Goal: Task Accomplishment & Management: Manage account settings

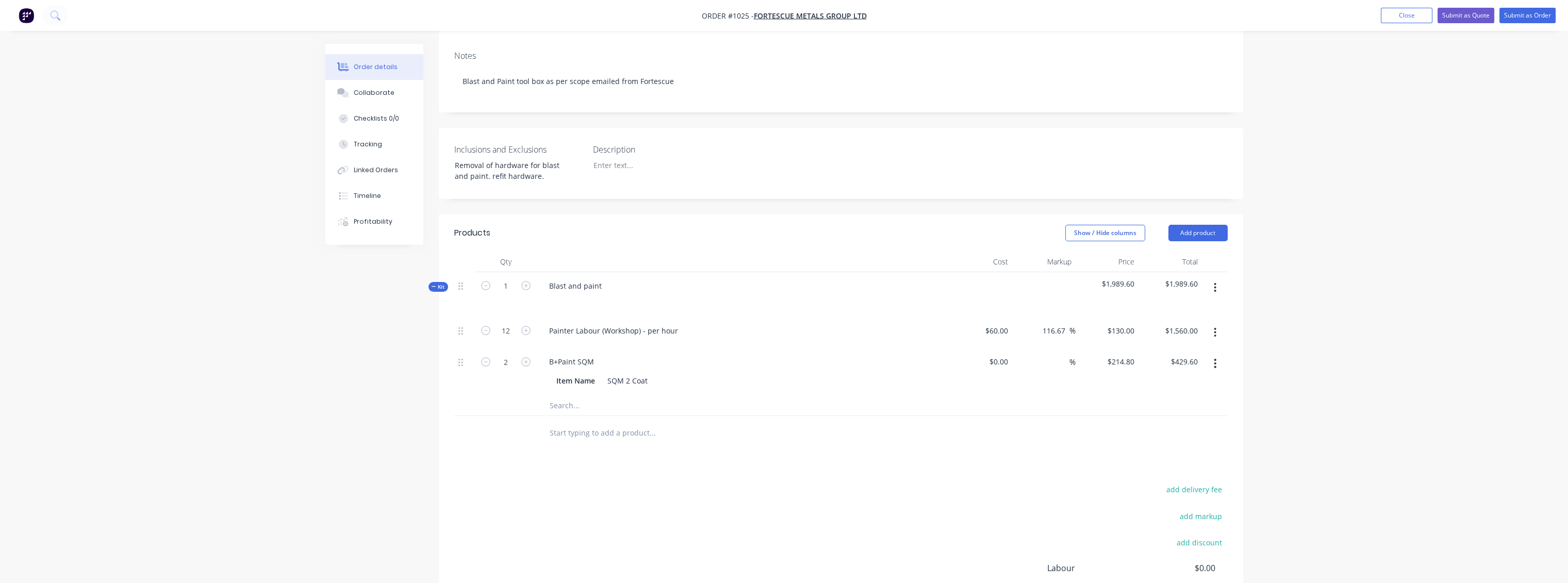
scroll to position [147, 0]
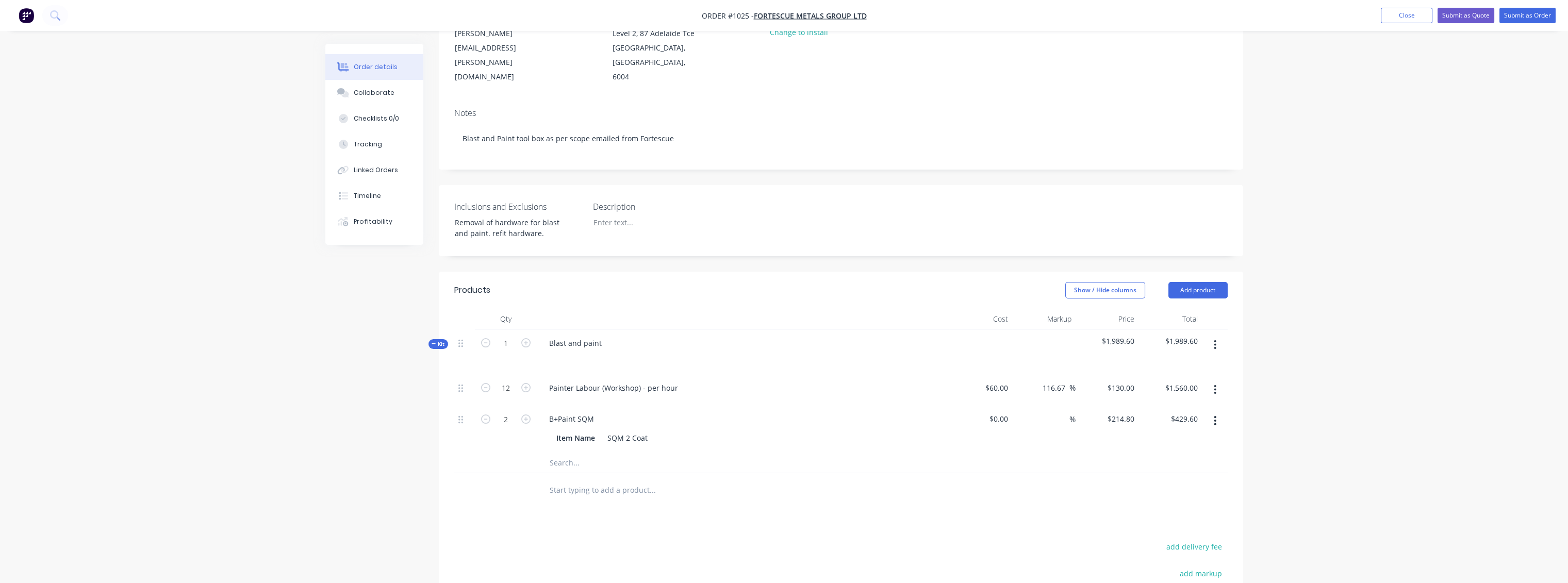
click at [1215, 339] on icon "button" at bounding box center [1215, 344] width 2 height 11
click at [1187, 282] on button "Add product" at bounding box center [1198, 290] width 59 height 17
click at [1156, 433] on div "Notes (Internal)" at bounding box center [1178, 440] width 80 height 15
click at [623, 479] on div at bounding box center [742, 487] width 404 height 15
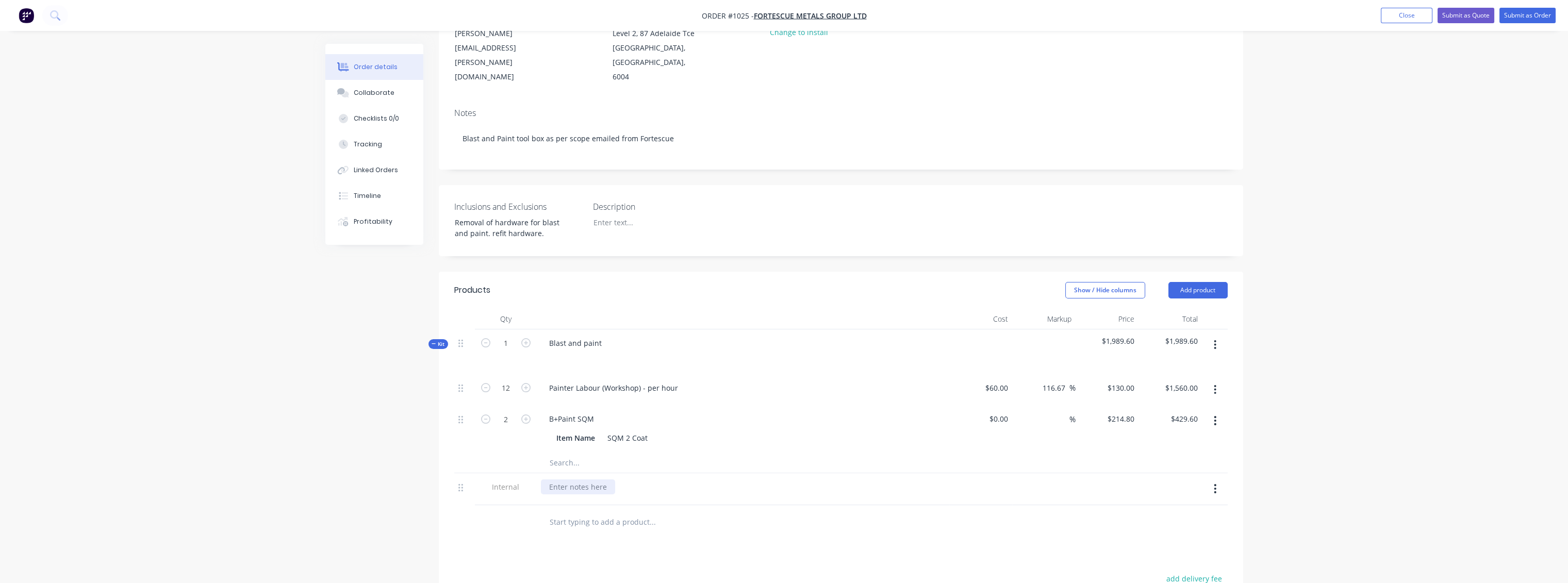
click at [578, 479] on div at bounding box center [578, 487] width 74 height 15
click at [522, 383] on icon "button" at bounding box center [526, 388] width 10 height 10
type input "13"
type input "$1,690.00"
click at [522, 383] on icon "button" at bounding box center [526, 388] width 10 height 10
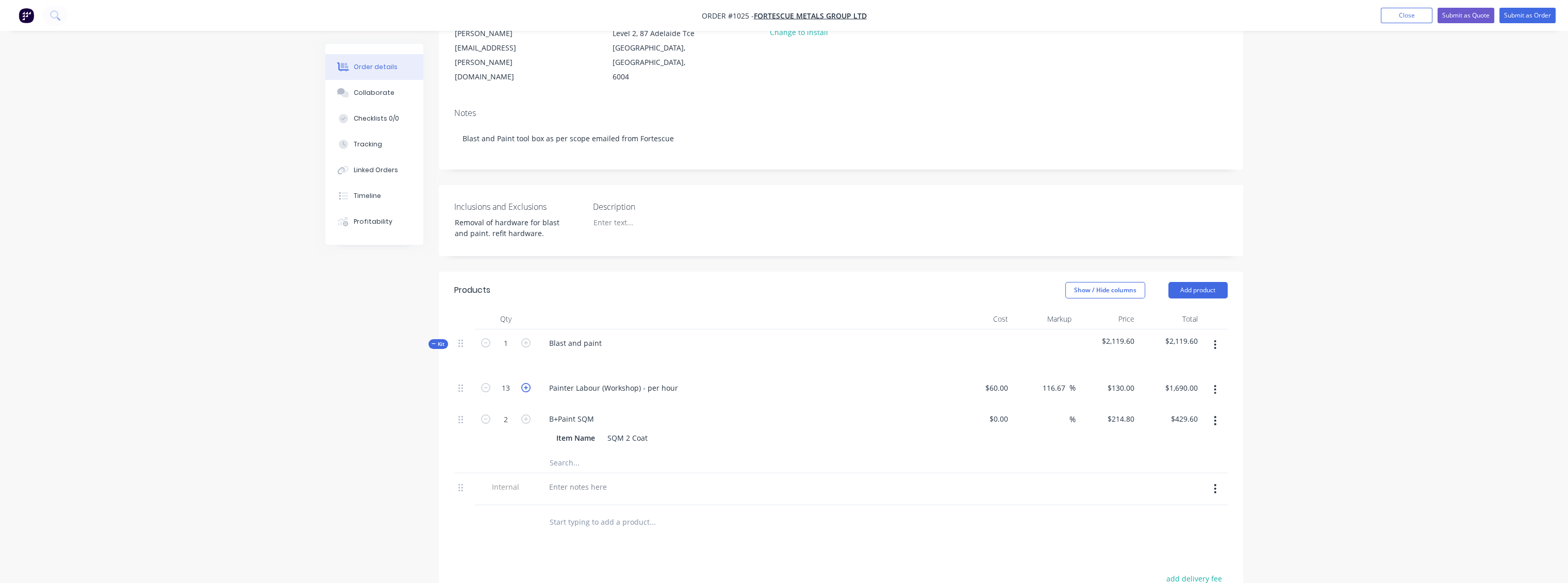
type input "14"
type input "$1,820.00"
click at [522, 383] on icon "button" at bounding box center [526, 388] width 10 height 10
type input "15"
type input "$1,950.00"
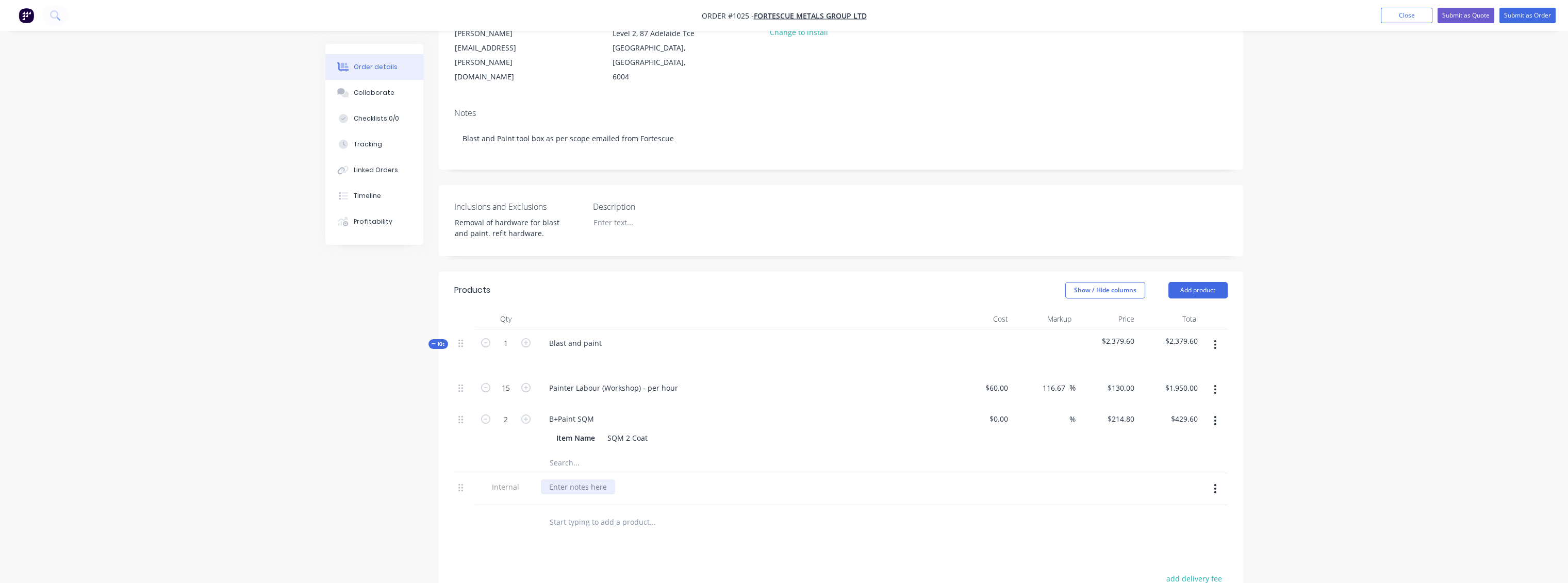
click at [567, 479] on div at bounding box center [578, 487] width 74 height 15
click at [370, 95] on div "Collaborate" at bounding box center [374, 93] width 41 height 10
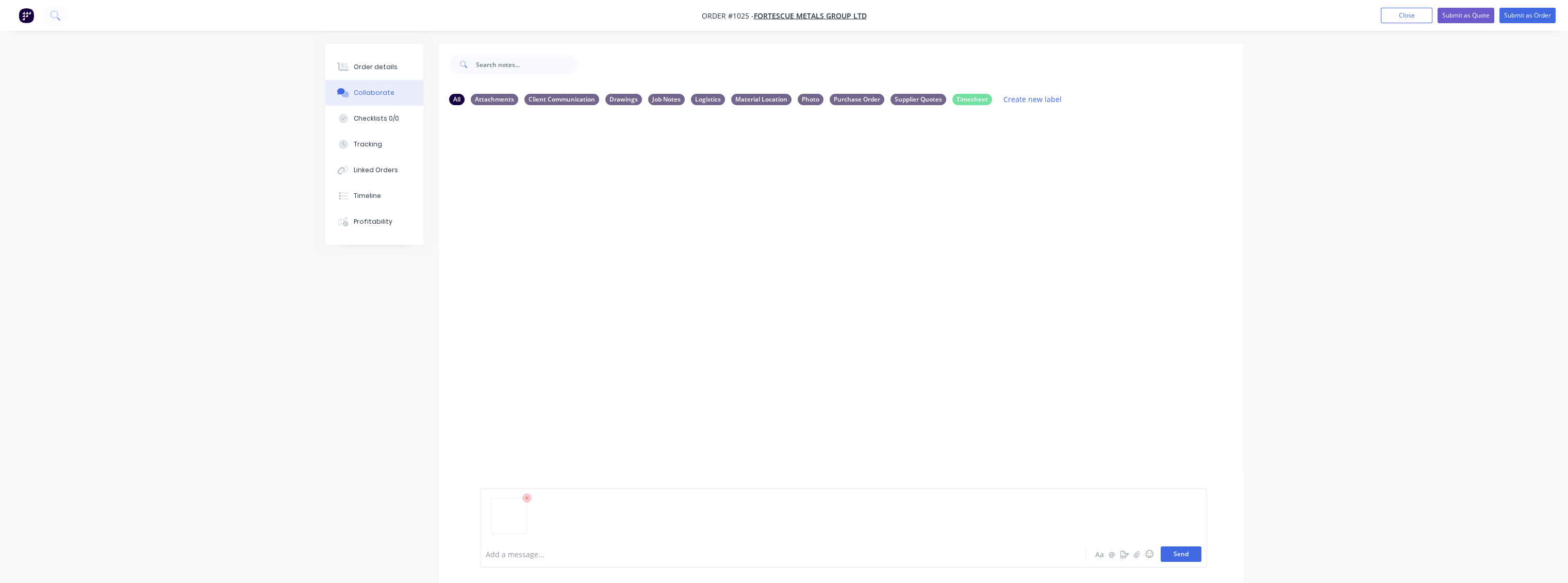
click at [1188, 553] on button "Send" at bounding box center [1181, 553] width 41 height 15
click at [566, 194] on button "button" at bounding box center [562, 192] width 4 height 15
click at [610, 195] on button "Labels" at bounding box center [631, 196] width 116 height 23
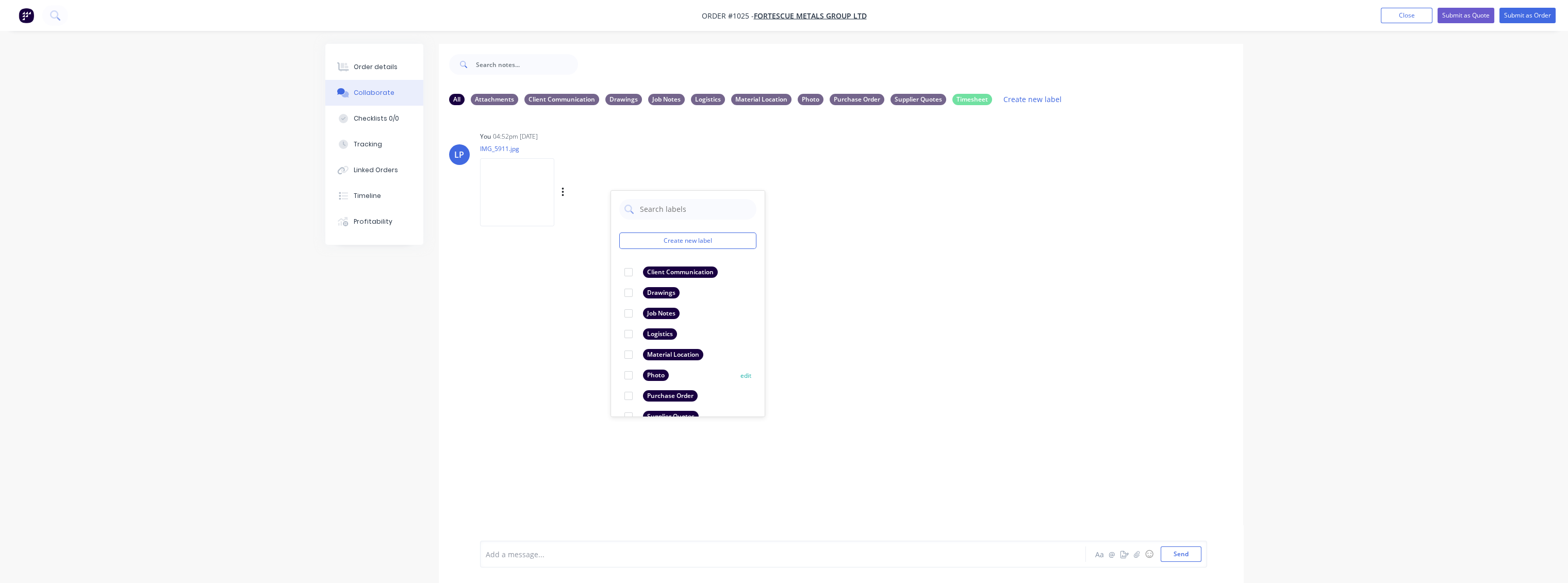
click at [627, 377] on div at bounding box center [629, 376] width 21 height 21
click at [840, 360] on div "LP You 04:52pm [DATE] IMG_5911.jpg Labels Download Delete Create new label Phot…" at bounding box center [840, 327] width 804 height 427
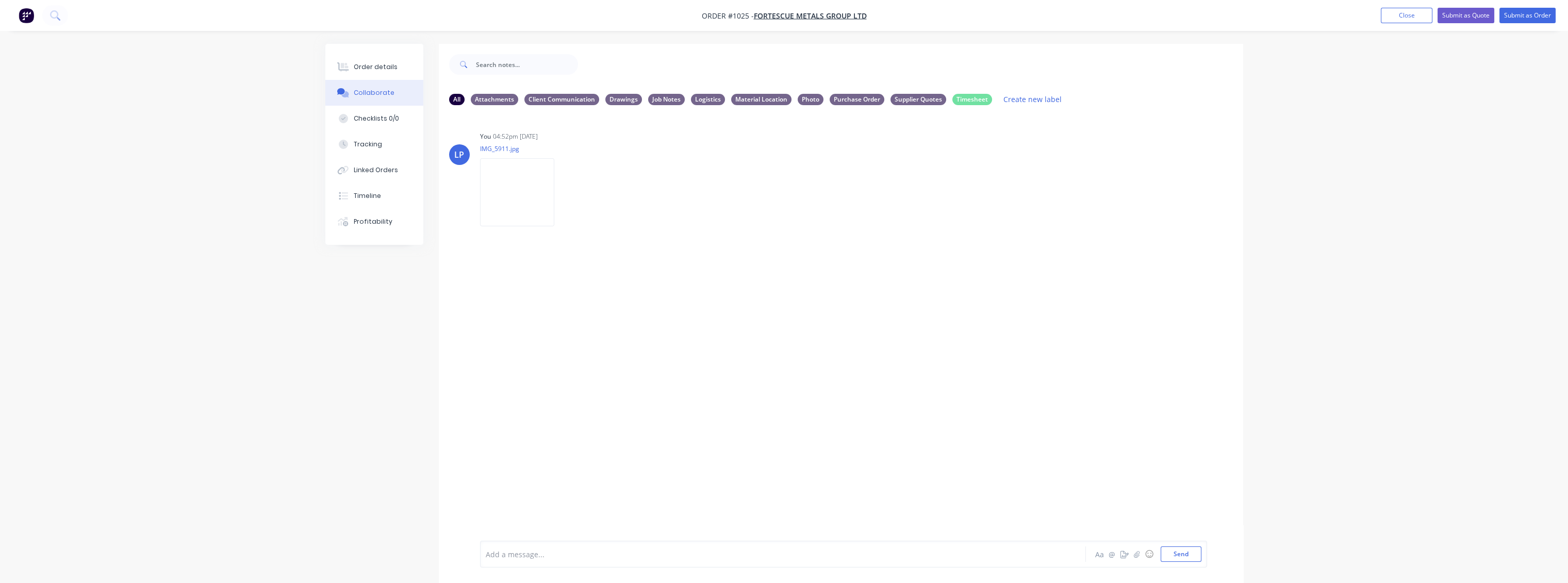
click at [0, 0] on icon "button" at bounding box center [0, 0] width 0 height 0
click at [565, 162] on div "Labels Download Delete" at bounding box center [522, 192] width 84 height 77
drag, startPoint x: 397, startPoint y: 69, endPoint x: 388, endPoint y: 67, distance: 9.2
click at [397, 68] on button "Order details" at bounding box center [374, 67] width 98 height 26
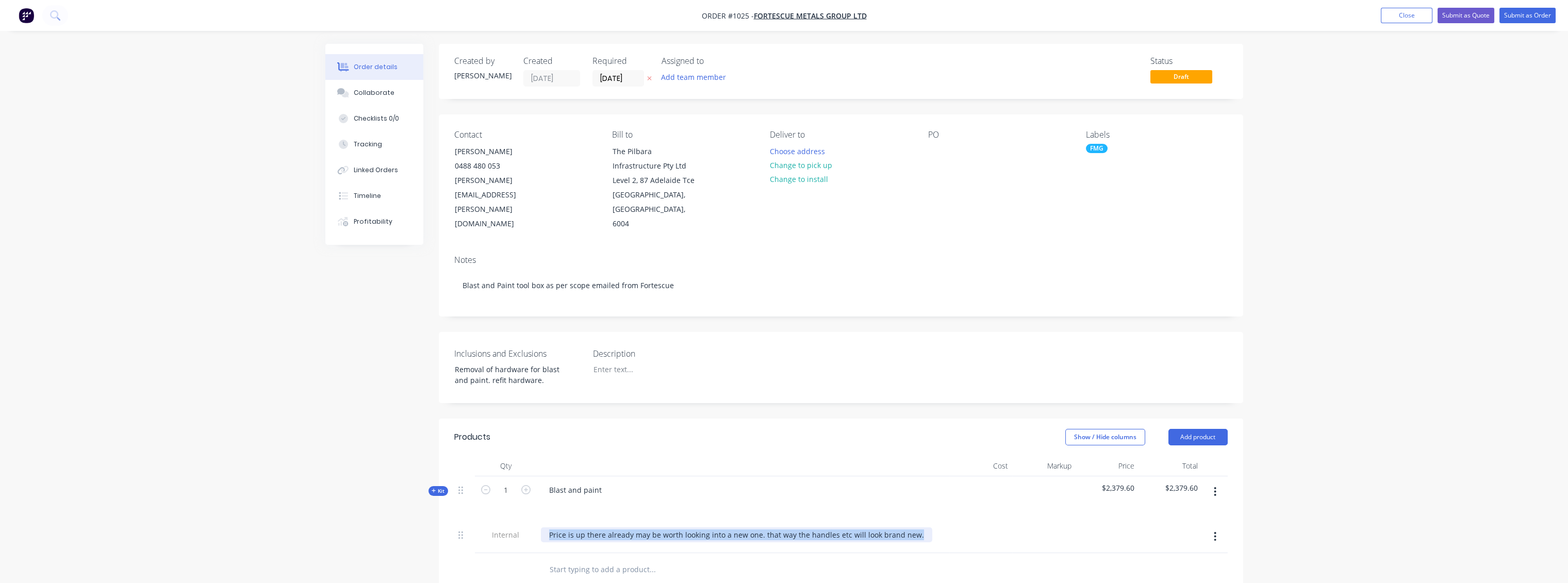
drag, startPoint x: 912, startPoint y: 520, endPoint x: 533, endPoint y: 530, distance: 379.1
click at [533, 530] on div "Internal Price is up there already may be worth looking into a new one. that wa…" at bounding box center [841, 537] width 774 height 32
copy div "Price is up there already may be worth looking into a new one. that way the han…"
click at [394, 92] on button "Collaborate" at bounding box center [374, 93] width 98 height 26
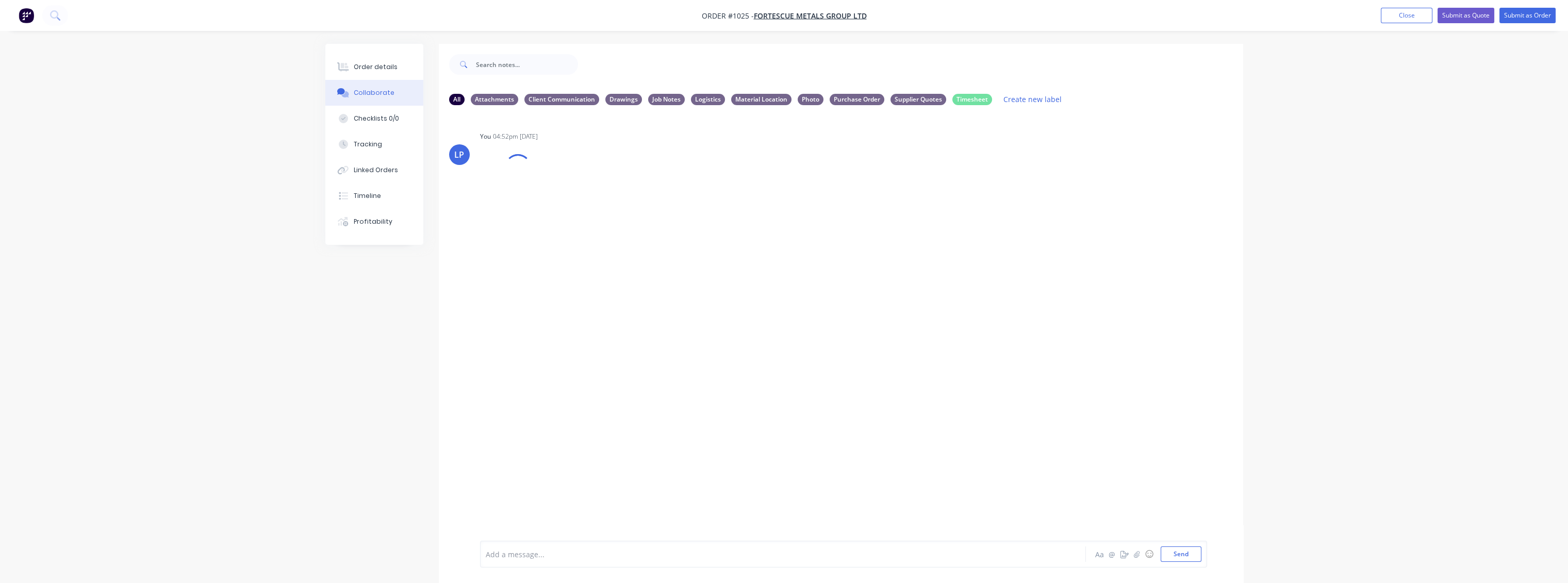
click at [598, 548] on div "Add a message..." at bounding box center [754, 553] width 537 height 15
click at [1167, 559] on button "Send" at bounding box center [1181, 553] width 41 height 15
click at [1184, 553] on button "Send" at bounding box center [1181, 553] width 41 height 15
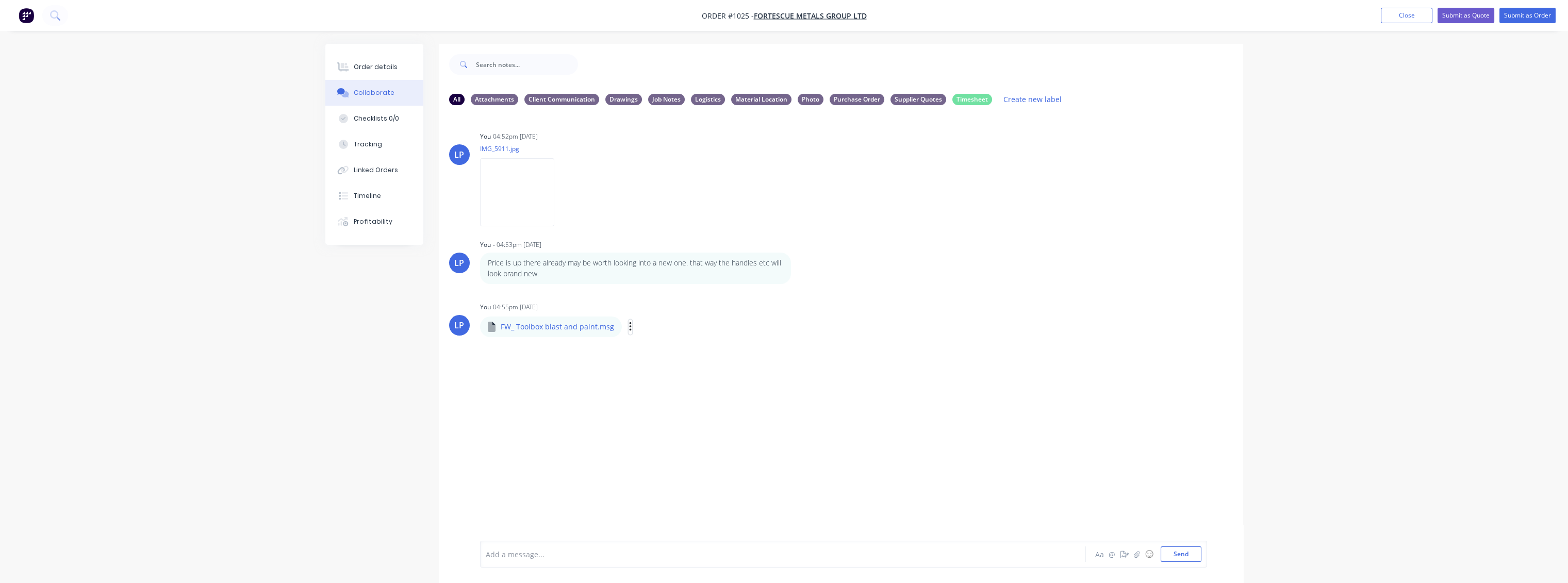
click at [629, 328] on icon "button" at bounding box center [631, 327] width 3 height 12
click at [658, 332] on button "Labels" at bounding box center [698, 331] width 116 height 23
click at [676, 410] on div at bounding box center [676, 409] width 21 height 21
click at [994, 445] on div "LP You 04:52pm [DATE] IMG_5911.jpg Labels Download Delete LP You - 04:53pm [DAT…" at bounding box center [840, 327] width 804 height 427
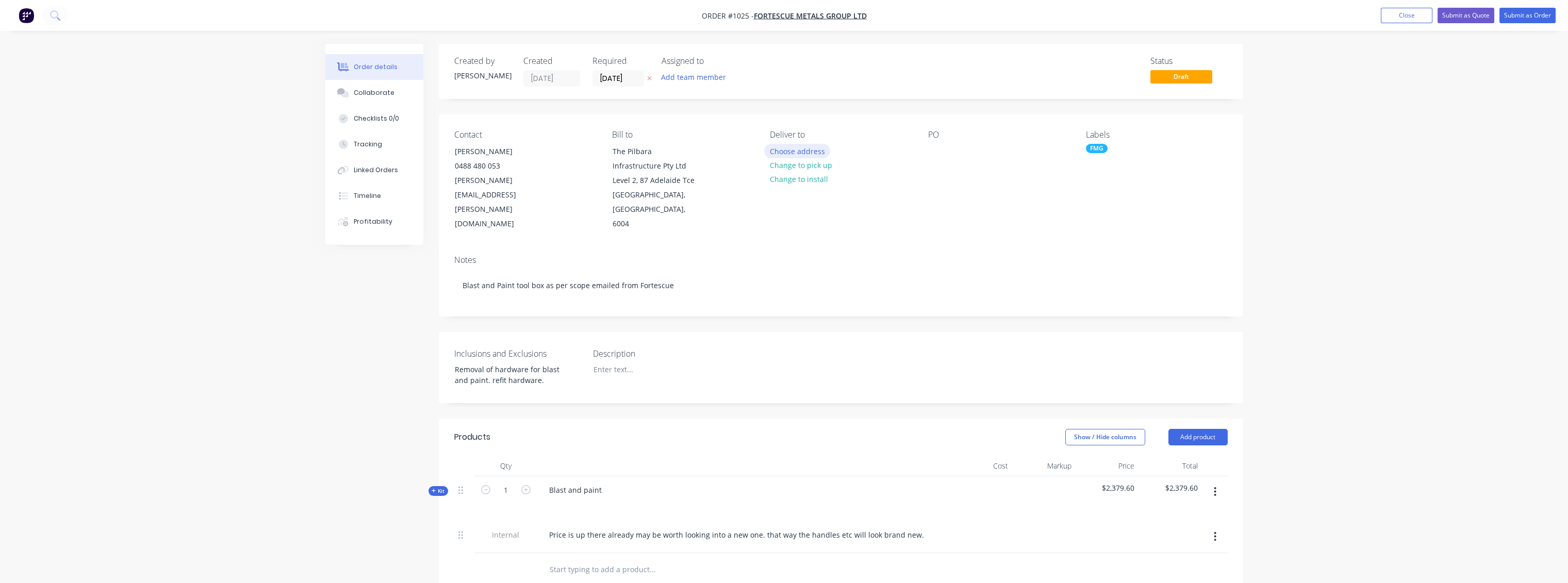
click at [793, 152] on button "Choose address" at bounding box center [797, 150] width 66 height 14
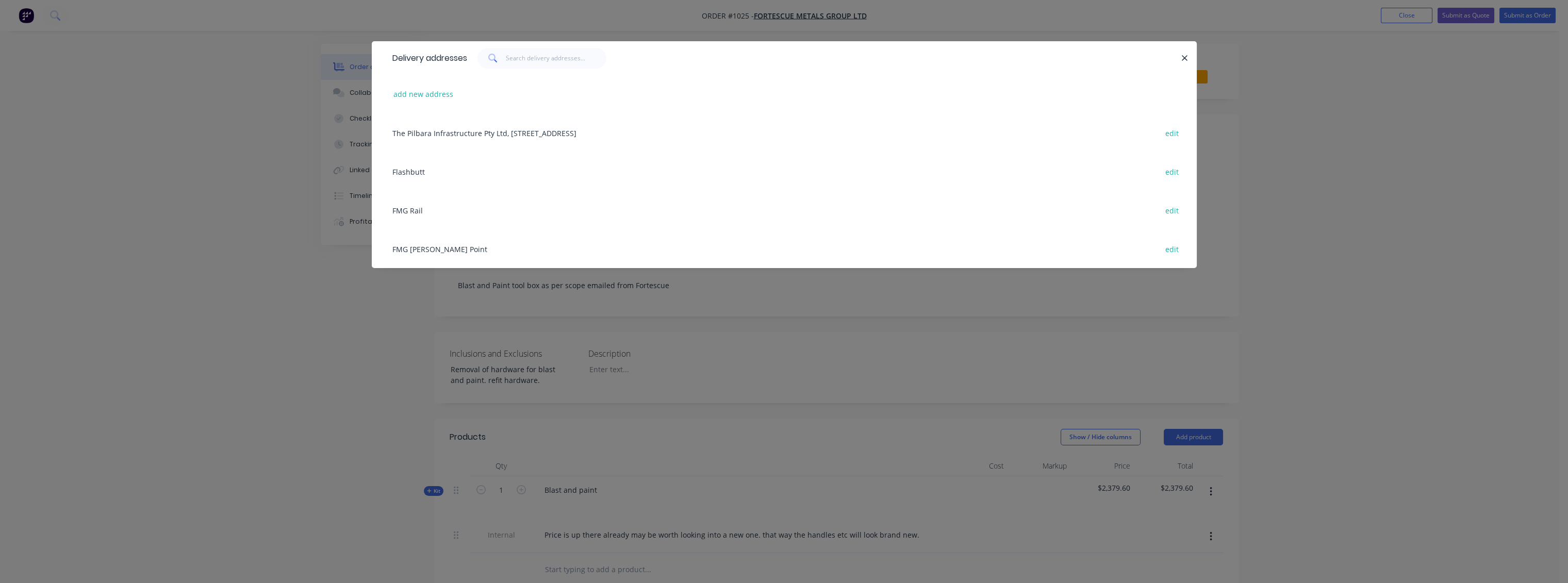
click at [415, 212] on div "FMG Rail edit" at bounding box center [784, 210] width 794 height 39
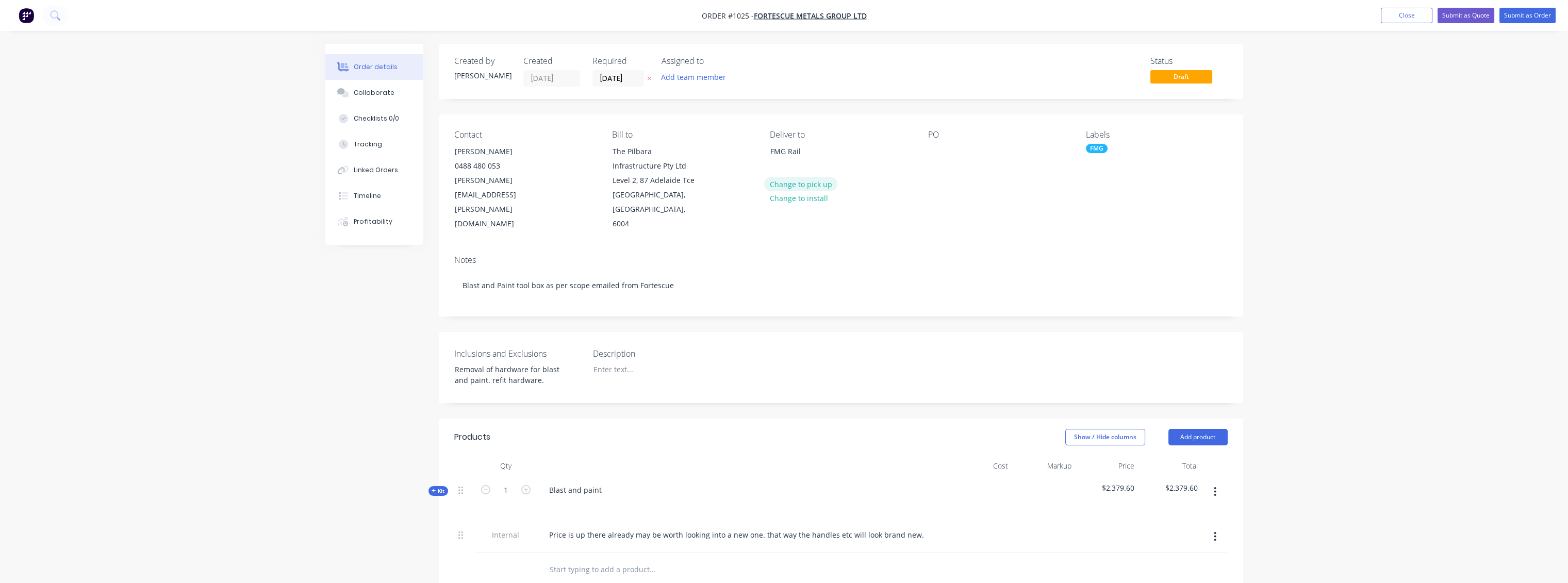
click at [798, 185] on button "Change to pick up" at bounding box center [800, 183] width 73 height 14
click at [1415, 14] on button "Close" at bounding box center [1407, 15] width 51 height 15
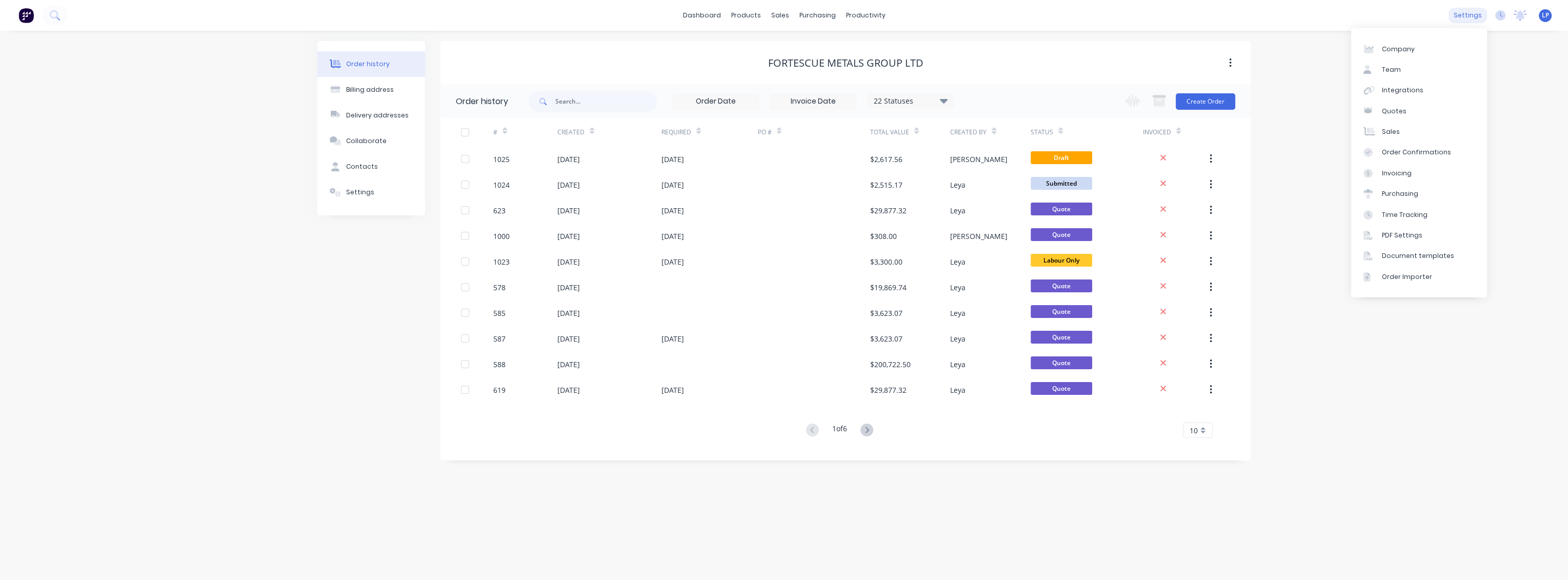
click at [1476, 14] on div "settings" at bounding box center [1468, 15] width 38 height 15
click at [1399, 239] on div "PDF Settings" at bounding box center [1402, 236] width 41 height 10
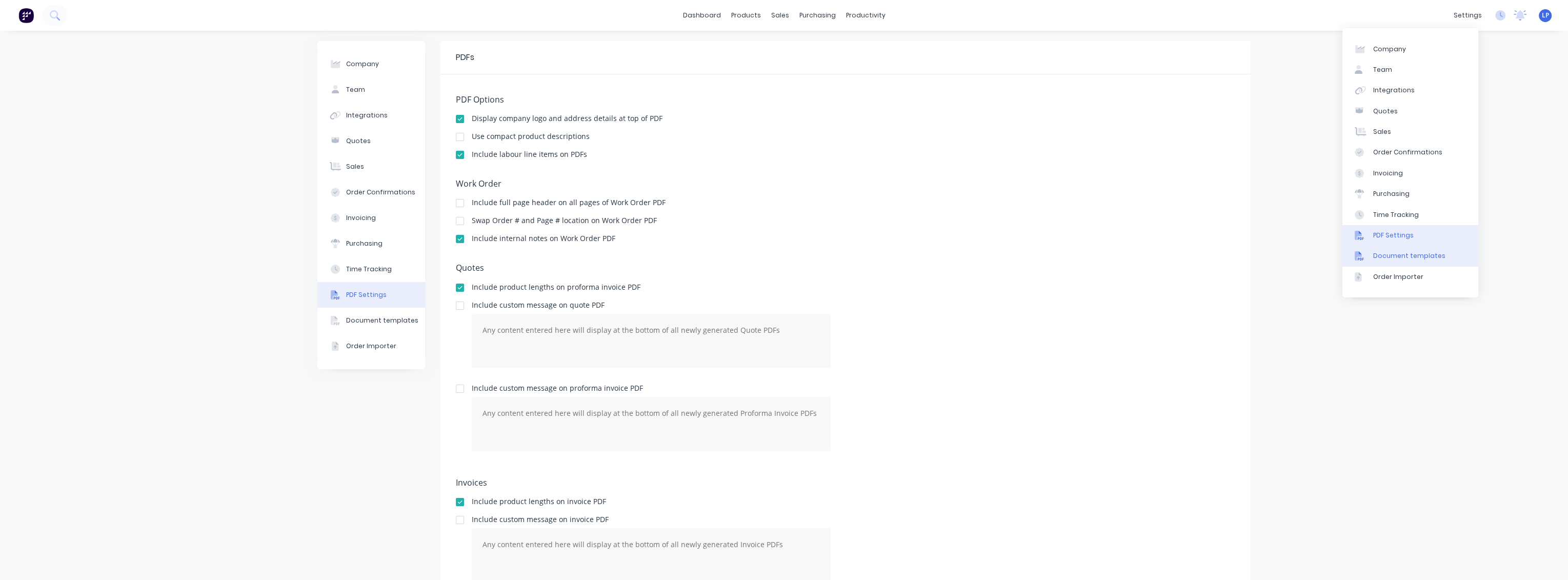
click at [1401, 259] on div "Document templates" at bounding box center [1409, 256] width 73 height 10
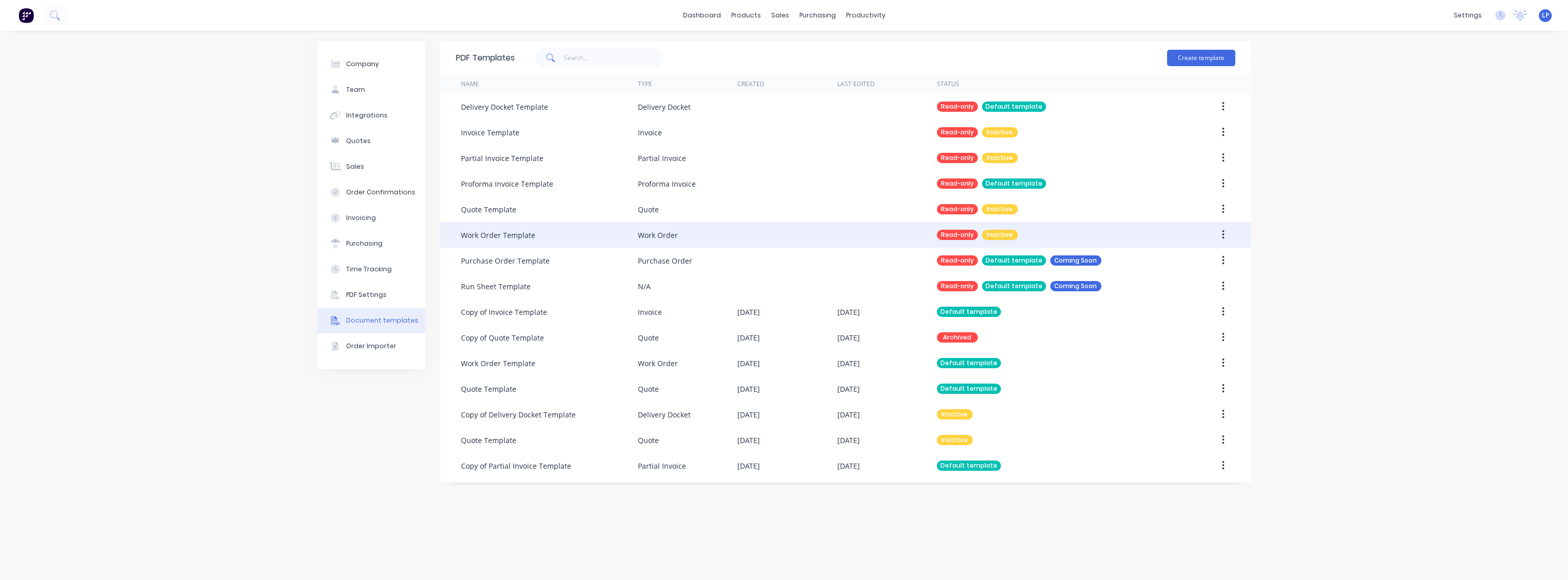
click at [506, 239] on div "Work Order Template" at bounding box center [498, 235] width 74 height 10
click at [1225, 235] on button "button" at bounding box center [1223, 234] width 24 height 18
click at [496, 234] on div "Work Order Template" at bounding box center [498, 235] width 74 height 10
click at [660, 234] on div "Work Order" at bounding box center [658, 235] width 40 height 10
click at [1229, 234] on button "button" at bounding box center [1223, 234] width 24 height 18
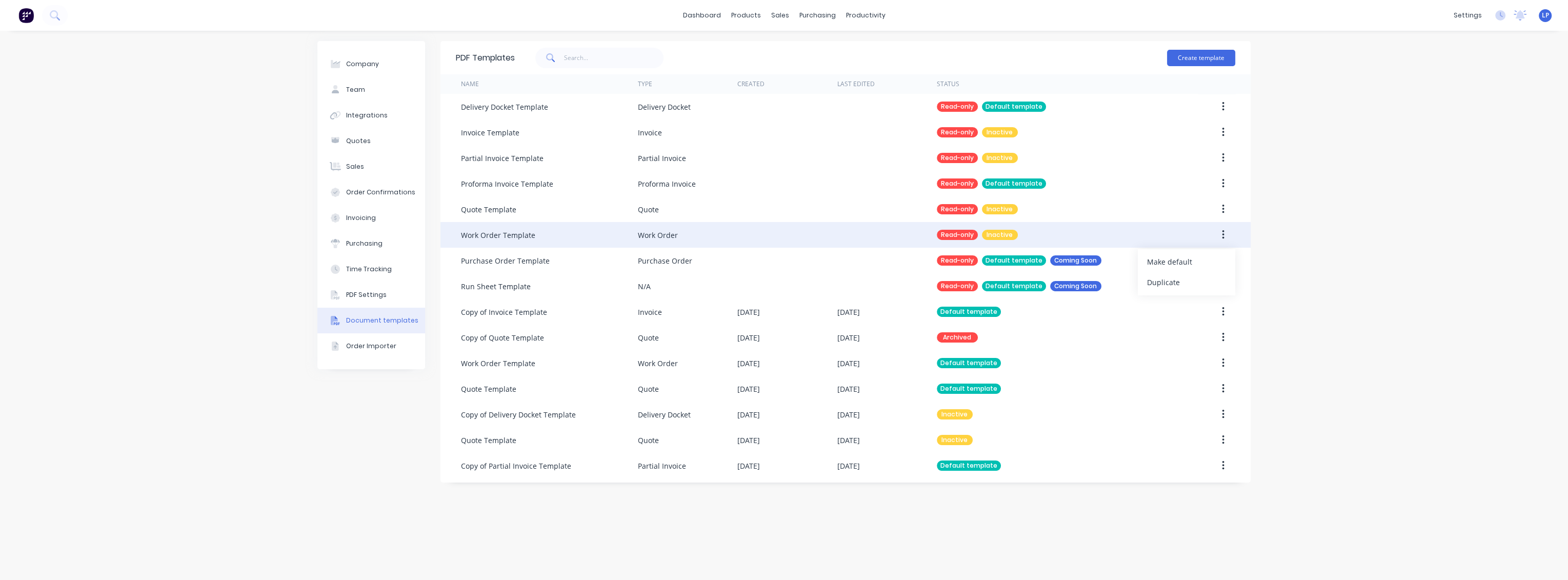
click at [669, 240] on div "Work Order" at bounding box center [688, 235] width 100 height 26
click at [514, 232] on div "Work Order Template" at bounding box center [498, 235] width 74 height 10
click at [488, 232] on div "Work Order Template" at bounding box center [498, 235] width 74 height 10
click at [518, 235] on div "Work Order Template" at bounding box center [498, 235] width 74 height 10
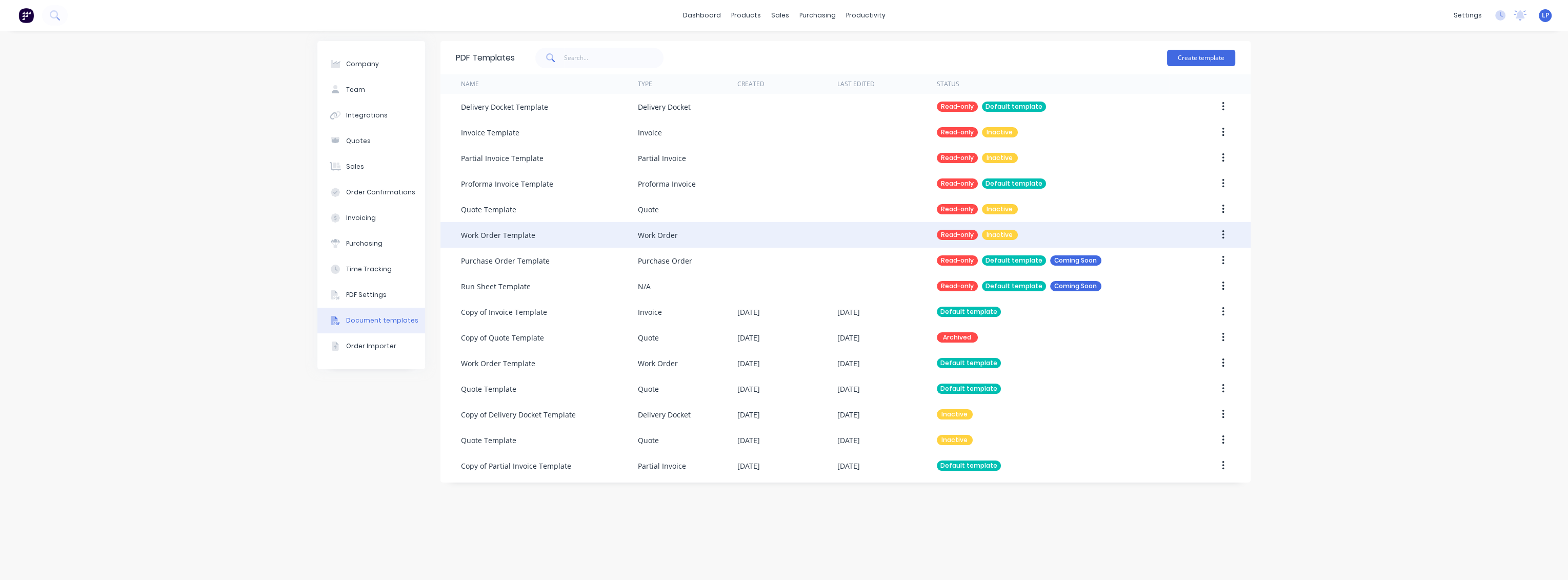
click at [966, 232] on div "Read-only" at bounding box center [957, 235] width 41 height 10
drag, startPoint x: 1009, startPoint y: 232, endPoint x: 1016, endPoint y: 232, distance: 7.0
click at [1010, 232] on div "Inactive" at bounding box center [999, 235] width 36 height 10
click at [1217, 235] on button "button" at bounding box center [1223, 234] width 24 height 18
click at [1222, 235] on icon "button" at bounding box center [1223, 235] width 2 height 10
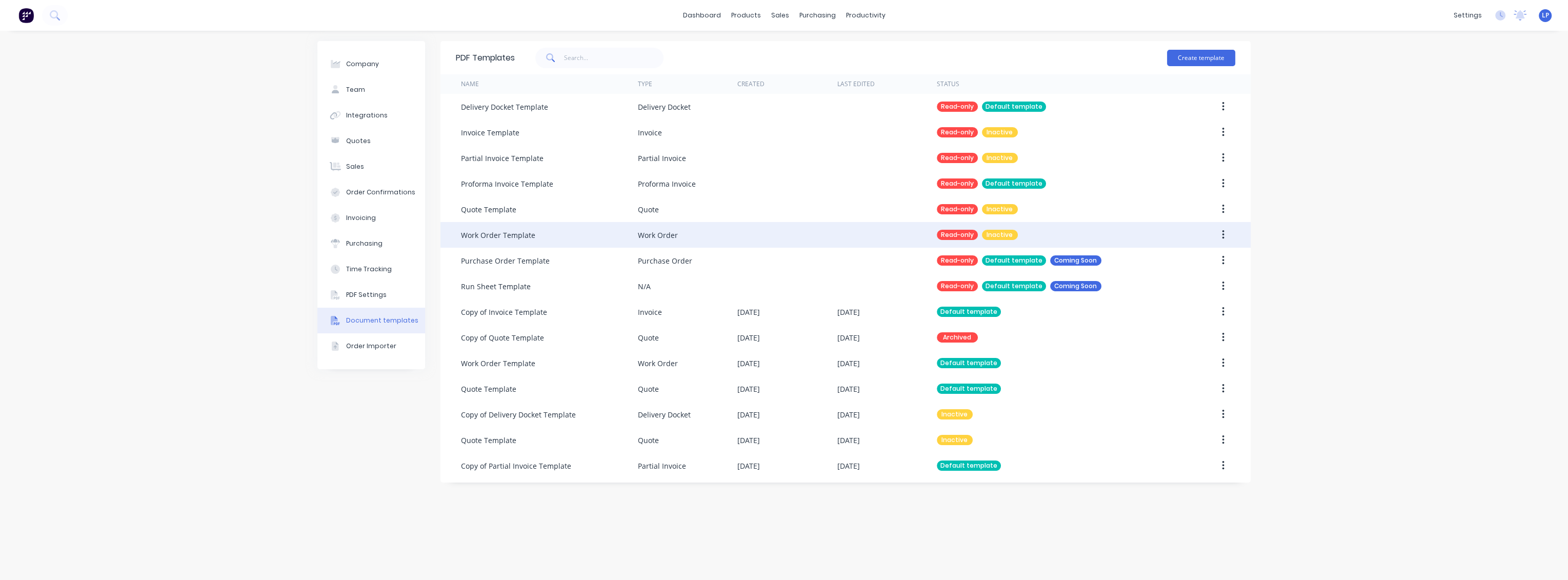
click at [1222, 235] on icon "button" at bounding box center [1223, 235] width 2 height 10
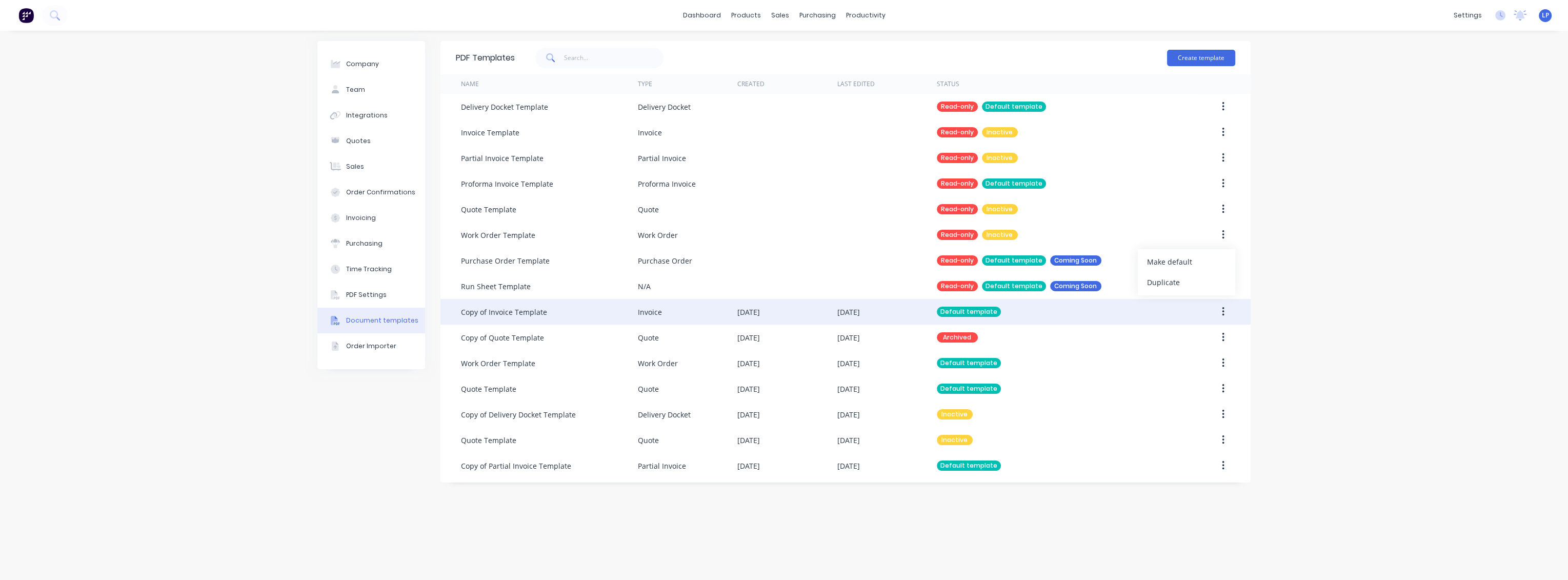
click at [509, 312] on div "Copy of Invoice Template" at bounding box center [504, 312] width 86 height 10
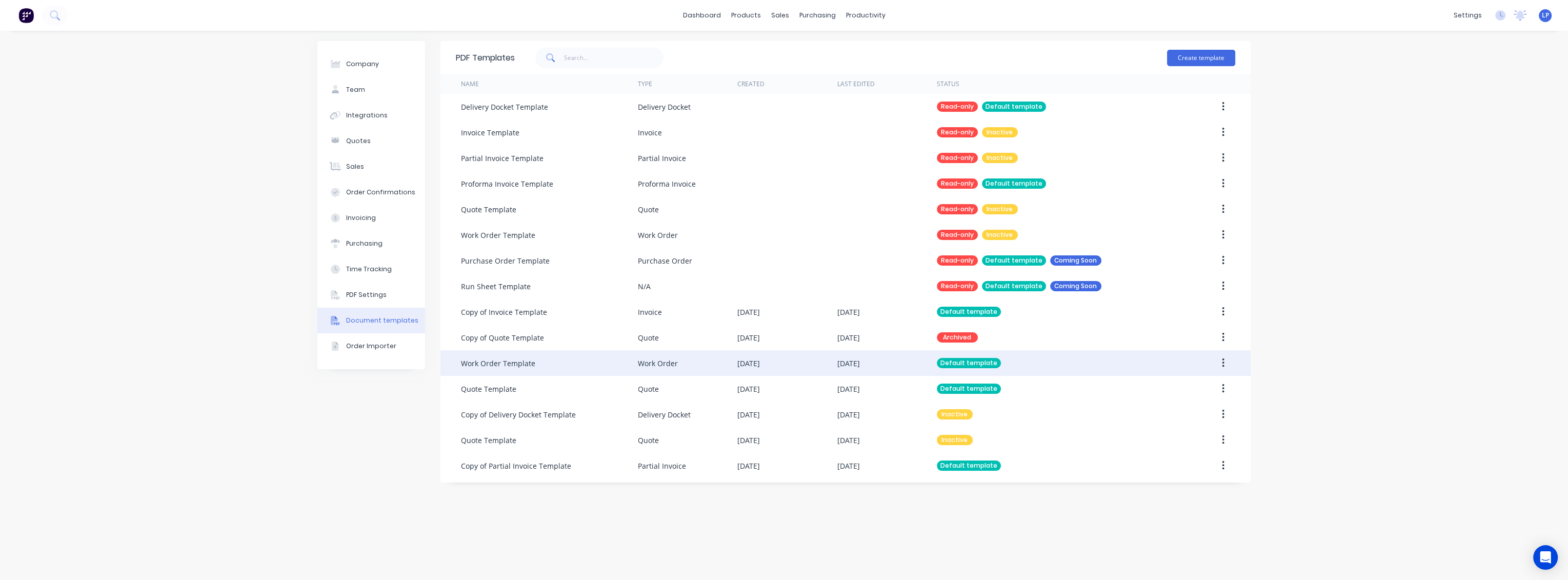
click at [506, 362] on div "Work Order Template" at bounding box center [498, 363] width 74 height 10
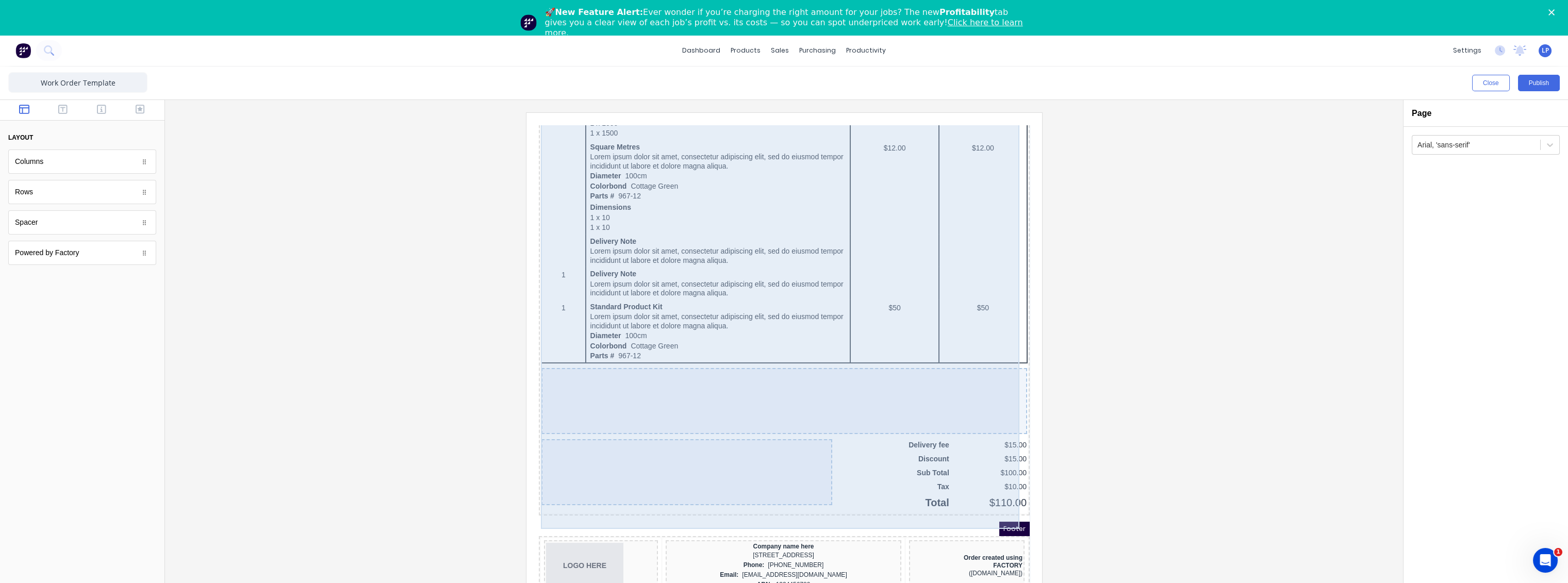
scroll to position [609, 0]
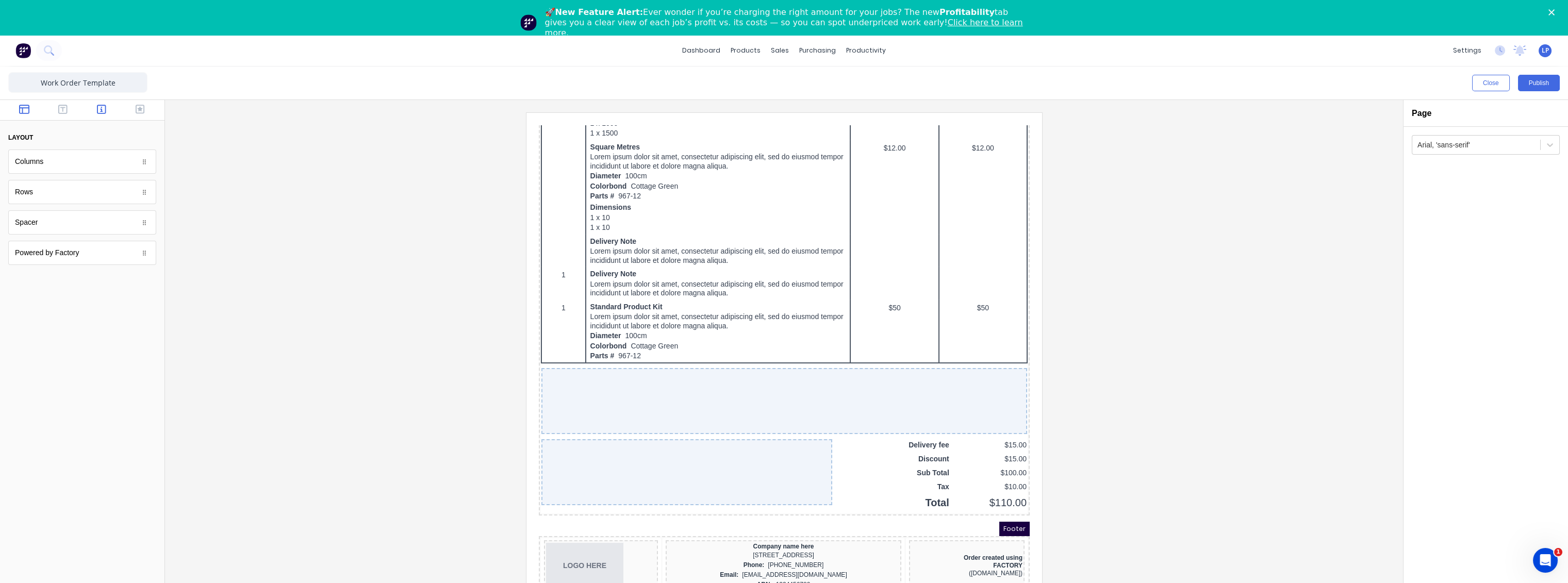
click at [104, 108] on icon "button" at bounding box center [102, 109] width 10 height 10
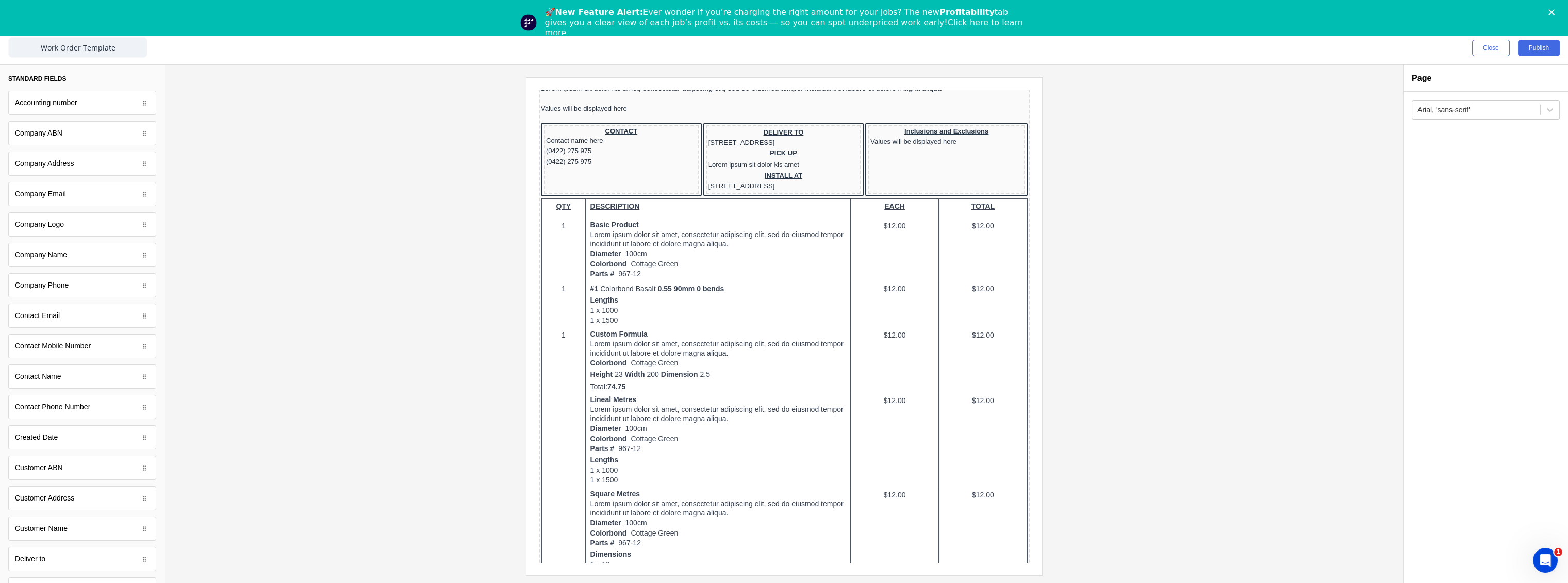
scroll to position [0, 0]
click at [136, 71] on icon "button" at bounding box center [141, 74] width 10 height 10
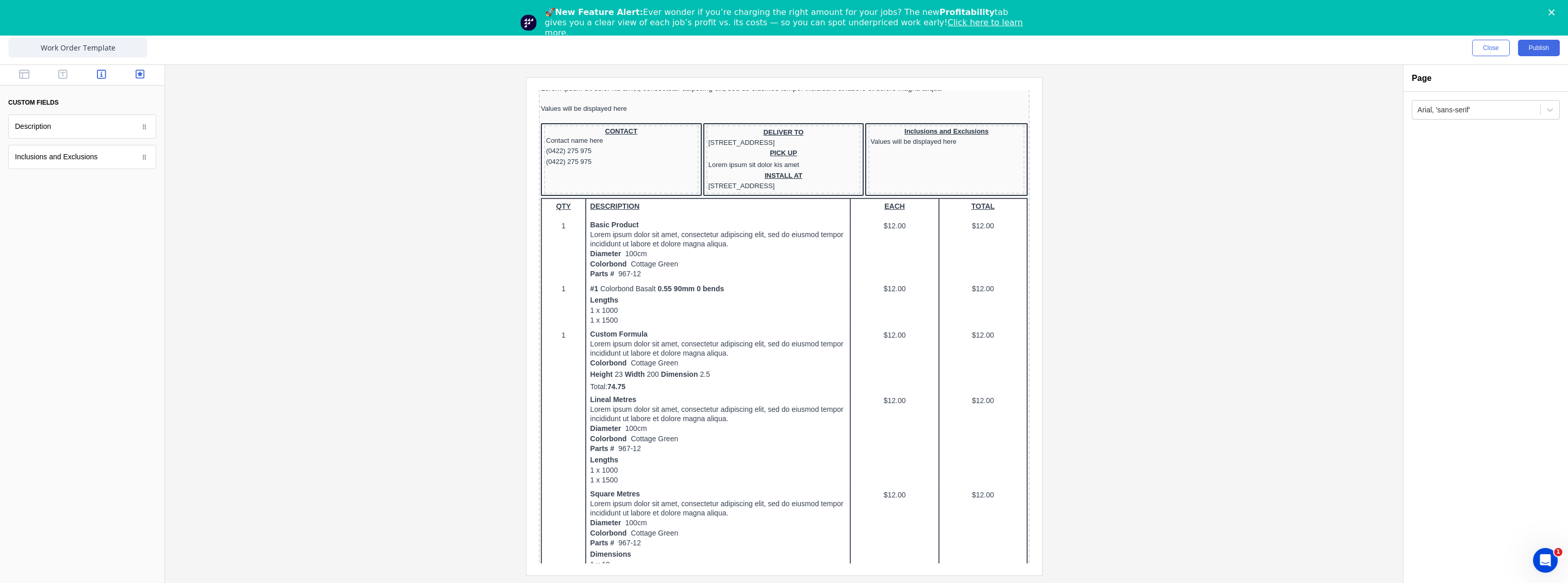
click at [99, 75] on icon "button" at bounding box center [102, 74] width 10 height 10
click at [136, 515] on div "Products" at bounding box center [82, 512] width 148 height 24
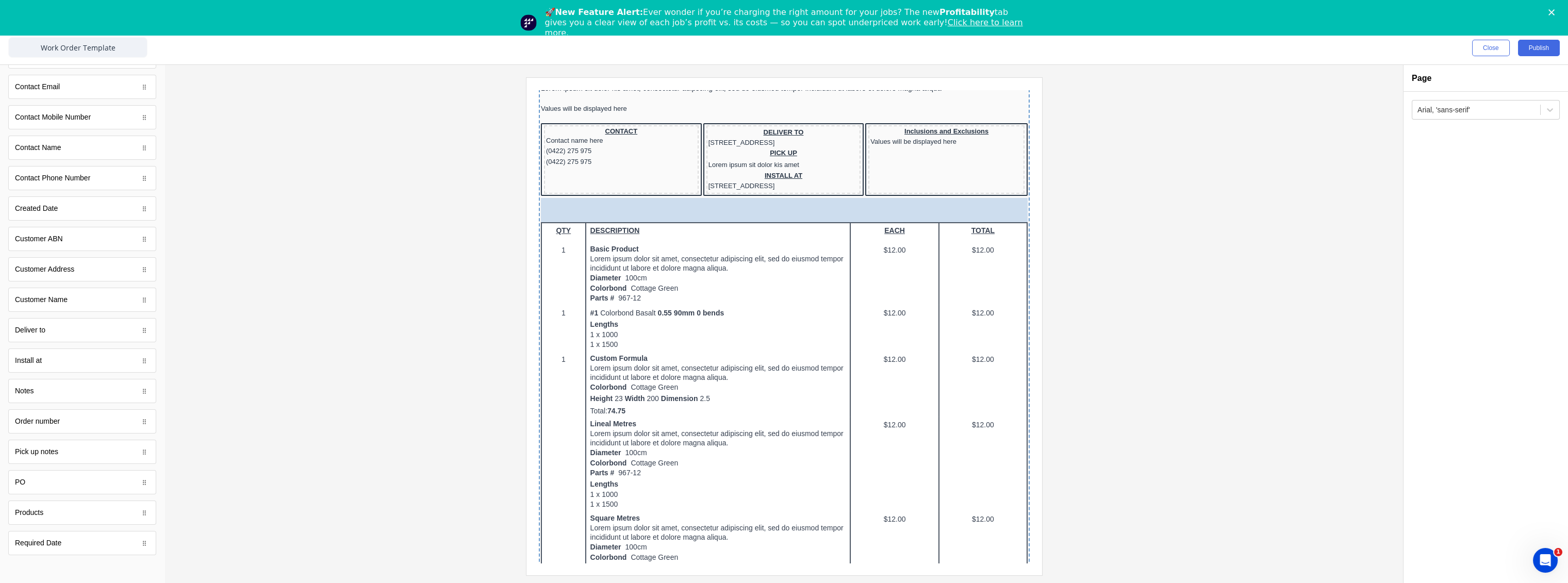
drag, startPoint x: 71, startPoint y: 512, endPoint x: 727, endPoint y: 213, distance: 720.9
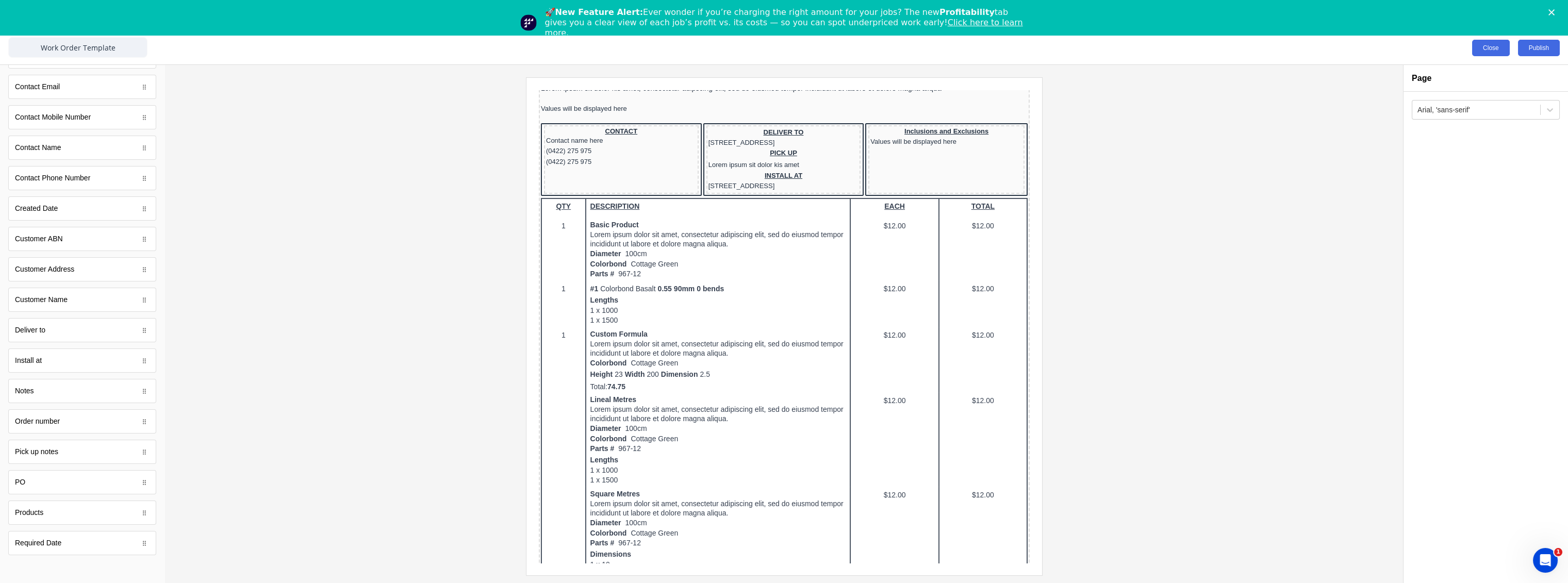
click at [1487, 45] on button "Close" at bounding box center [1491, 47] width 38 height 17
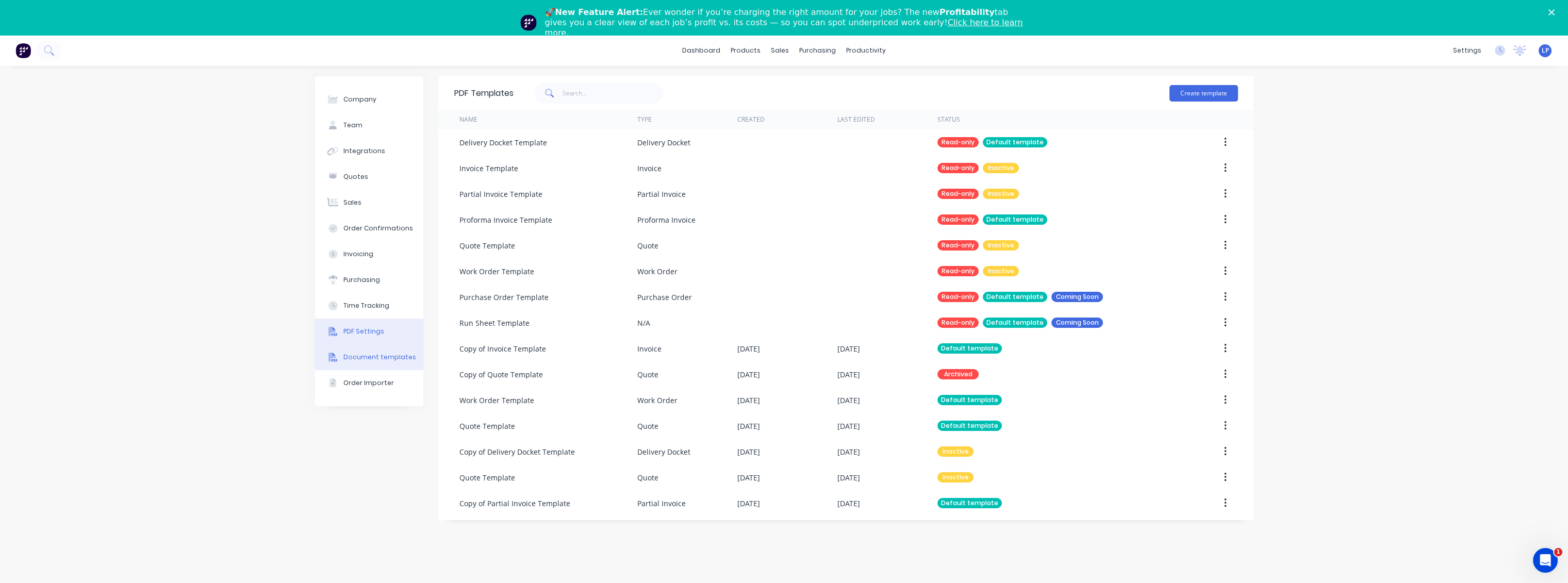
click at [371, 335] on div "PDF Settings" at bounding box center [364, 332] width 41 height 10
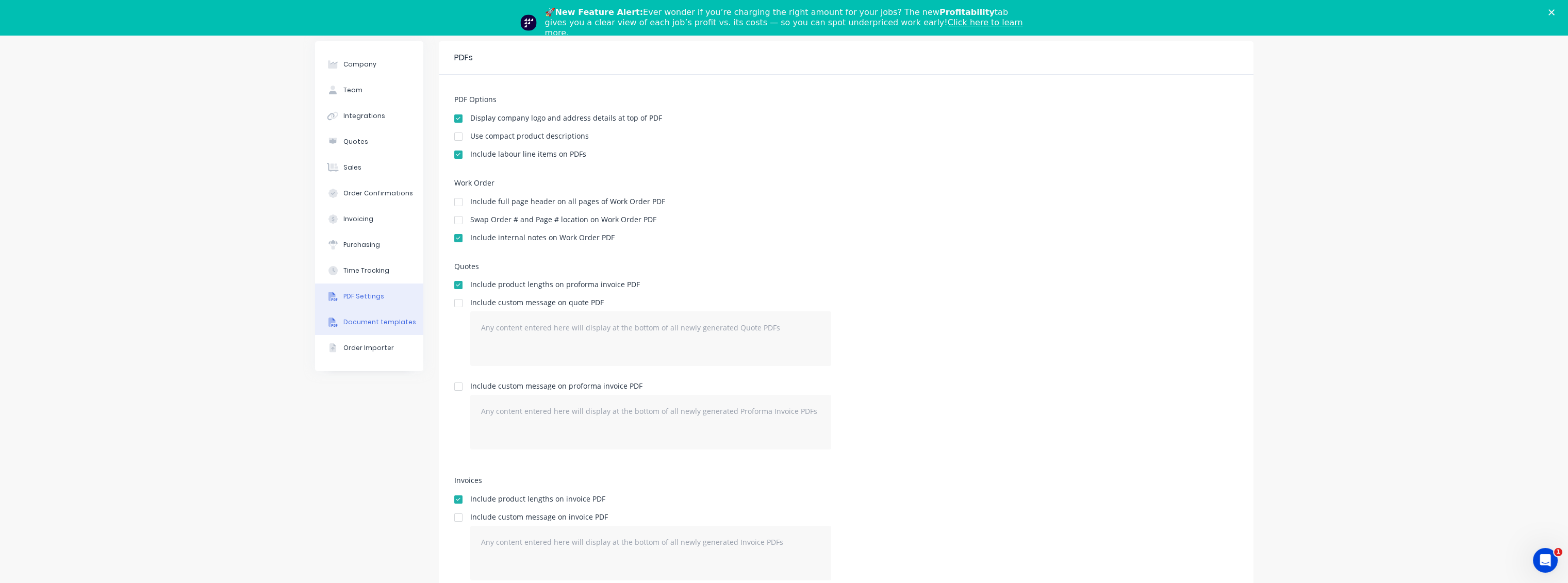
click at [354, 326] on div "Document templates" at bounding box center [380, 322] width 73 height 10
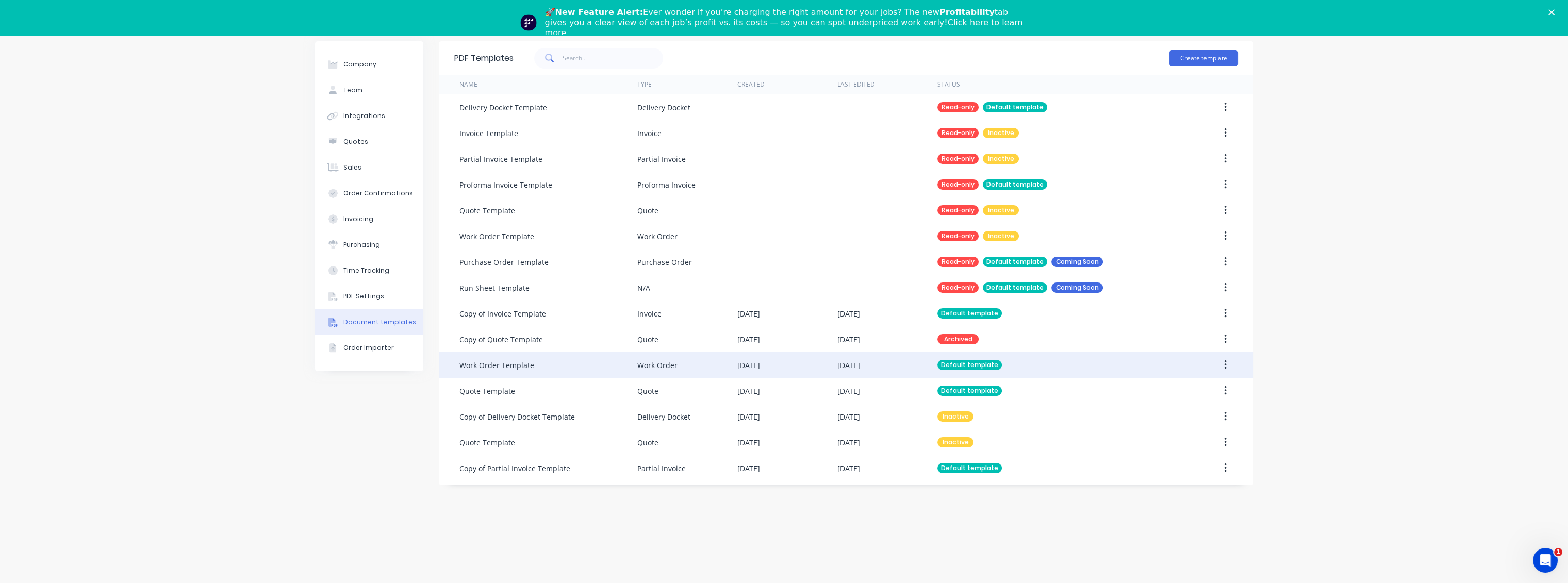
click at [508, 368] on div "Work Order Template" at bounding box center [496, 365] width 75 height 10
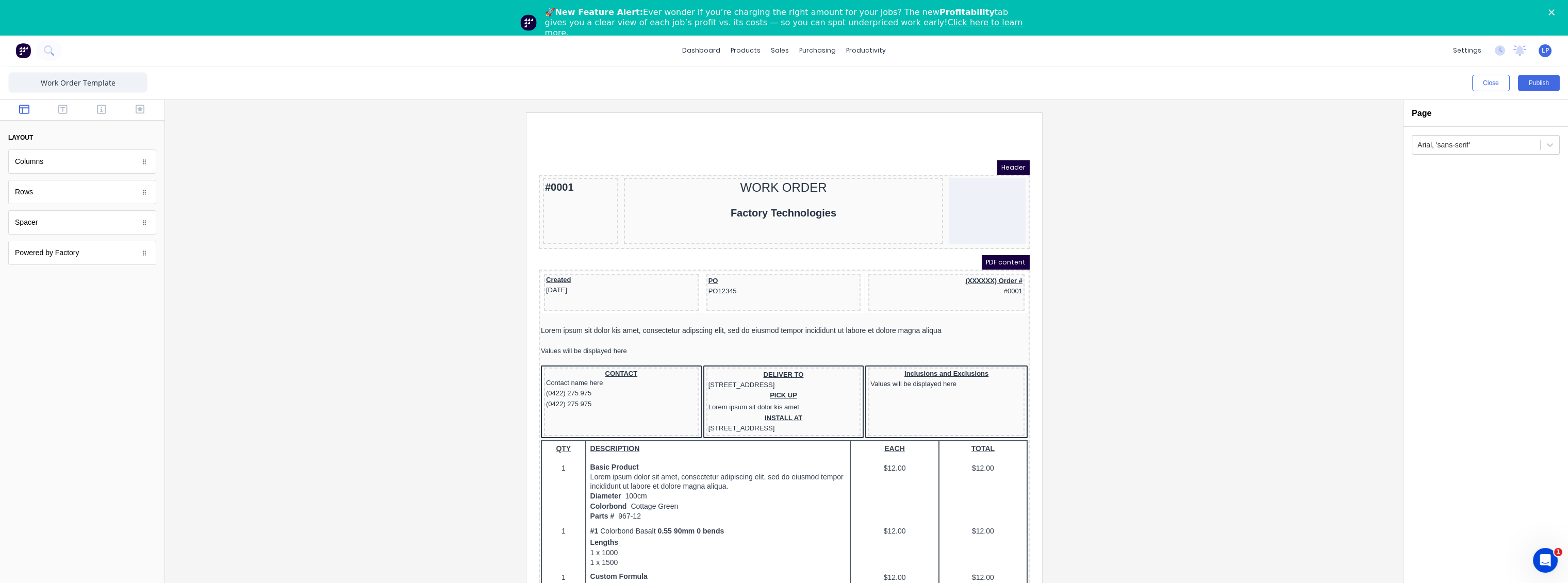
click at [149, 258] on div "Powered by Factory" at bounding box center [82, 253] width 148 height 24
click at [66, 106] on icon "button" at bounding box center [63, 109] width 10 height 10
click at [99, 109] on icon "button" at bounding box center [102, 109] width 10 height 10
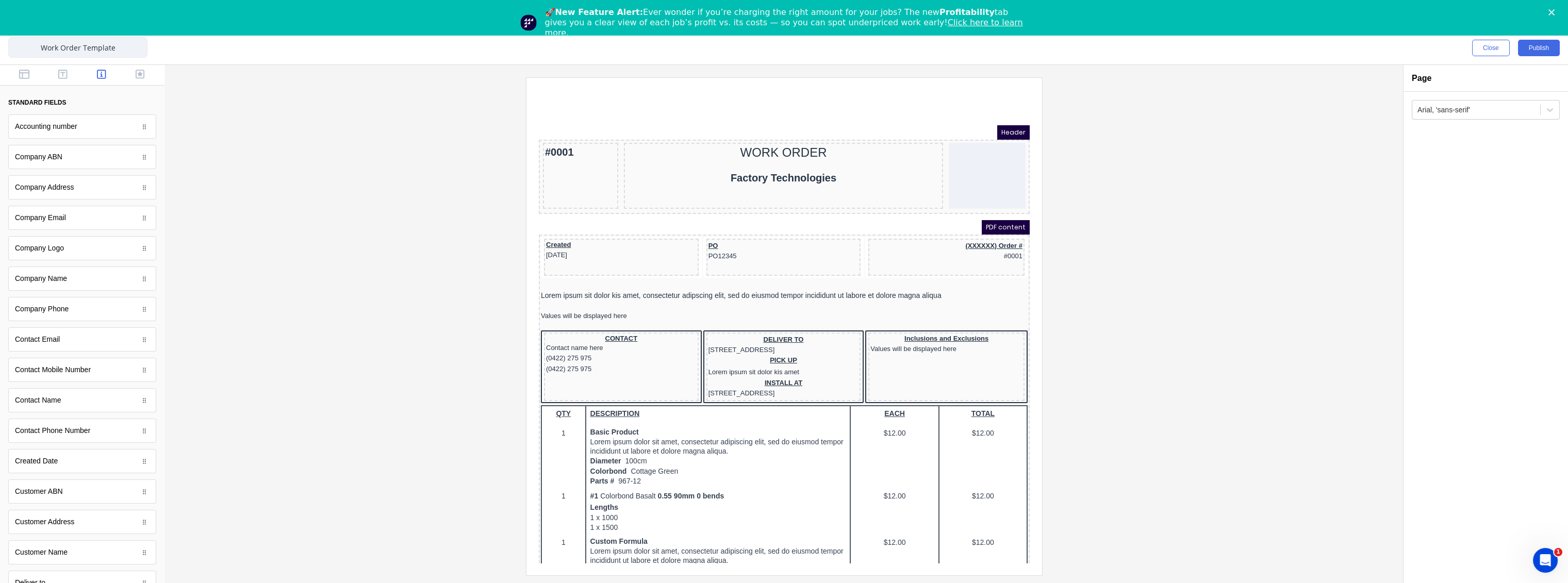
click at [84, 43] on input "Work Order Template" at bounding box center [77, 47] width 139 height 21
click at [120, 43] on input "Work Order Template" at bounding box center [77, 47] width 139 height 21
click at [994, 217] on span "PDF content" at bounding box center [993, 215] width 48 height 14
click at [61, 74] on icon "button" at bounding box center [63, 74] width 10 height 10
click at [144, 74] on icon "button" at bounding box center [141, 75] width 10 height 10
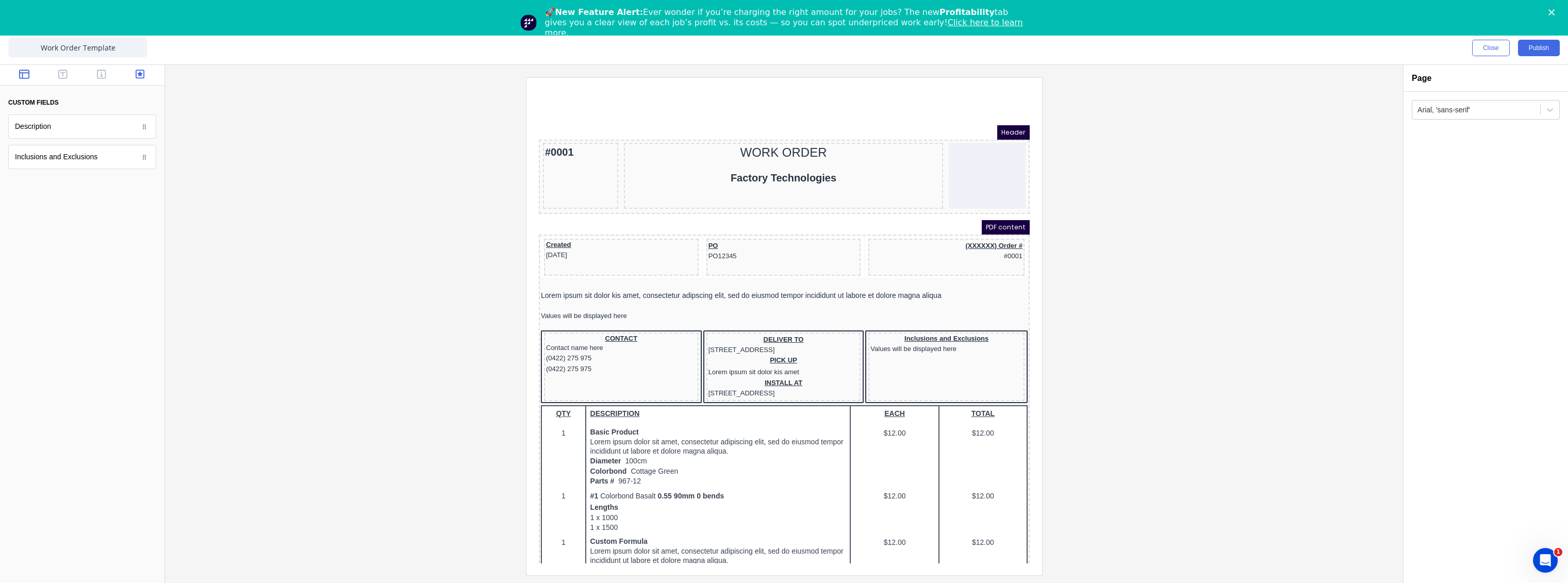
click at [31, 75] on button "button" at bounding box center [24, 75] width 32 height 12
click at [68, 77] on button "button" at bounding box center [63, 75] width 32 height 12
click at [100, 75] on icon "button" at bounding box center [102, 74] width 10 height 10
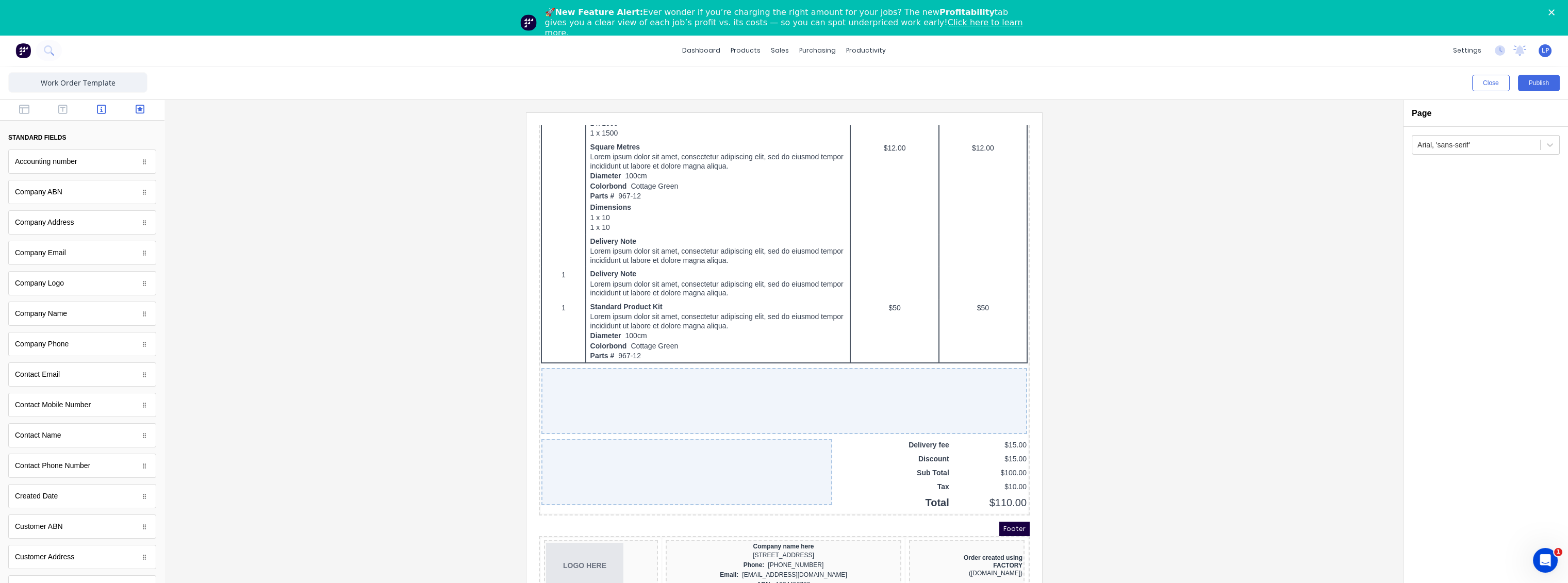
click at [141, 110] on button "button" at bounding box center [140, 110] width 32 height 12
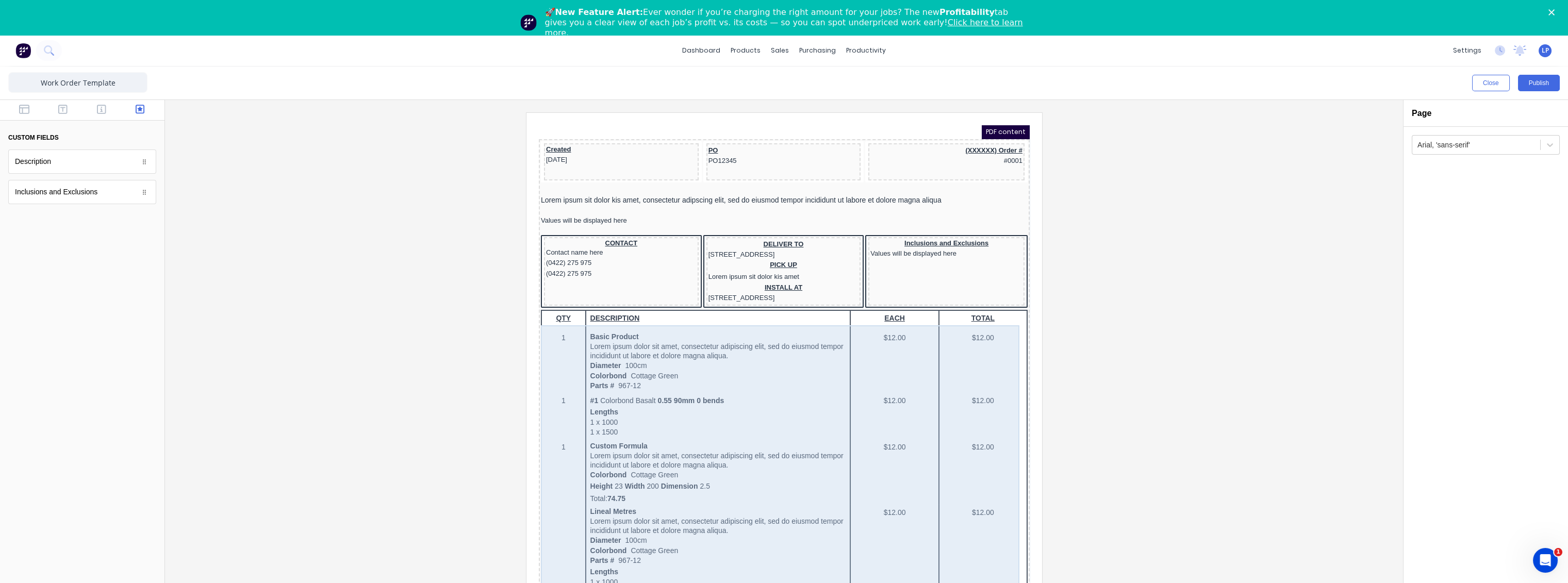
scroll to position [93, 0]
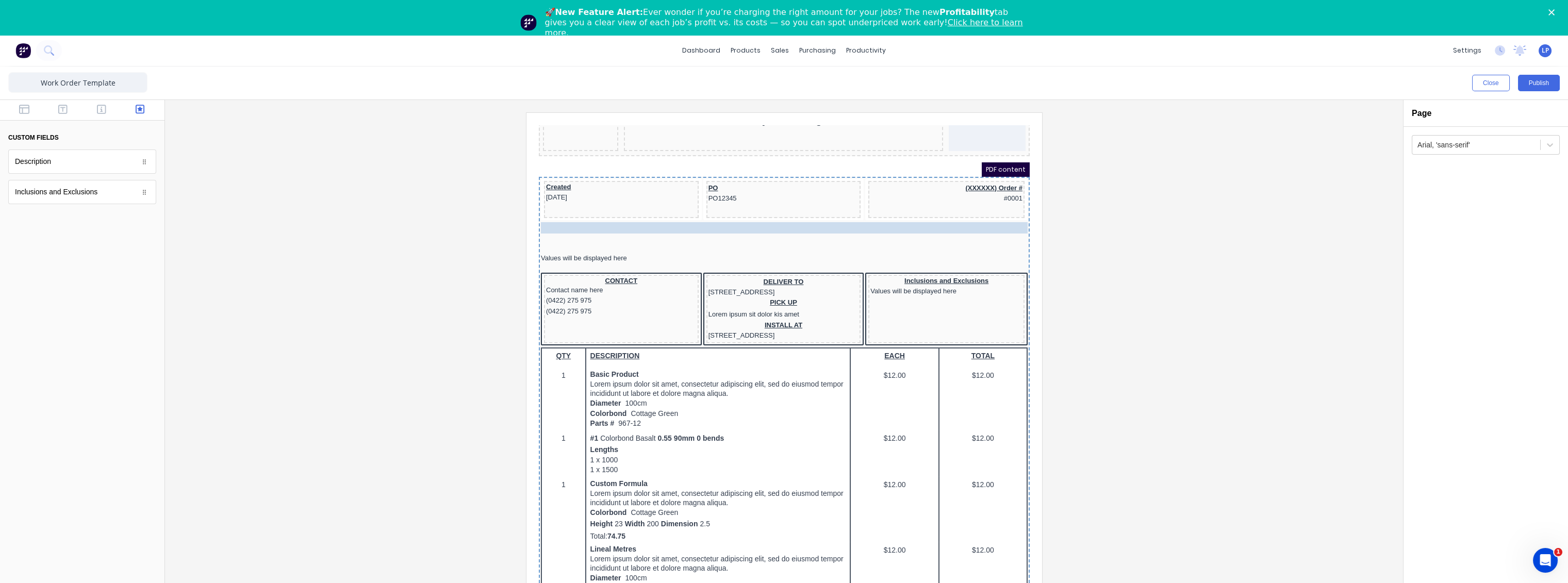
drag, startPoint x: 575, startPoint y: 226, endPoint x: 572, endPoint y: 218, distance: 8.5
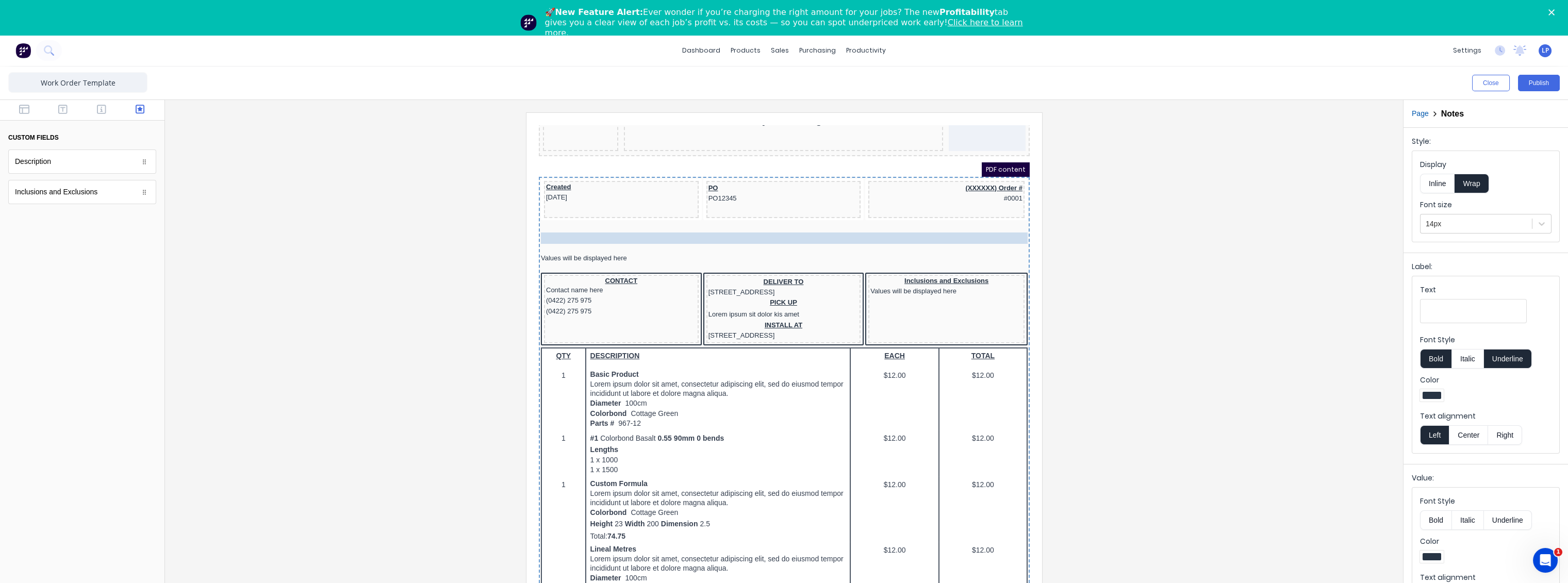
drag, startPoint x: 602, startPoint y: 215, endPoint x: 602, endPoint y: 222, distance: 7.0
click at [954, 204] on div "Notes" at bounding box center [950, 206] width 24 height 10
click at [328, 129] on div at bounding box center [784, 361] width 1222 height 498
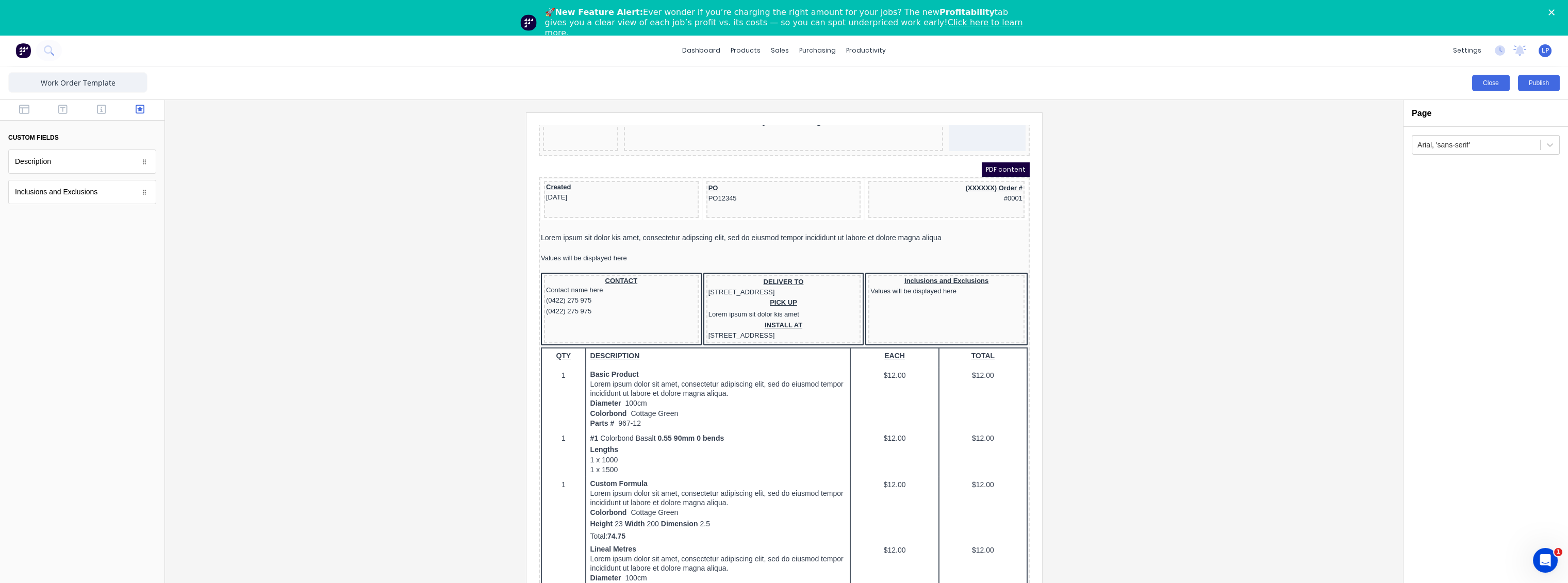
click at [1497, 82] on button "Close" at bounding box center [1491, 83] width 38 height 17
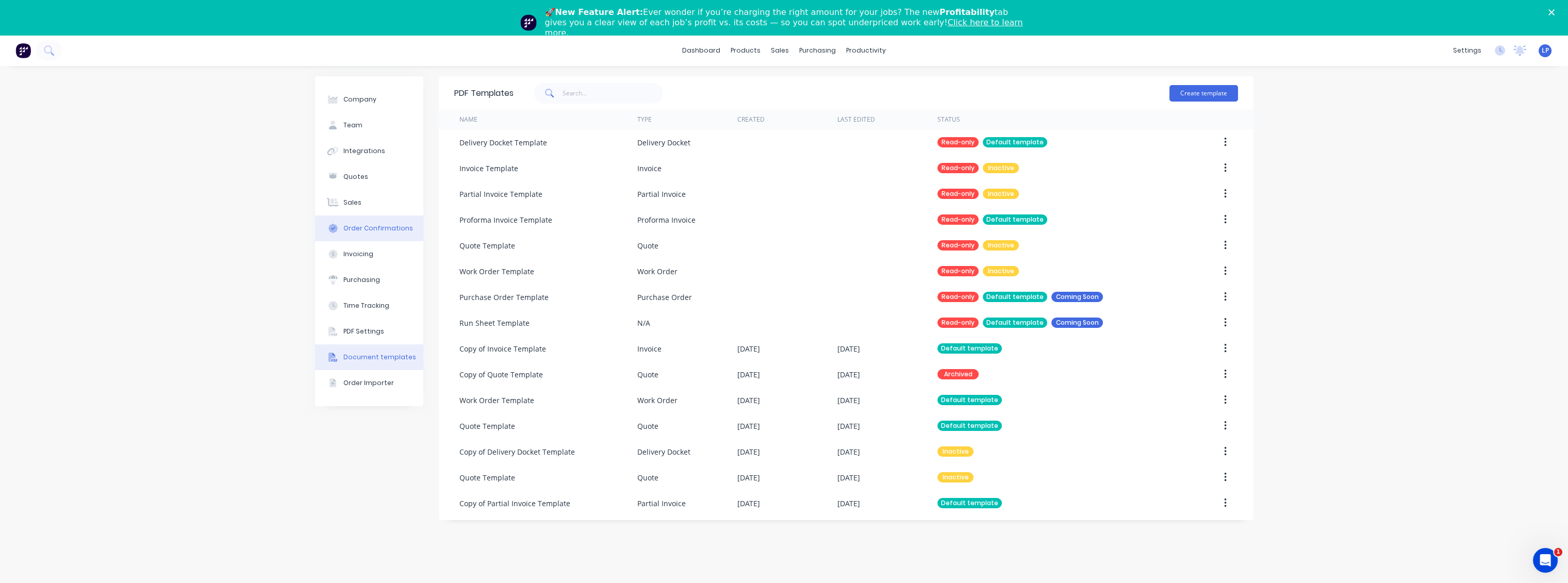
click at [362, 232] on div "Order Confirmations" at bounding box center [378, 229] width 70 height 10
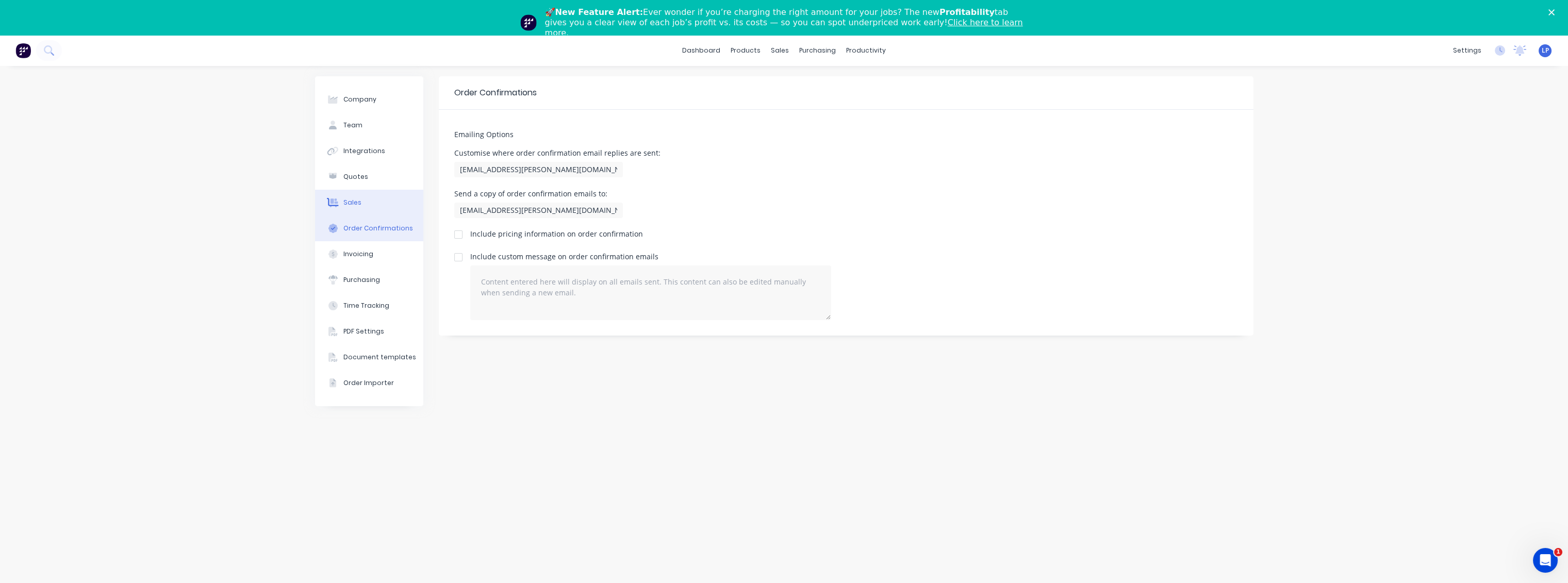
click at [350, 206] on div "Sales" at bounding box center [353, 203] width 18 height 10
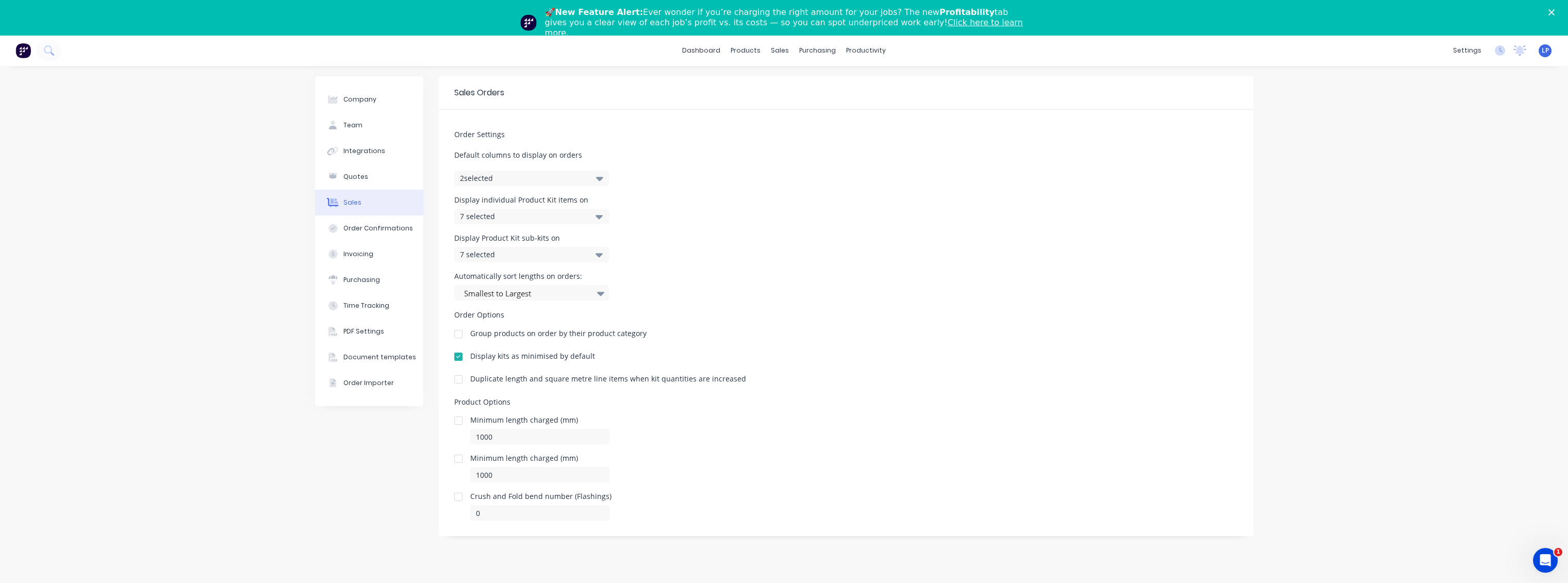
click at [602, 177] on icon "button" at bounding box center [599, 178] width 7 height 11
click at [597, 218] on icon at bounding box center [598, 217] width 7 height 11
click at [602, 215] on icon at bounding box center [598, 217] width 7 height 4
click at [602, 256] on icon at bounding box center [598, 255] width 7 height 11
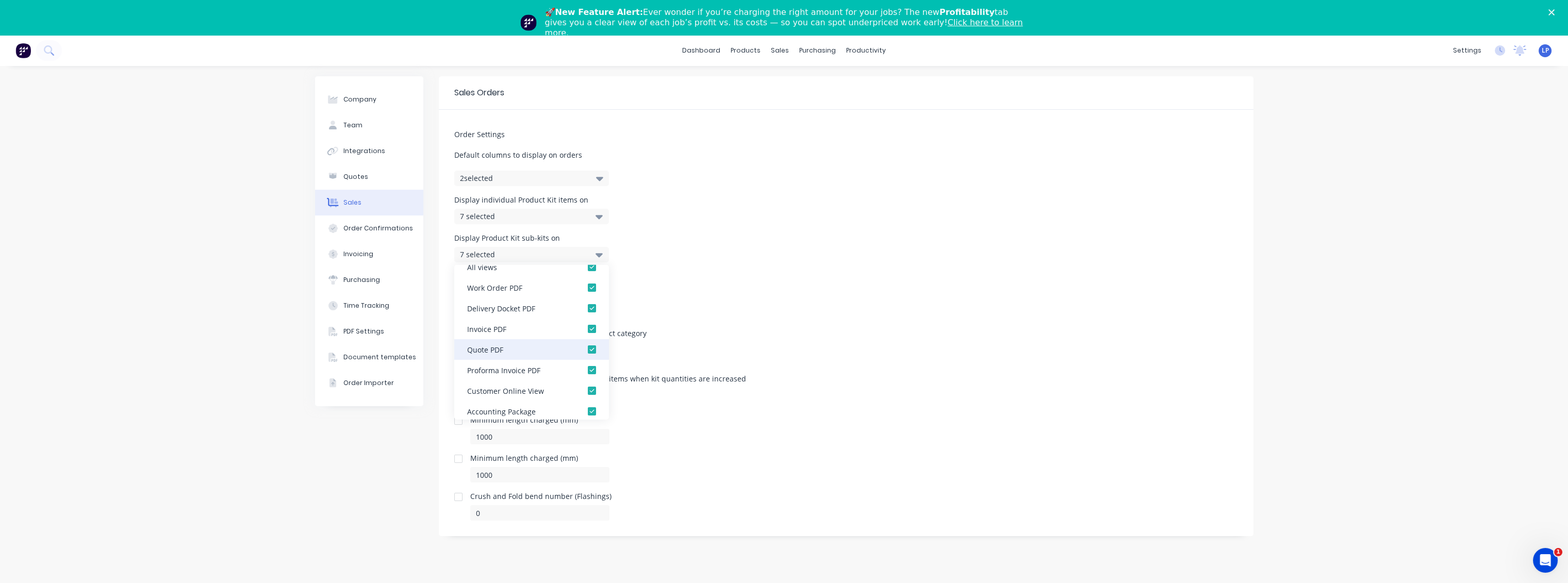
scroll to position [21, 0]
click at [598, 255] on icon at bounding box center [598, 255] width 7 height 4
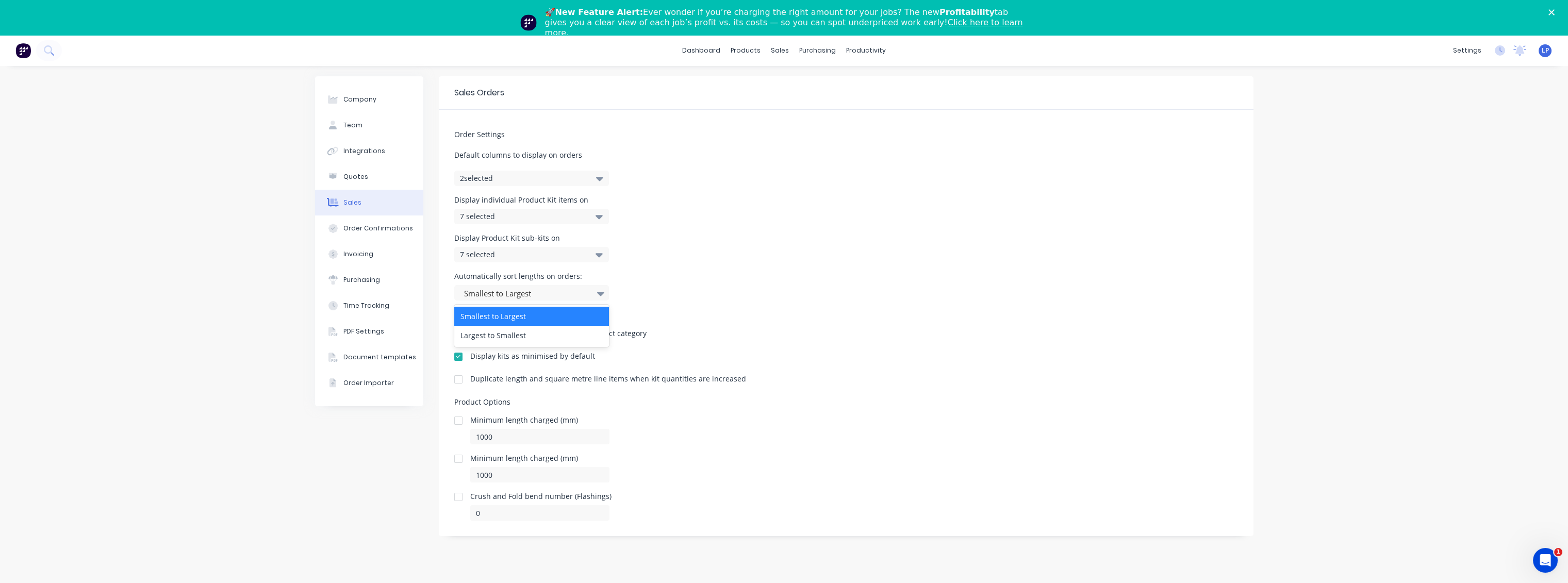
click at [602, 293] on icon at bounding box center [600, 293] width 7 height 4
click at [459, 358] on div at bounding box center [459, 357] width 21 height 21
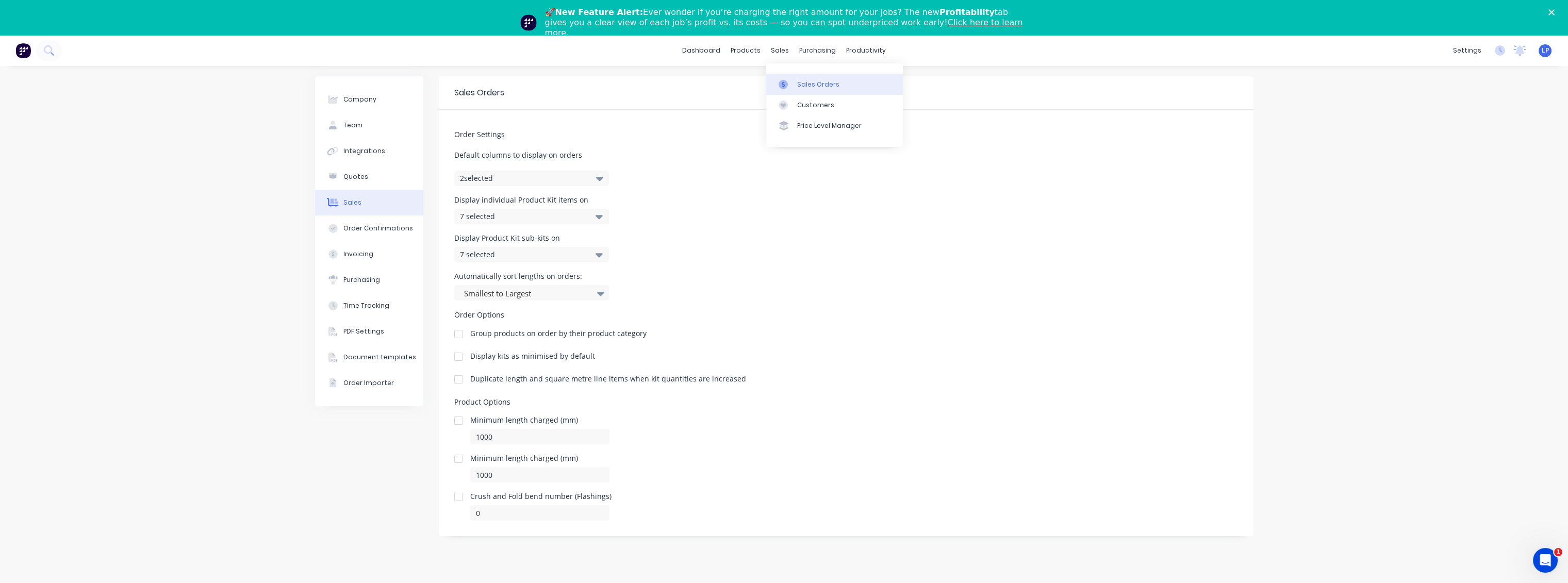
click at [797, 88] on div "Sales Orders" at bounding box center [818, 85] width 43 height 10
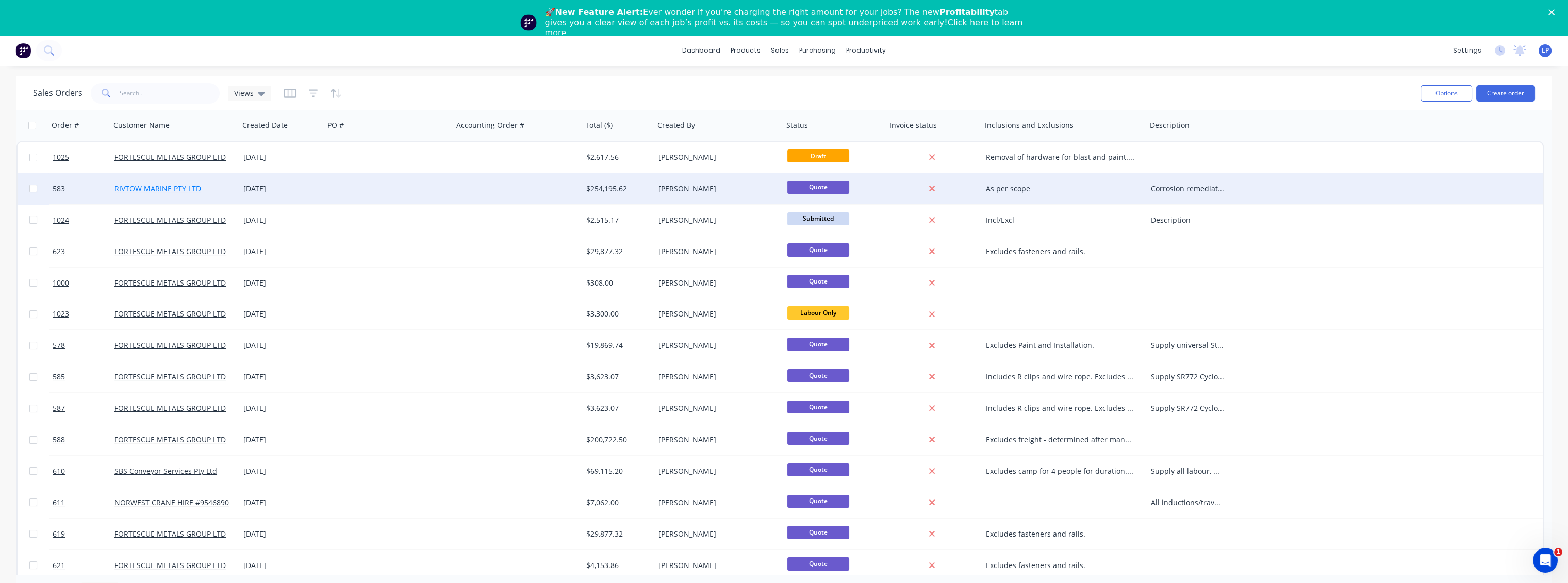
click at [177, 190] on link "RIVTOW MARINE PTY LTD" at bounding box center [158, 189] width 87 height 10
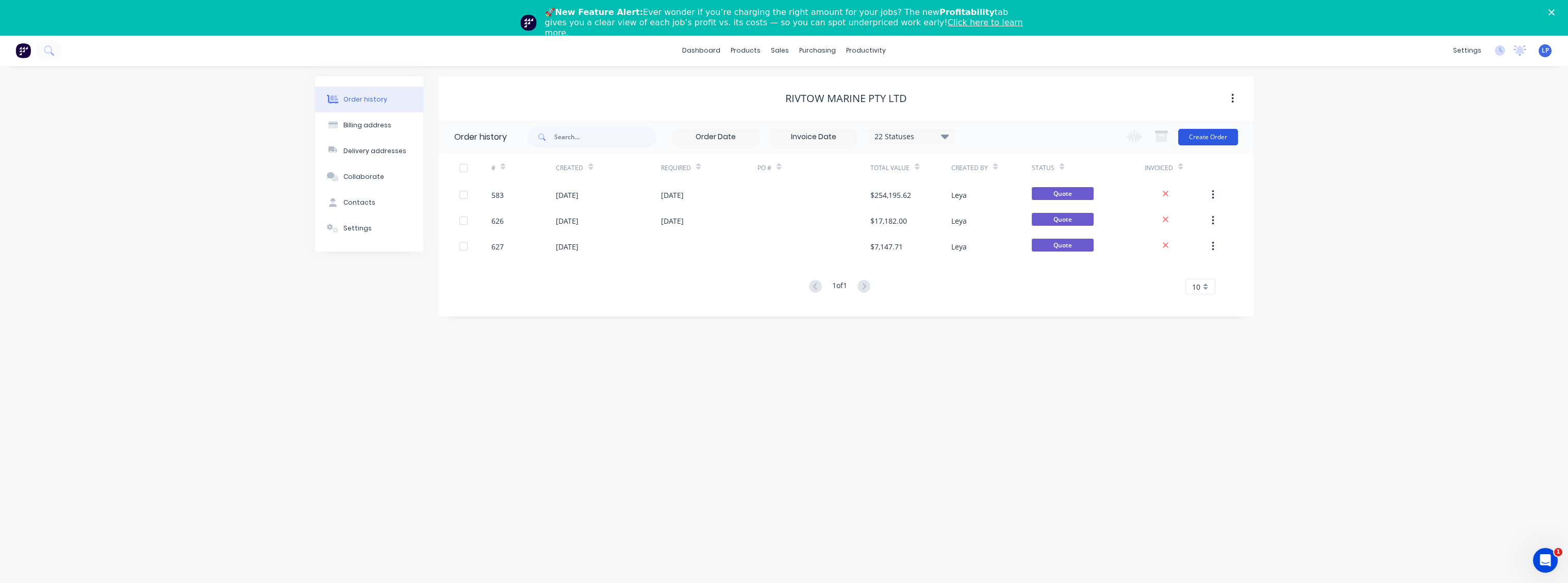
click at [1209, 137] on button "Create Order" at bounding box center [1208, 137] width 59 height 17
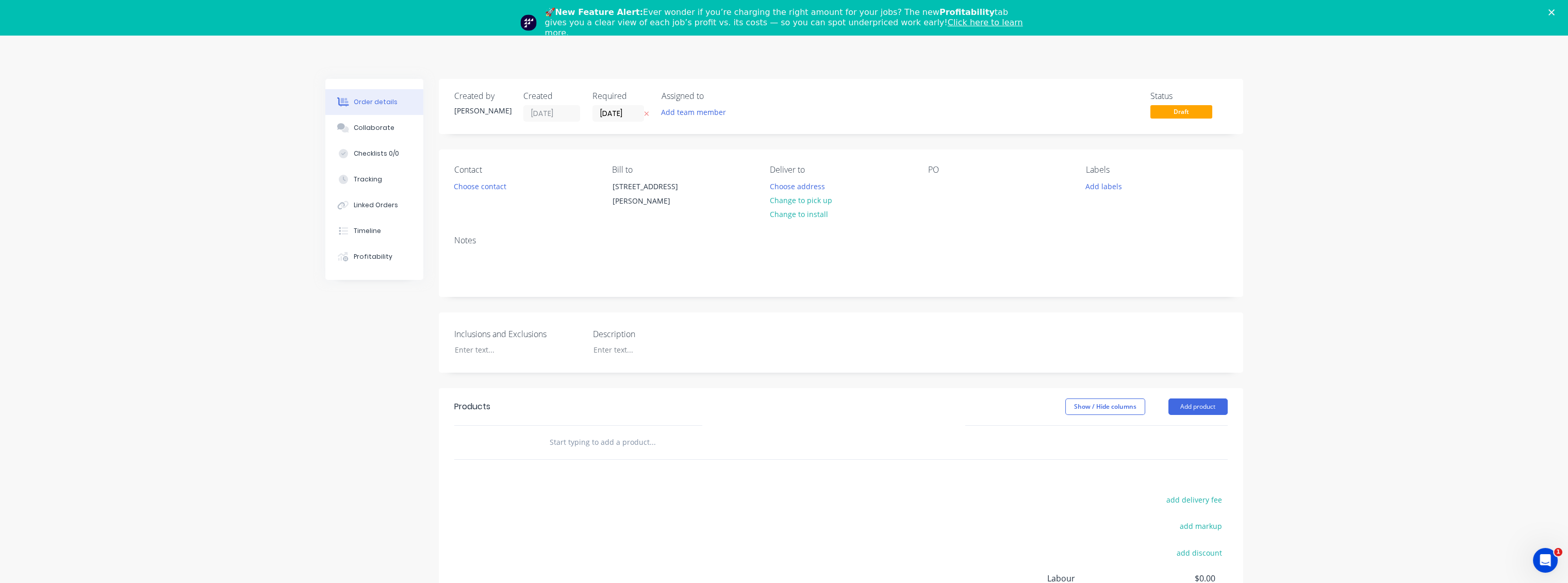
click at [1555, 10] on polygon "Close" at bounding box center [1552, 13] width 6 height 6
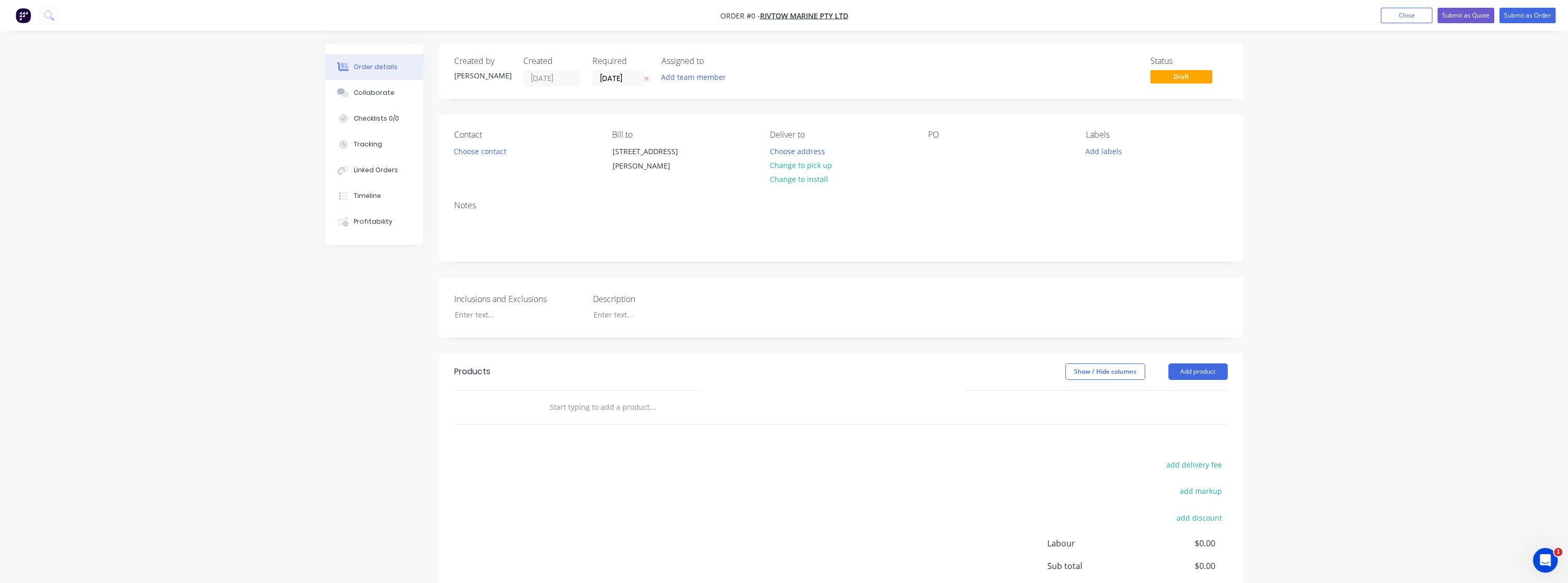
click at [1205, 188] on div "Contact Choose contact Bill to Lot 1 Richardson Street PORT HEDLAND WA 6721 Del…" at bounding box center [840, 153] width 804 height 78
click at [1518, 21] on button "Submit as Order" at bounding box center [1528, 15] width 56 height 15
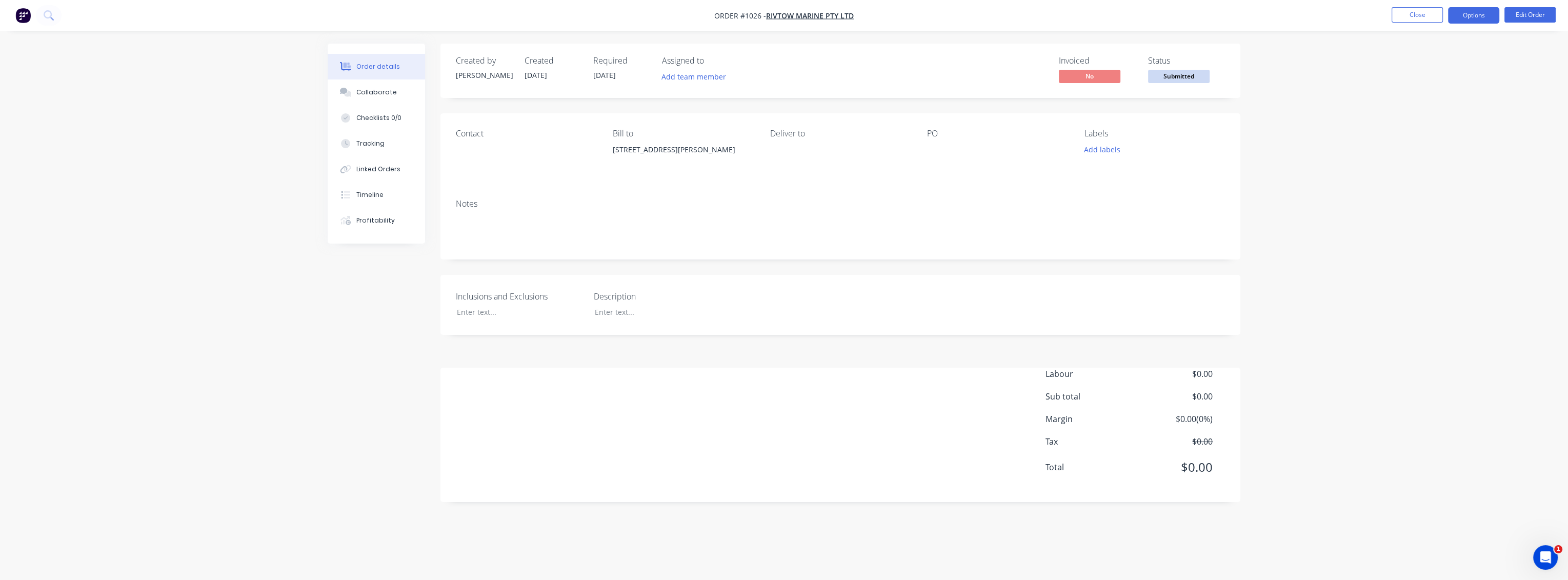
click at [1469, 17] on button "Options" at bounding box center [1474, 15] width 51 height 17
click at [1423, 128] on div "Work Order" at bounding box center [1443, 124] width 94 height 15
click at [1414, 126] on div "Custom" at bounding box center [1443, 124] width 94 height 15
click at [1427, 101] on div "Without pricing" at bounding box center [1443, 103] width 94 height 15
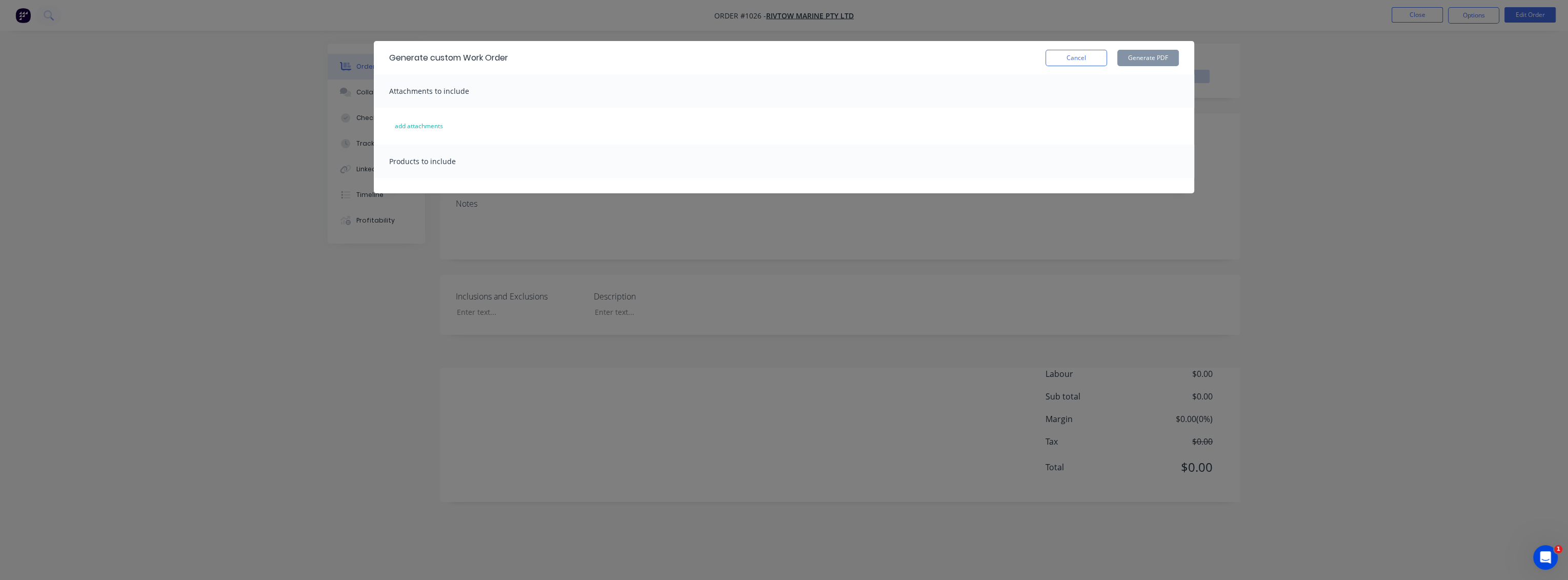
click at [419, 160] on span "Products to include" at bounding box center [422, 161] width 66 height 10
click at [398, 97] on div "Attachments to include" at bounding box center [784, 91] width 820 height 34
click at [401, 127] on button "add attachments" at bounding box center [419, 126] width 69 height 17
click at [1102, 58] on button "Cancel" at bounding box center [1076, 58] width 62 height 17
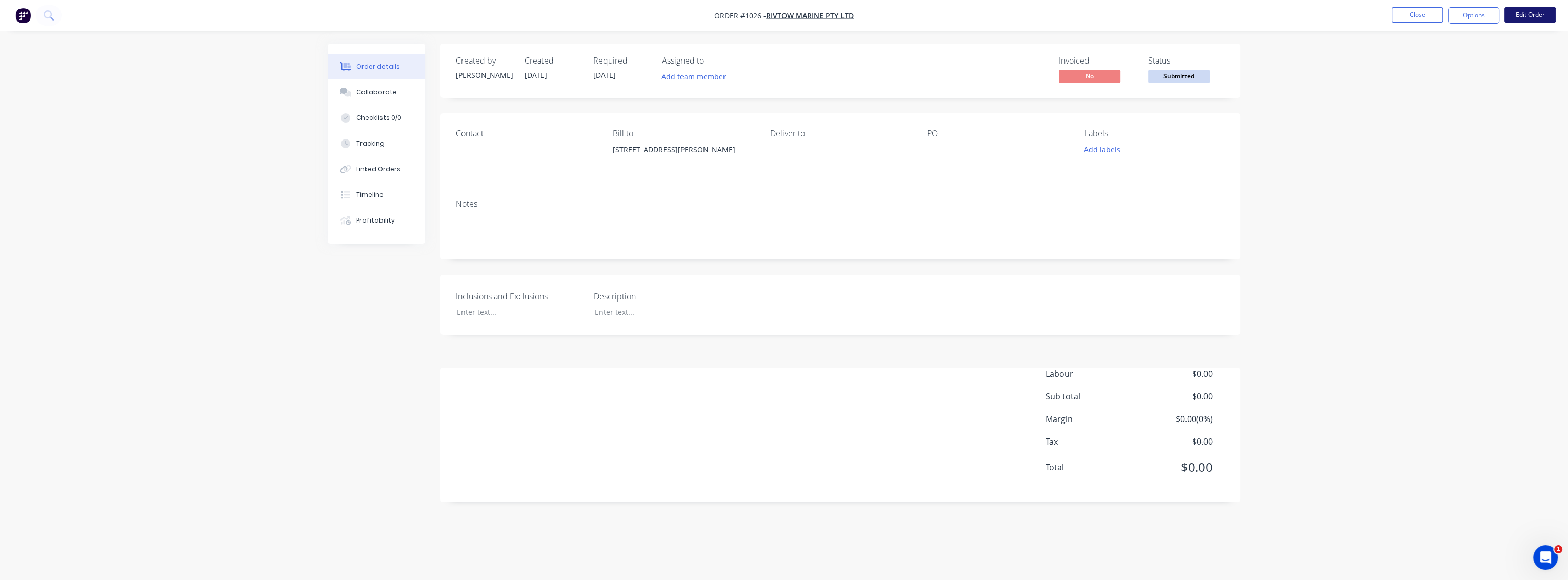
click at [1509, 18] on button "Edit Order" at bounding box center [1530, 14] width 51 height 15
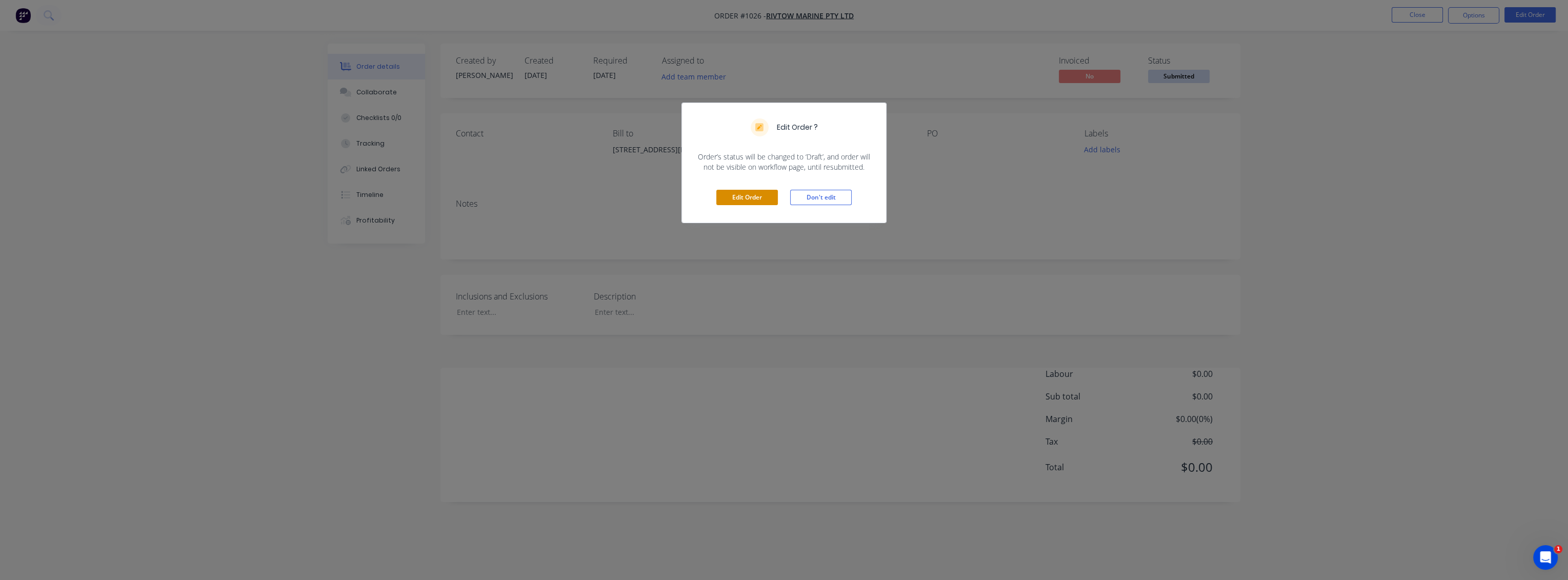
click at [752, 198] on button "Edit Order" at bounding box center [747, 197] width 62 height 15
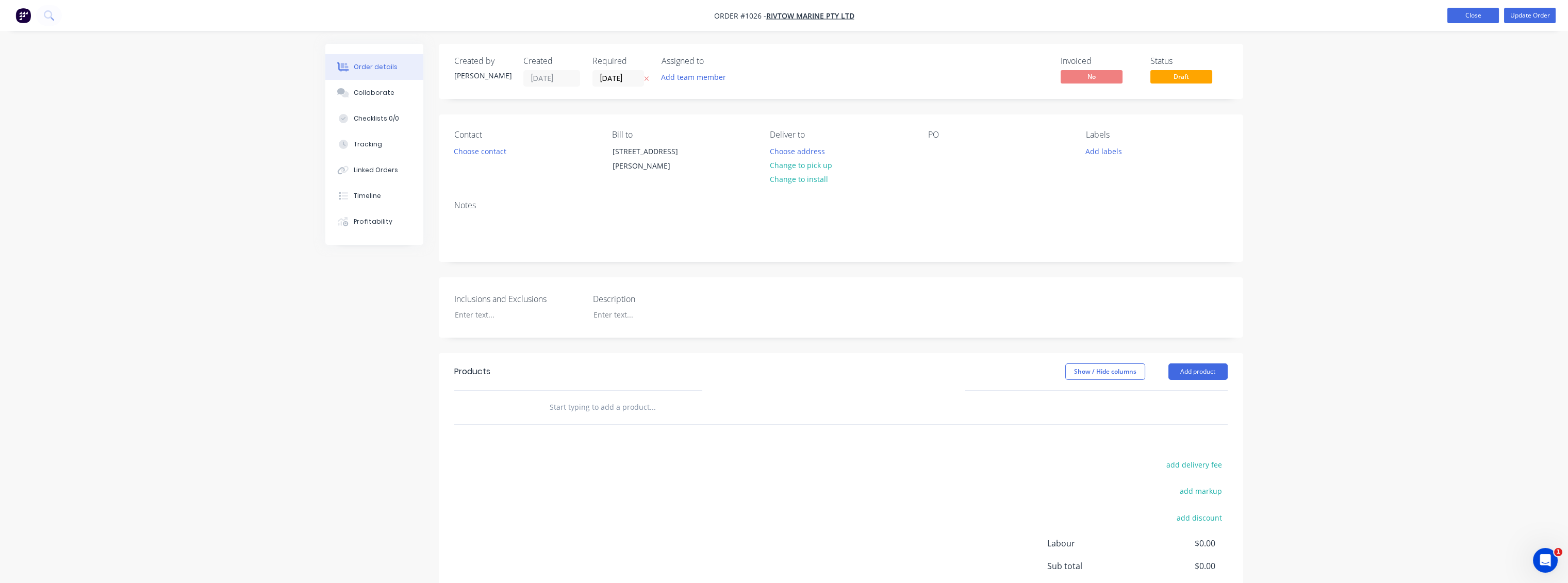
click at [1481, 22] on button "Close" at bounding box center [1473, 15] width 51 height 15
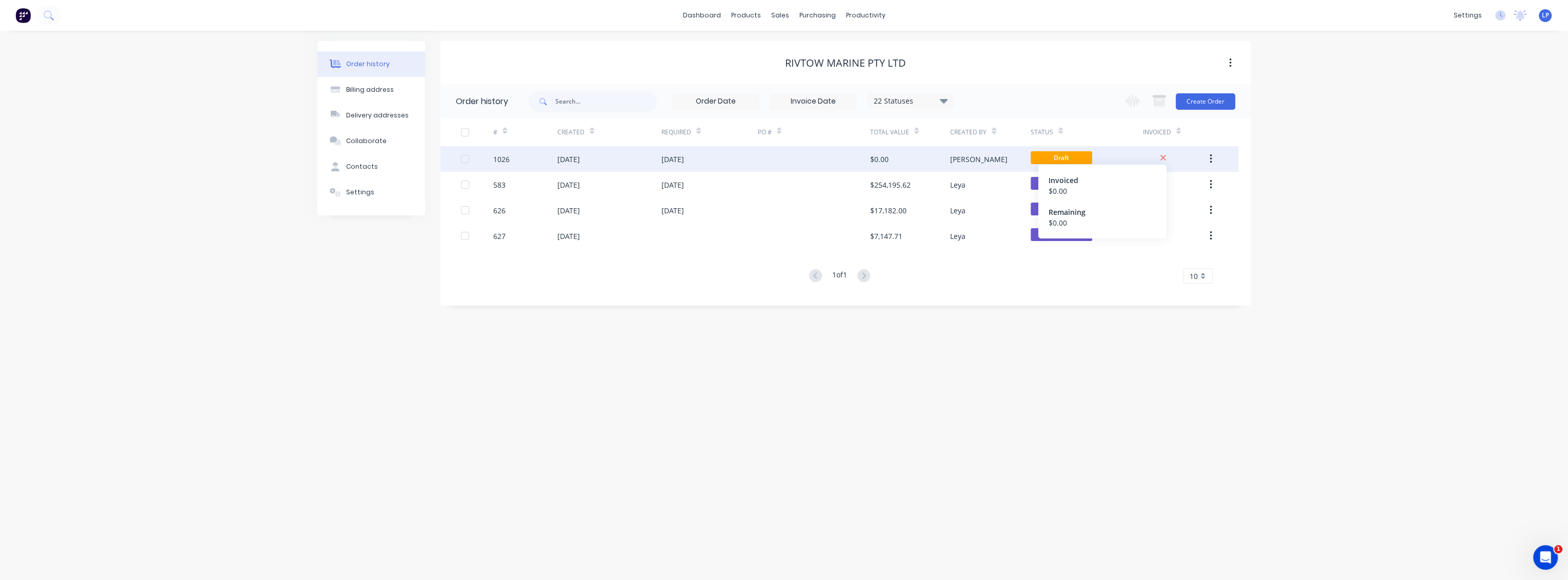
click at [1164, 157] on icon at bounding box center [1163, 157] width 6 height 6
click at [1215, 161] on button "button" at bounding box center [1211, 158] width 24 height 18
click at [1139, 187] on div "Archive" at bounding box center [1174, 185] width 79 height 15
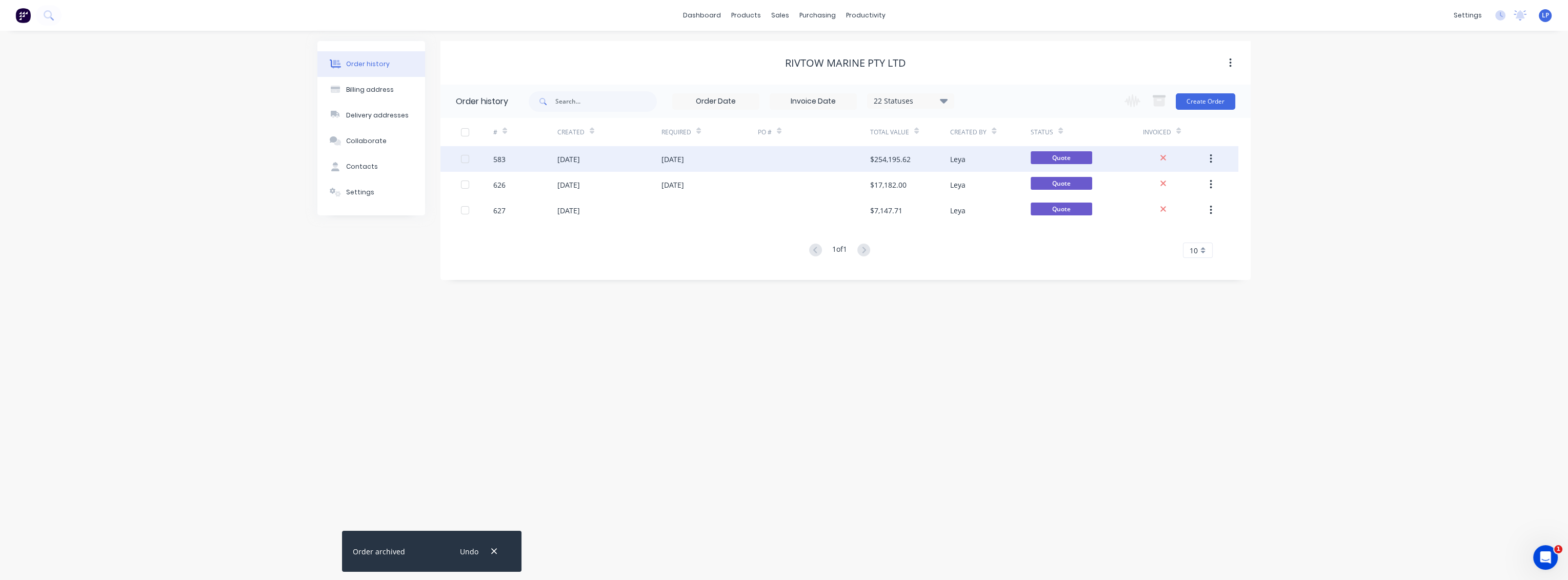
click at [886, 161] on div "$254,195.62" at bounding box center [890, 159] width 41 height 10
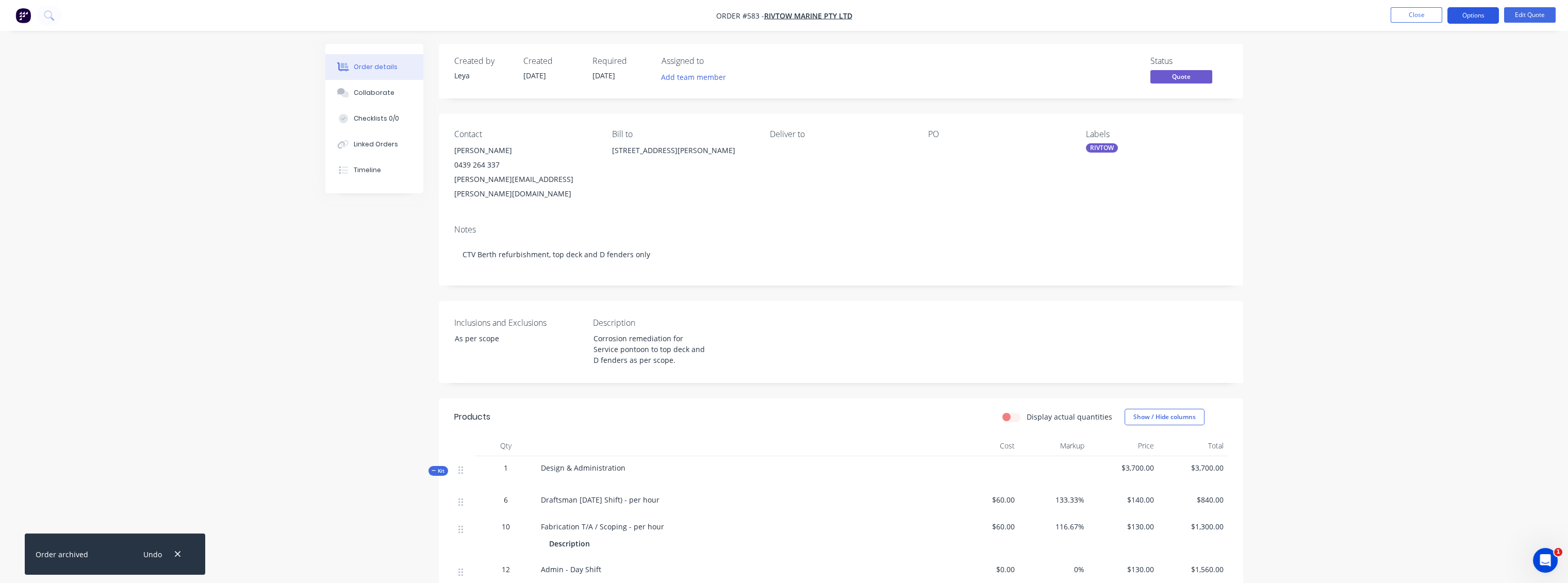
click at [1467, 18] on button "Options" at bounding box center [1473, 15] width 51 height 17
click at [1439, 127] on div "Convert to Order" at bounding box center [1443, 124] width 95 height 15
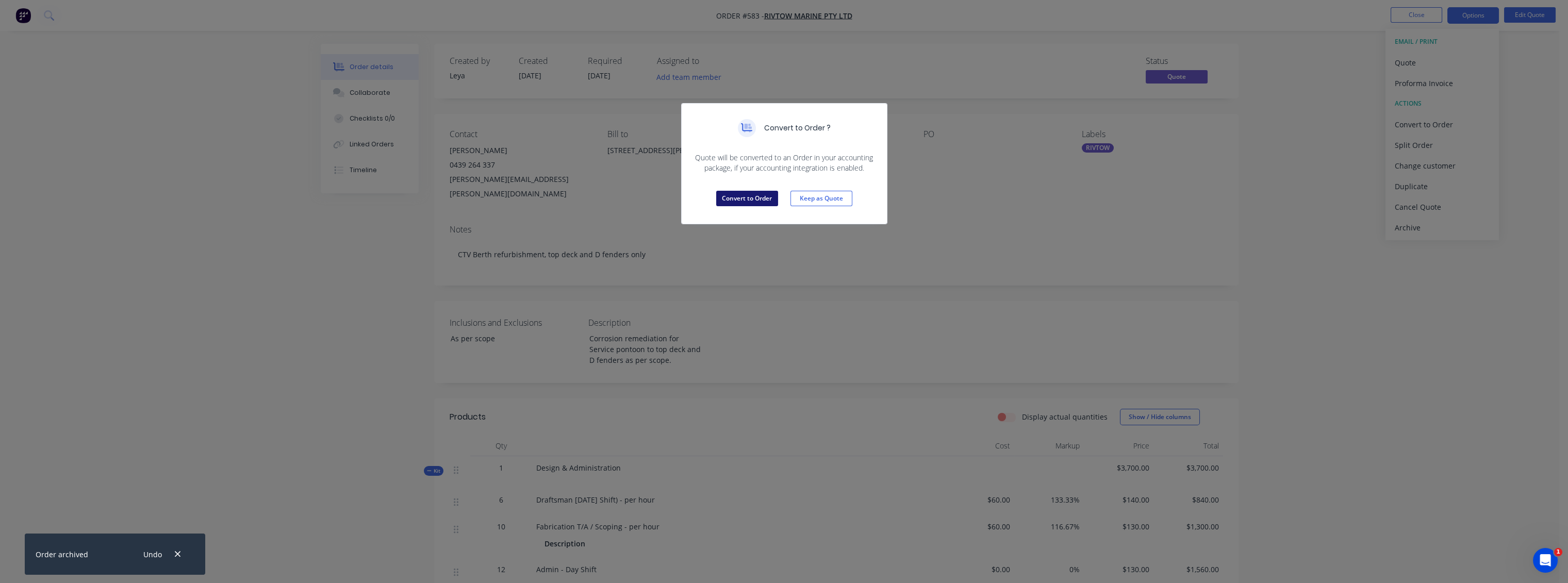
click at [756, 198] on button "Convert to Order" at bounding box center [747, 198] width 62 height 15
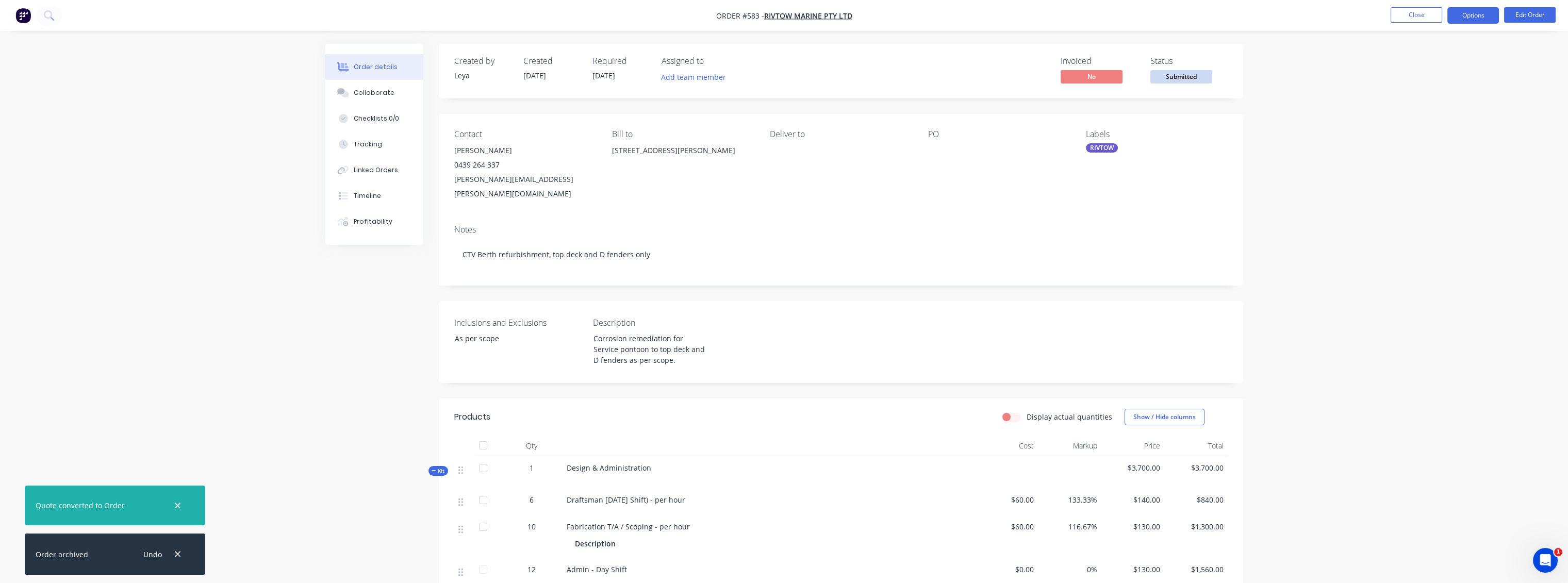
click at [1470, 18] on button "Options" at bounding box center [1473, 15] width 51 height 17
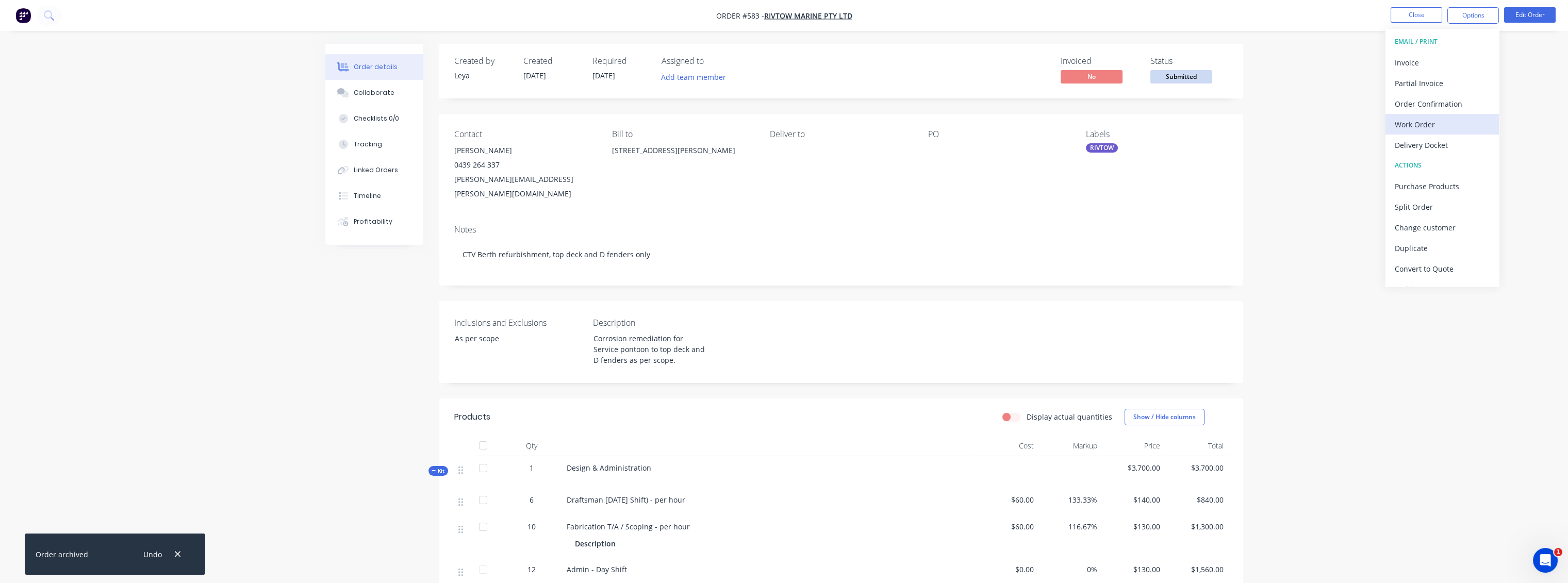
click at [1414, 124] on div "Work Order" at bounding box center [1443, 124] width 95 height 15
click at [1415, 120] on div "Custom" at bounding box center [1443, 124] width 95 height 15
click at [1418, 103] on div "Without pricing" at bounding box center [1443, 104] width 95 height 15
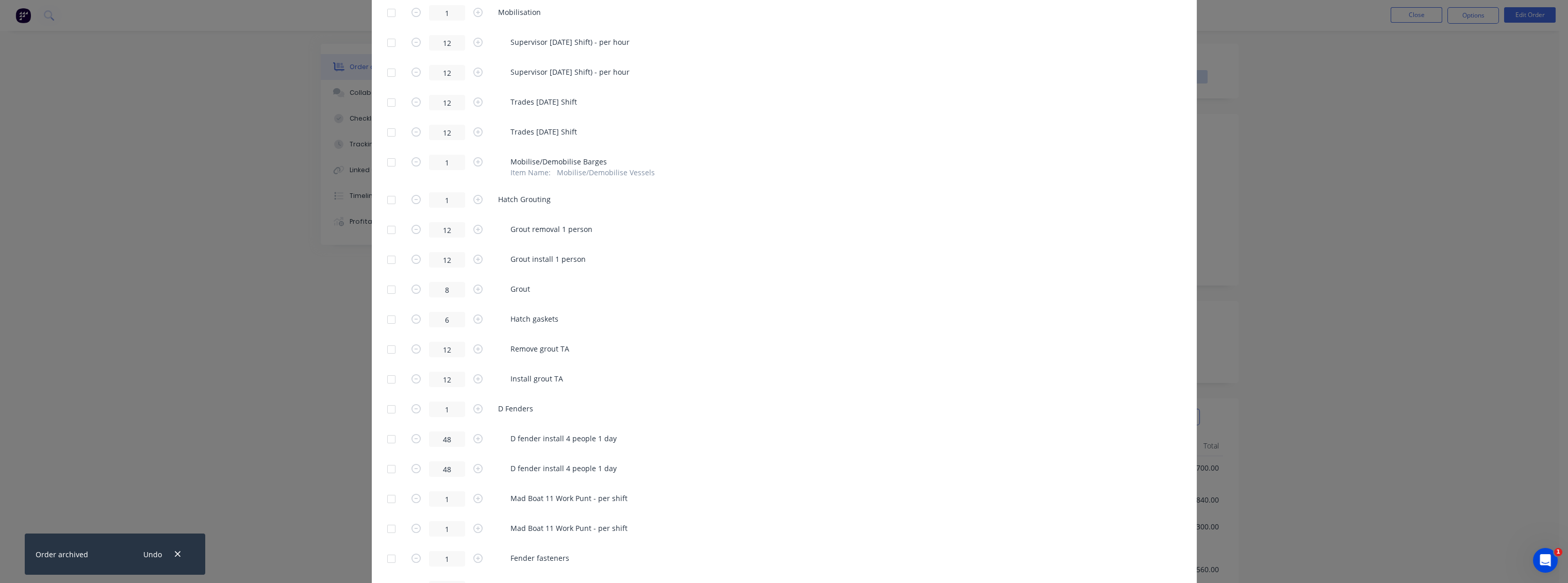
scroll to position [630, 0]
click at [385, 353] on div at bounding box center [391, 351] width 21 height 21
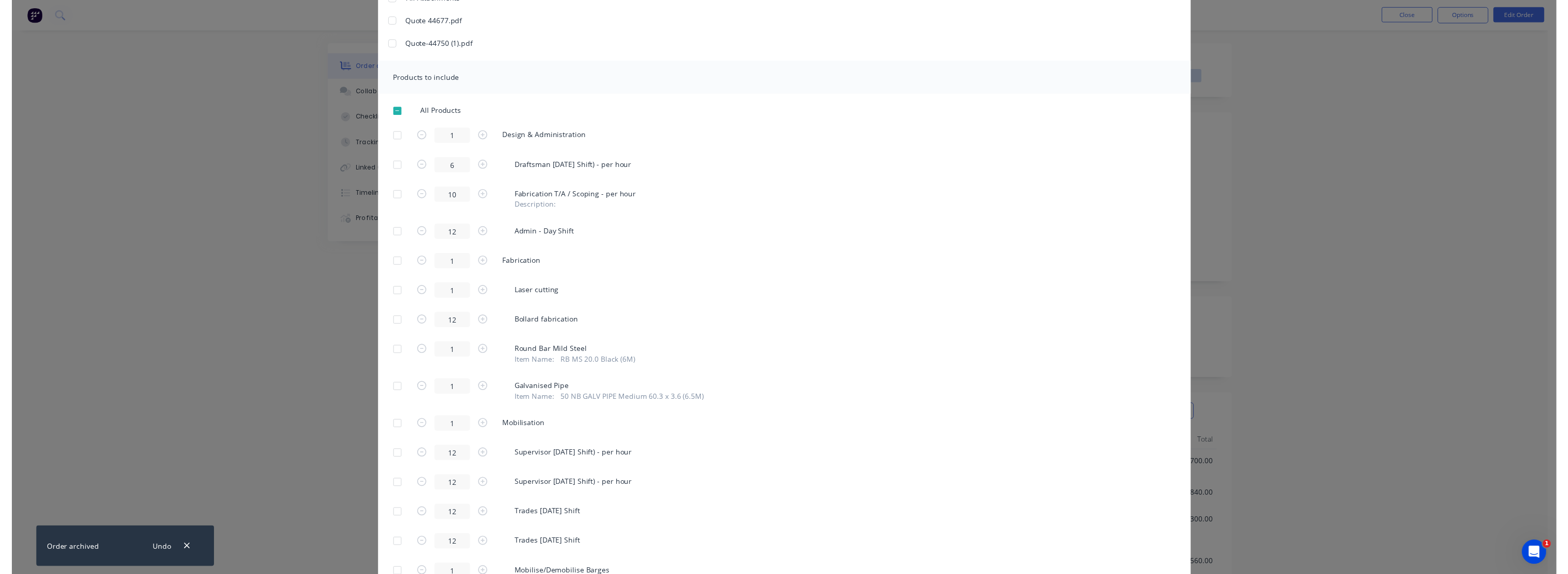
scroll to position [0, 0]
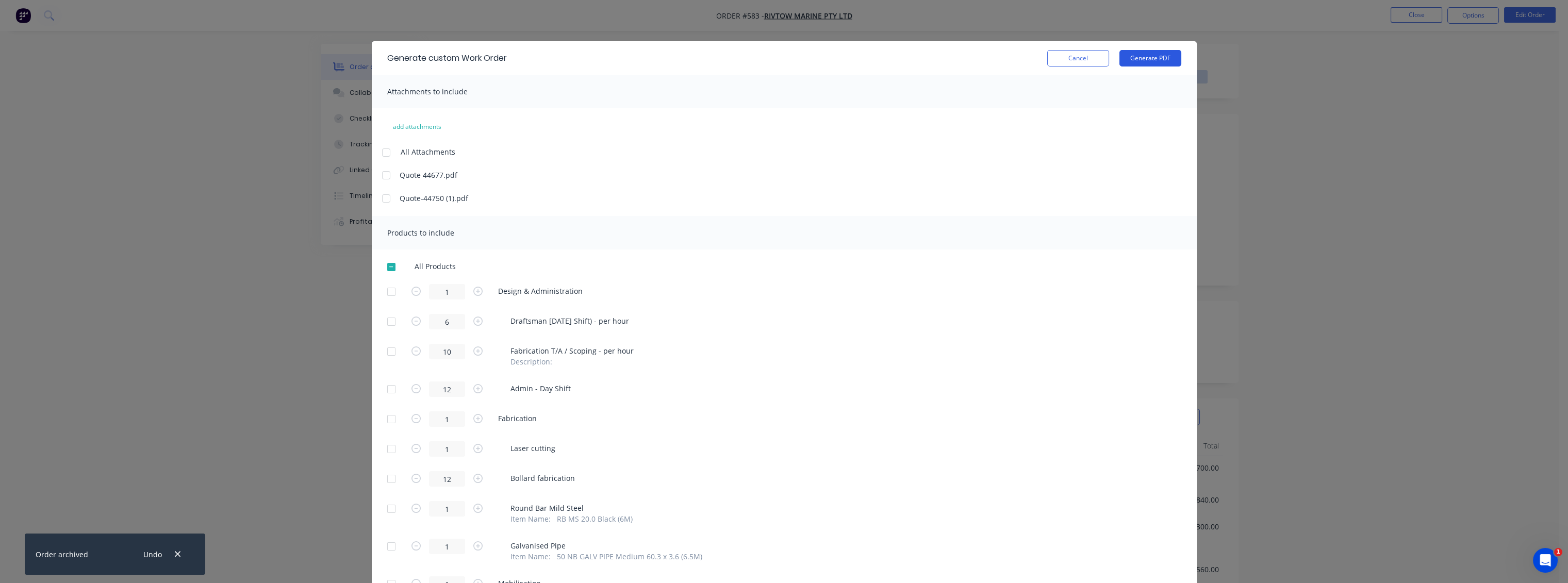
click at [1134, 59] on button "Generate PDF" at bounding box center [1150, 58] width 62 height 17
click at [1076, 57] on button "Cancel" at bounding box center [1078, 58] width 62 height 17
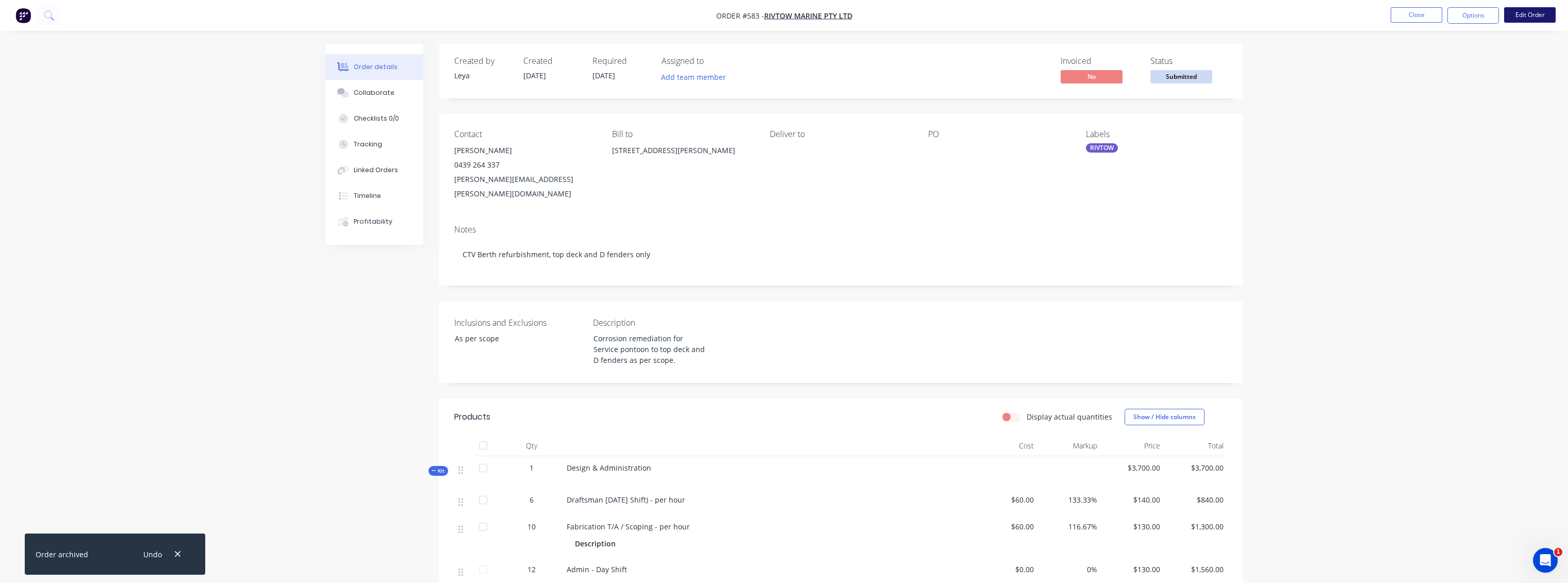
click at [1523, 18] on button "Edit Order" at bounding box center [1530, 14] width 51 height 15
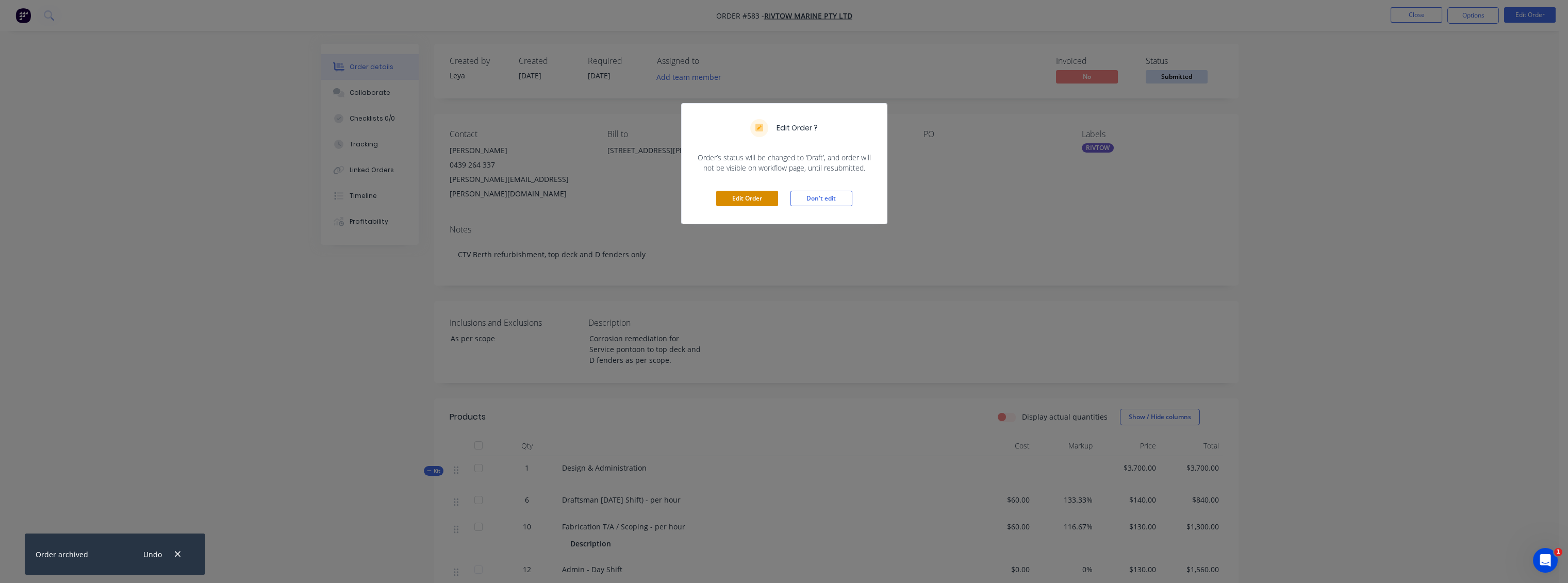
click at [760, 198] on button "Edit Order" at bounding box center [747, 198] width 62 height 15
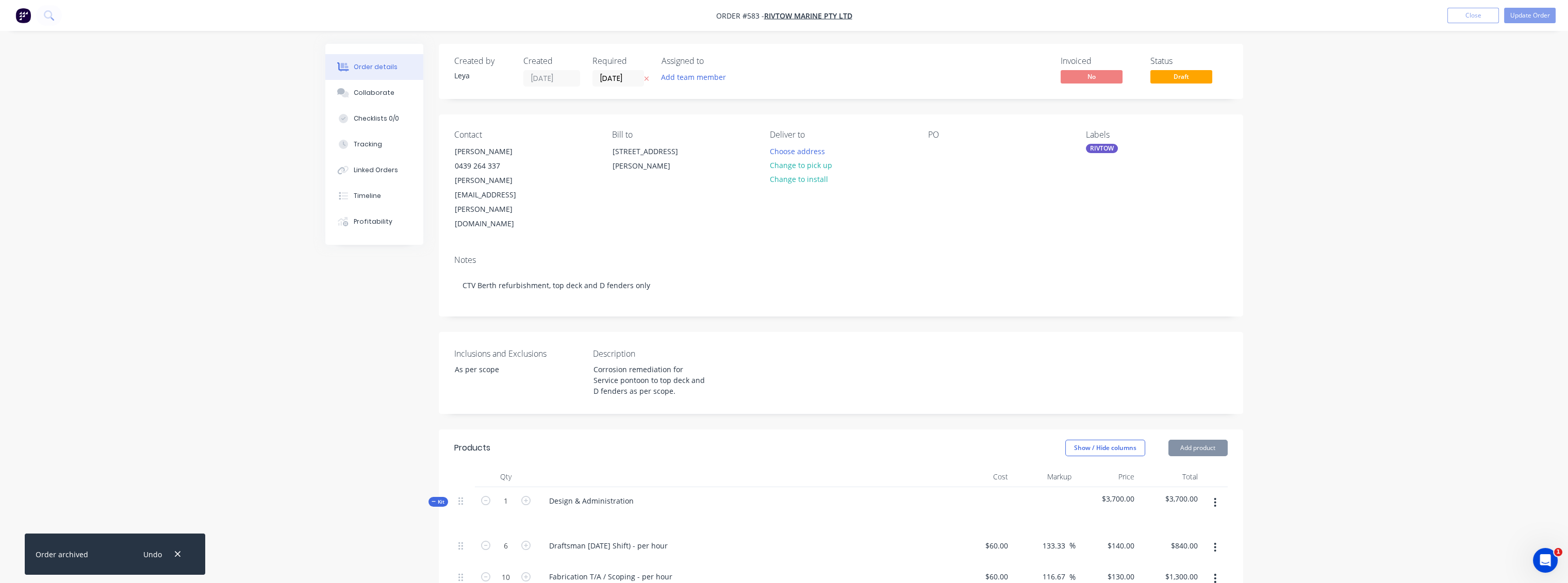
type input "$60.00"
type input "133.33"
type input "$140.00"
type input "$840.00"
type input "$60.00"
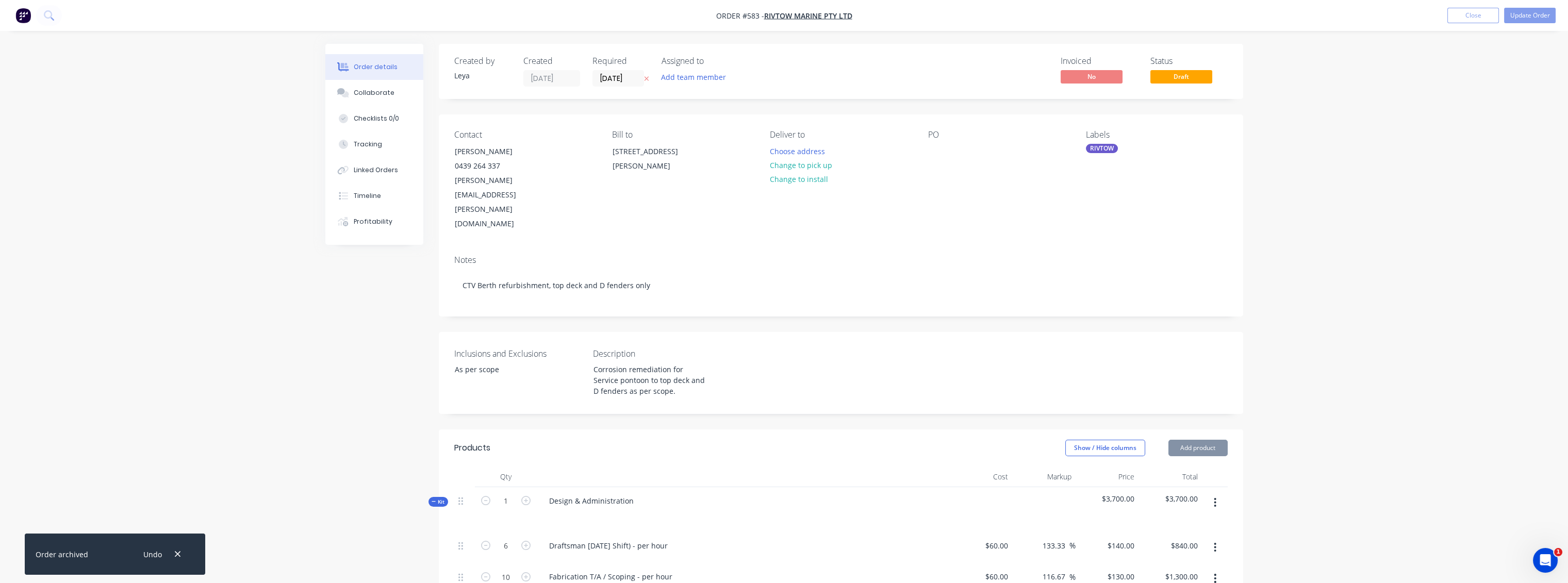
type input "116.67"
type input "$130.00"
type input "$1,300.00"
type input "$130.00"
type input "$1,560.00"
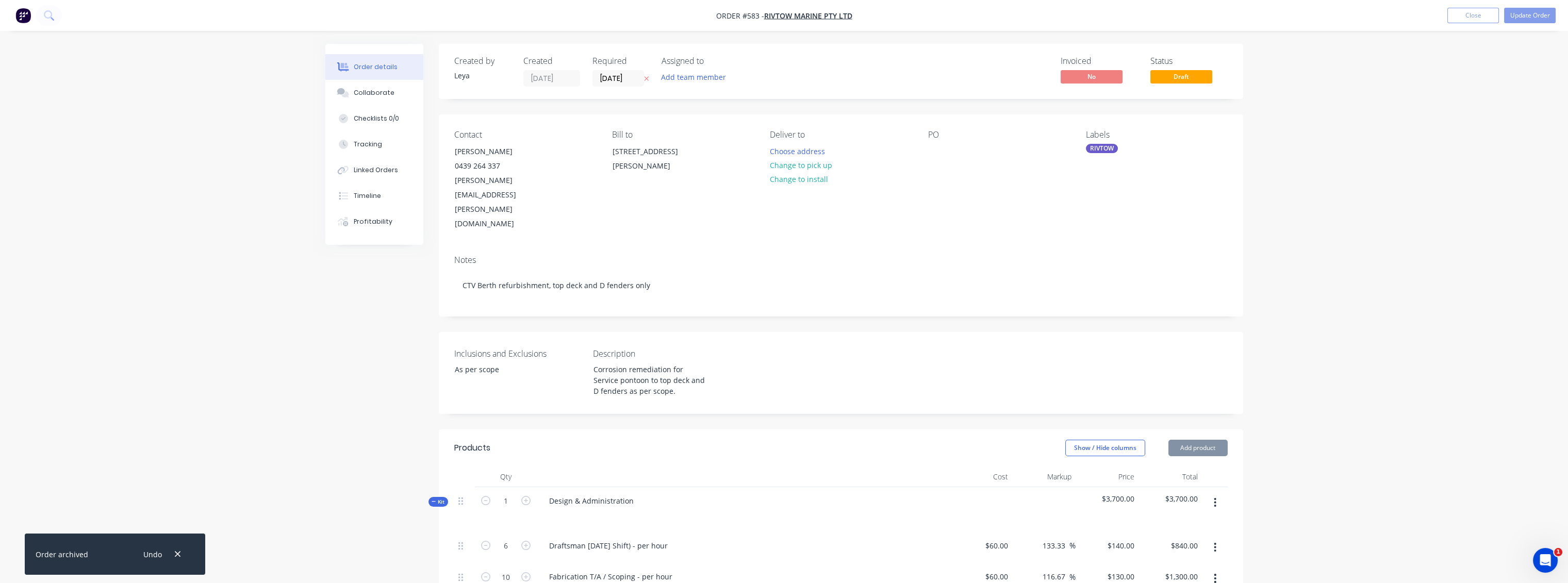
type input "$1,183.34"
type input "60.56"
type input "$1,900.00"
type input "$60.00"
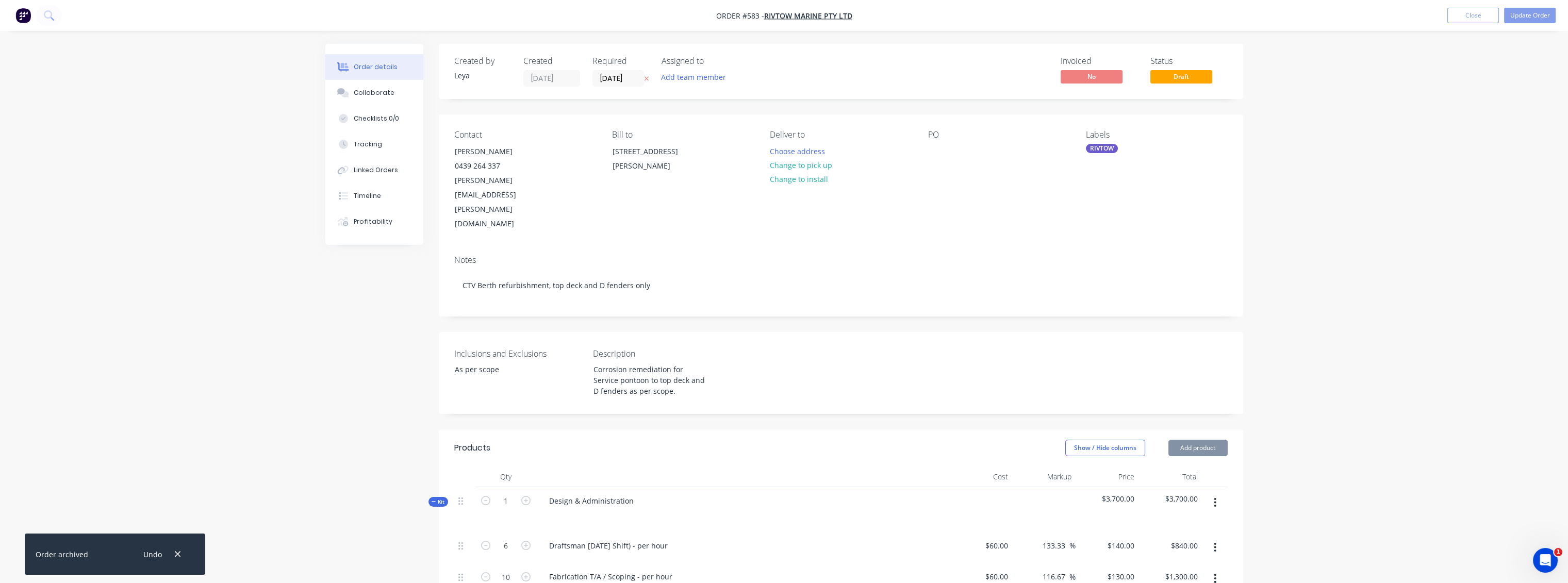
type input "166.67"
type input "$160.00"
type input "$1,920.00"
type input "$46.78"
type input "55.99"
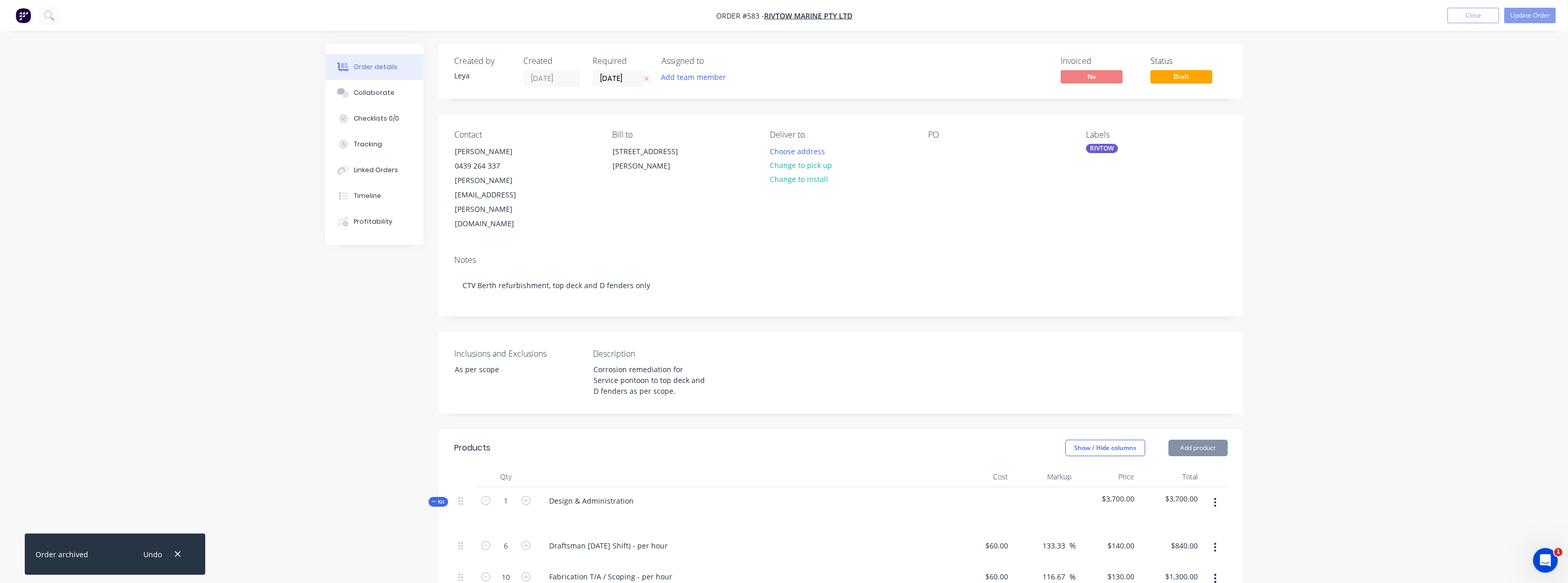
type input "$72.97"
type input "$116.51"
type input "56"
type input "$181.75"
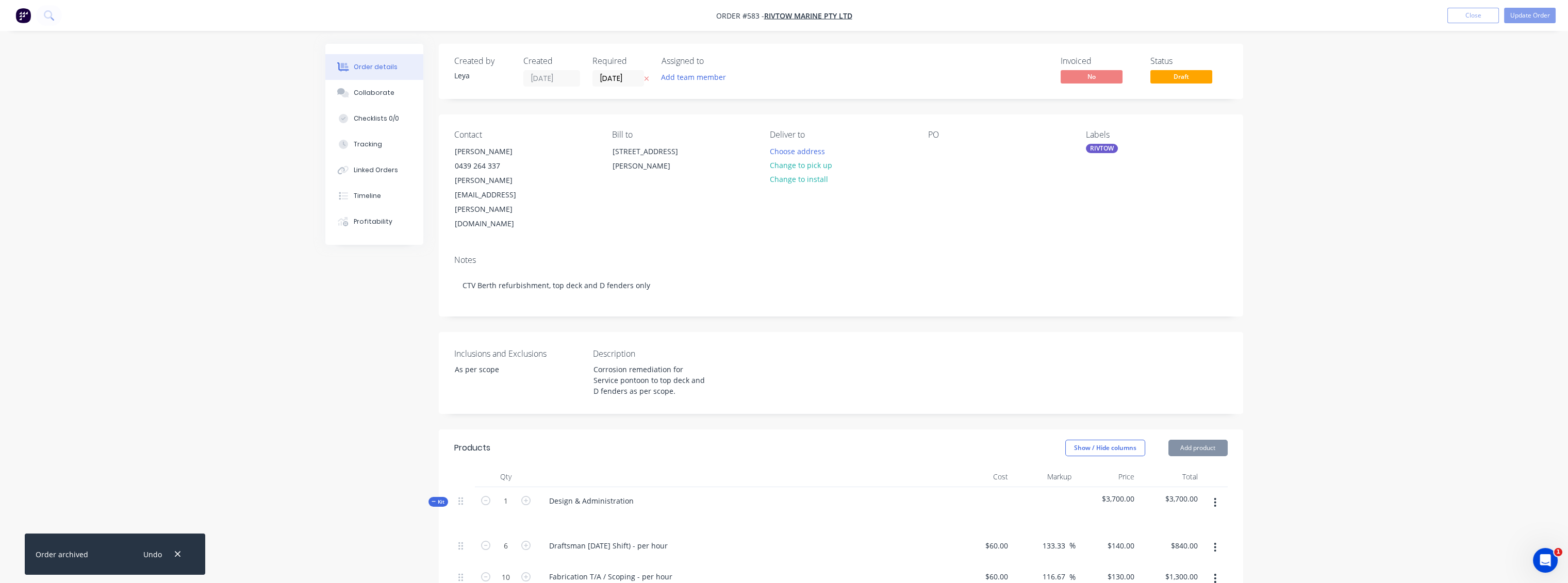
type input "$181.75"
type input "$60.00"
type input "133.33"
type input "$140.00"
type input "$1,680.00"
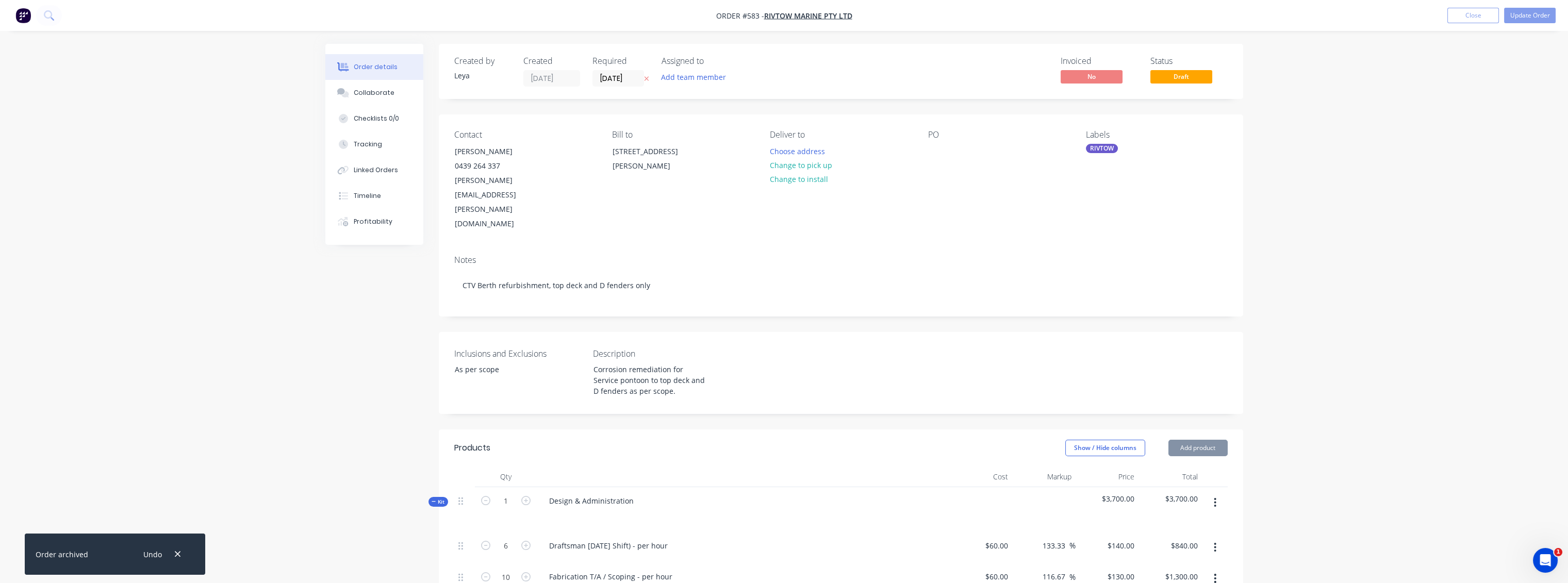
type input "$60.00"
type input "116.67"
type input "$130.00"
type input "$1,560.00"
type input "$60.00"
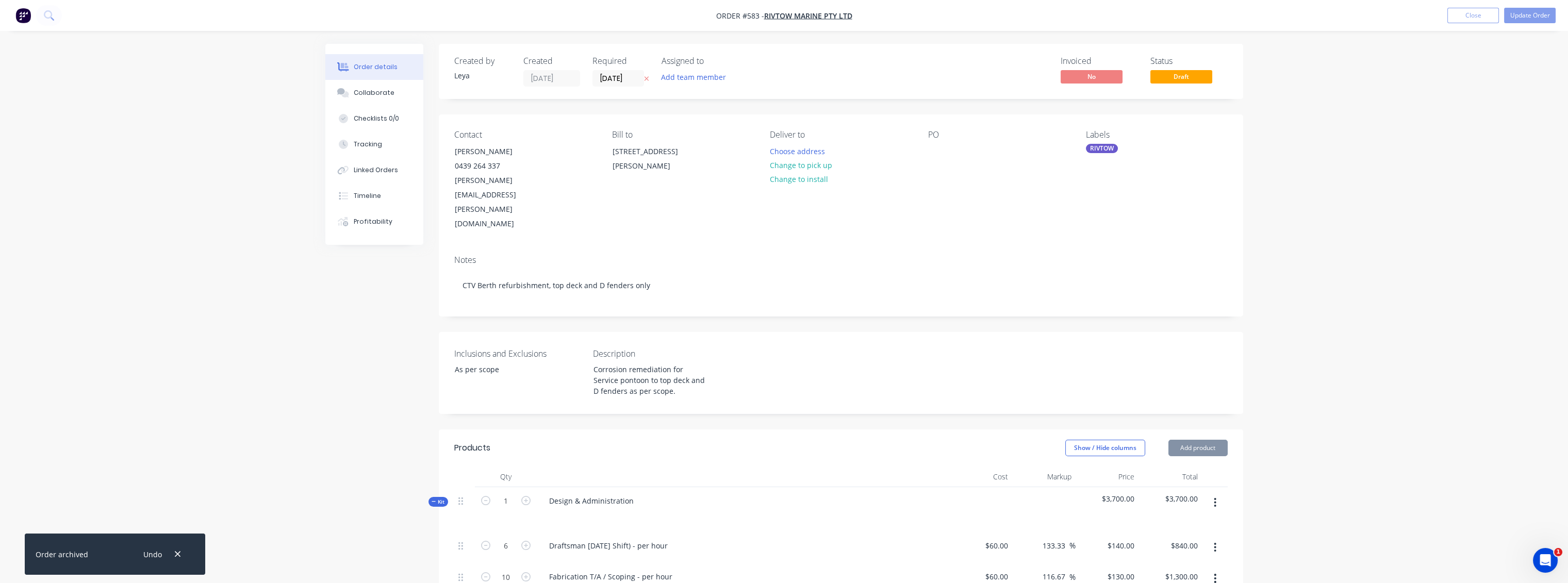
type input "116.67"
type input "$130.00"
type input "$1,560.00"
type input "$60.00"
type input "116.67"
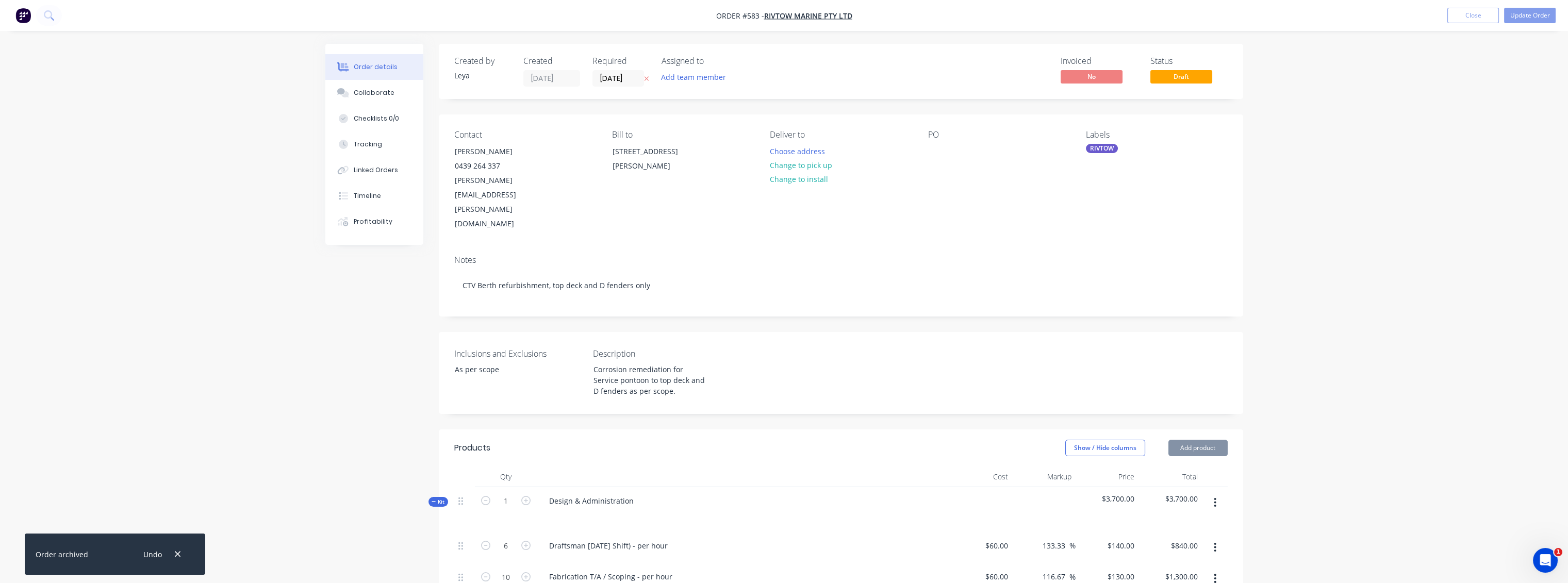
type input "$130.00"
type input "$1,560.00"
type input "$2,500.00"
type input "20"
type input "$3,000.00"
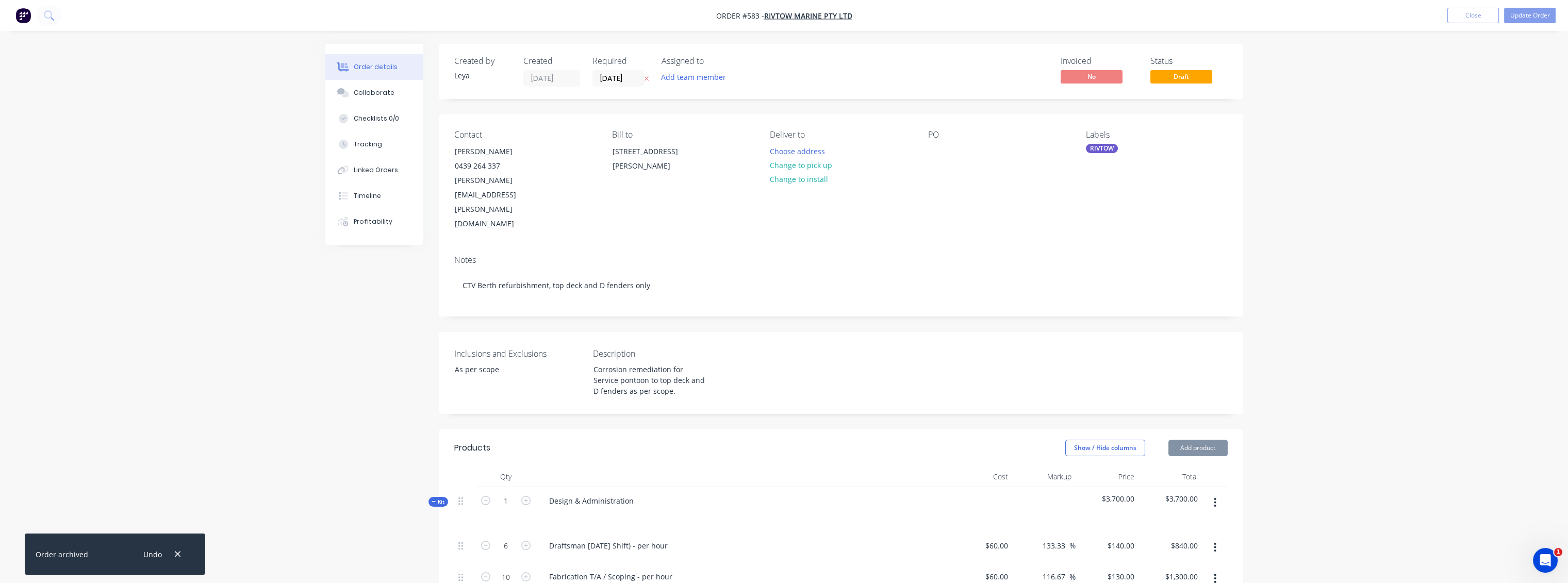
type input "$3,000.00"
type input "$60.00"
type input "116.67"
type input "$130.00"
type input "$1,560.00"
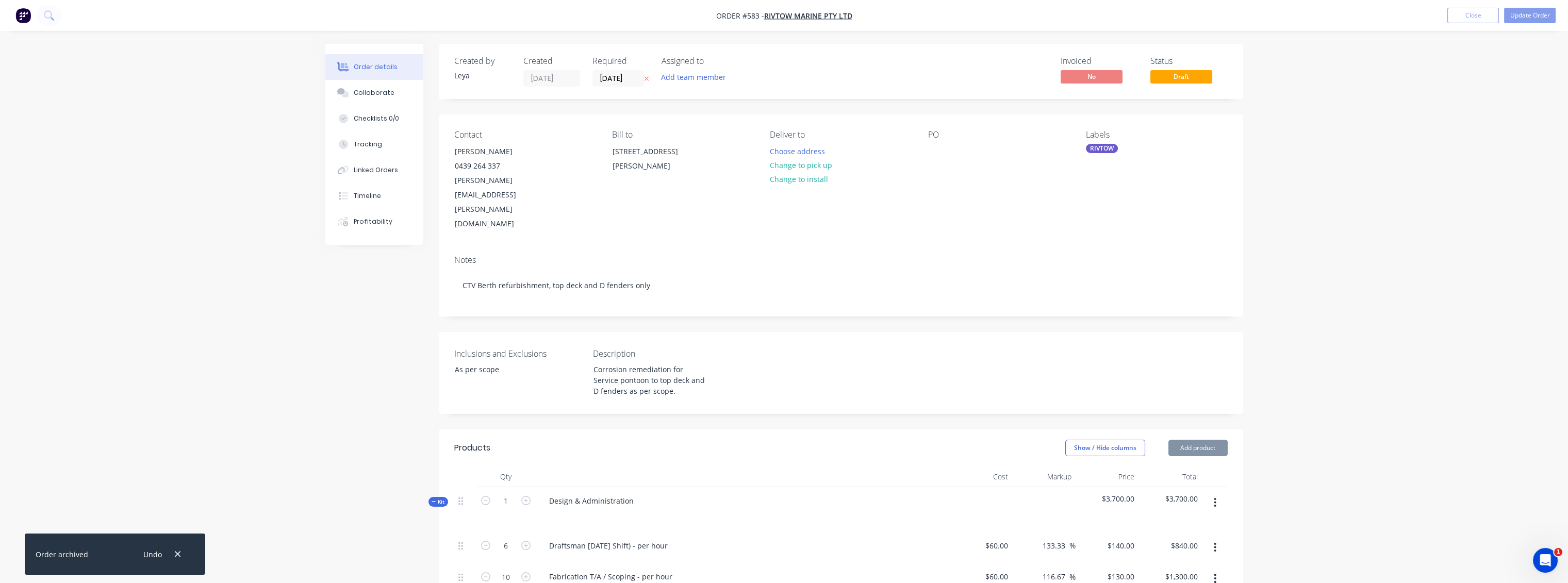
type input "$60.00"
type input "116.67"
type input "$130.00"
type input "$1,560.00"
type input "$20.00"
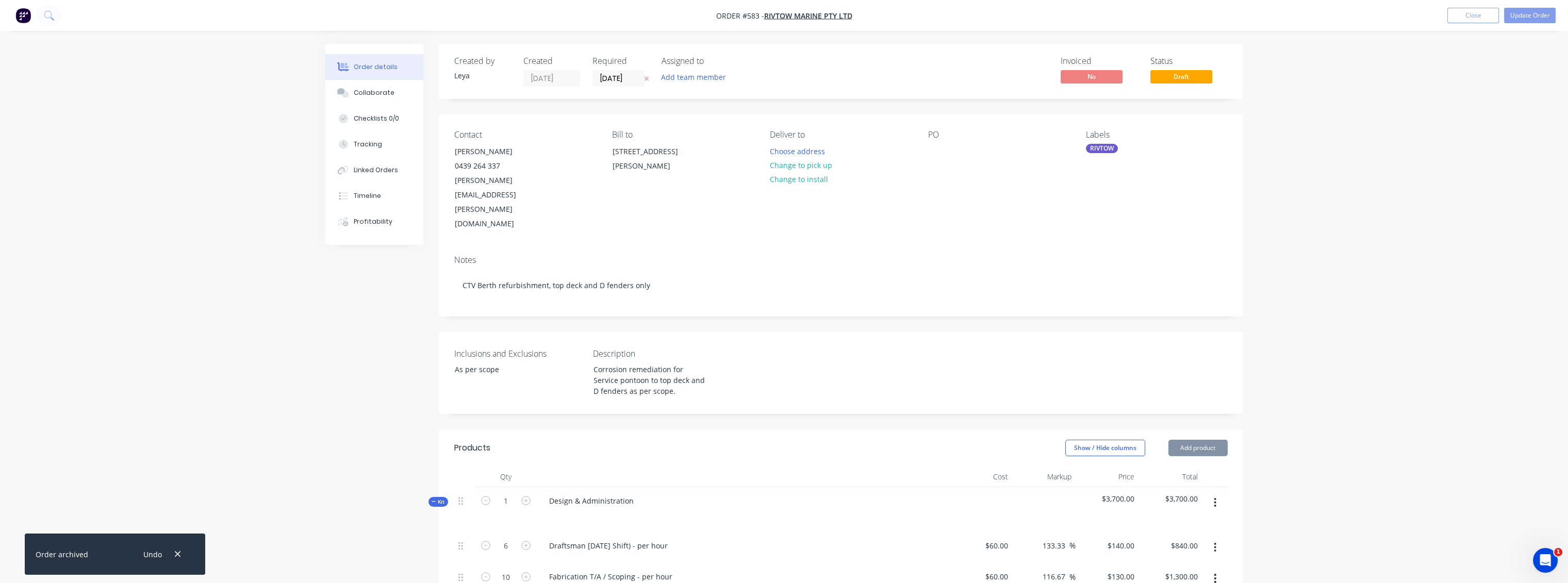
type input "100"
type input "$40.00"
type input "$320.00"
type input "$50.00"
type input "50"
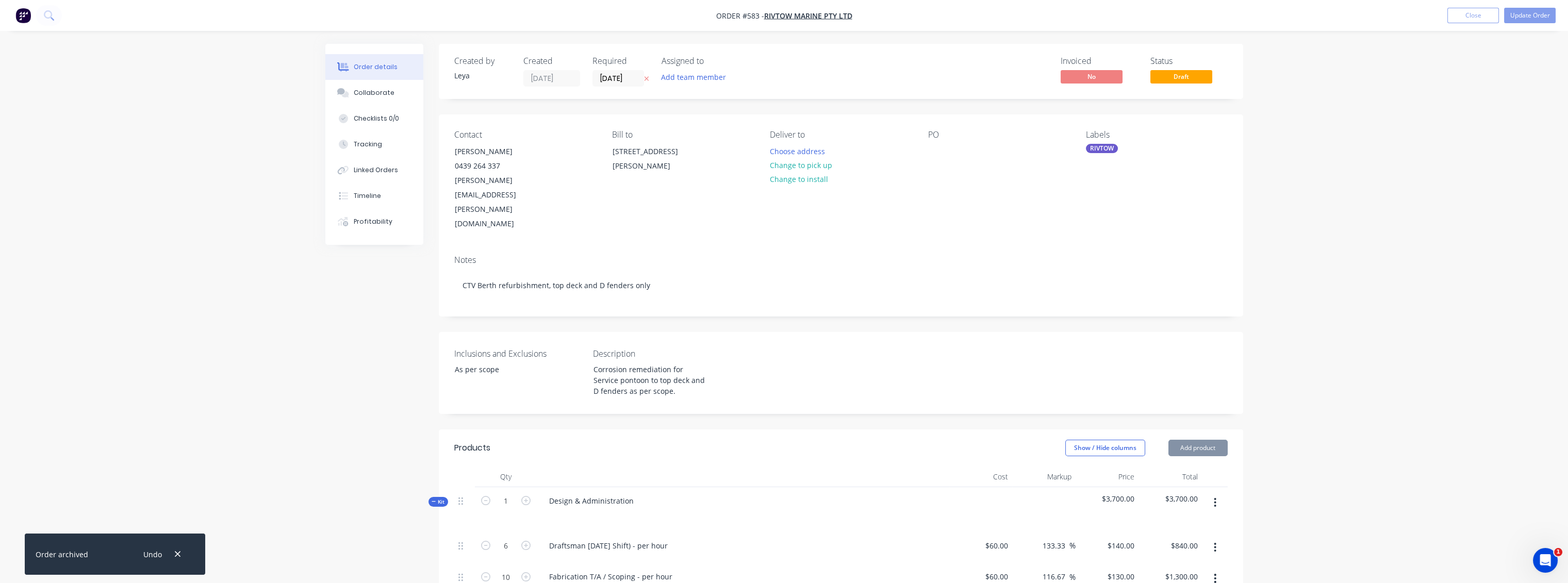
type input "$75.00"
type input "$450.00"
type input "$60.00"
type input "116.67"
type input "$130.00"
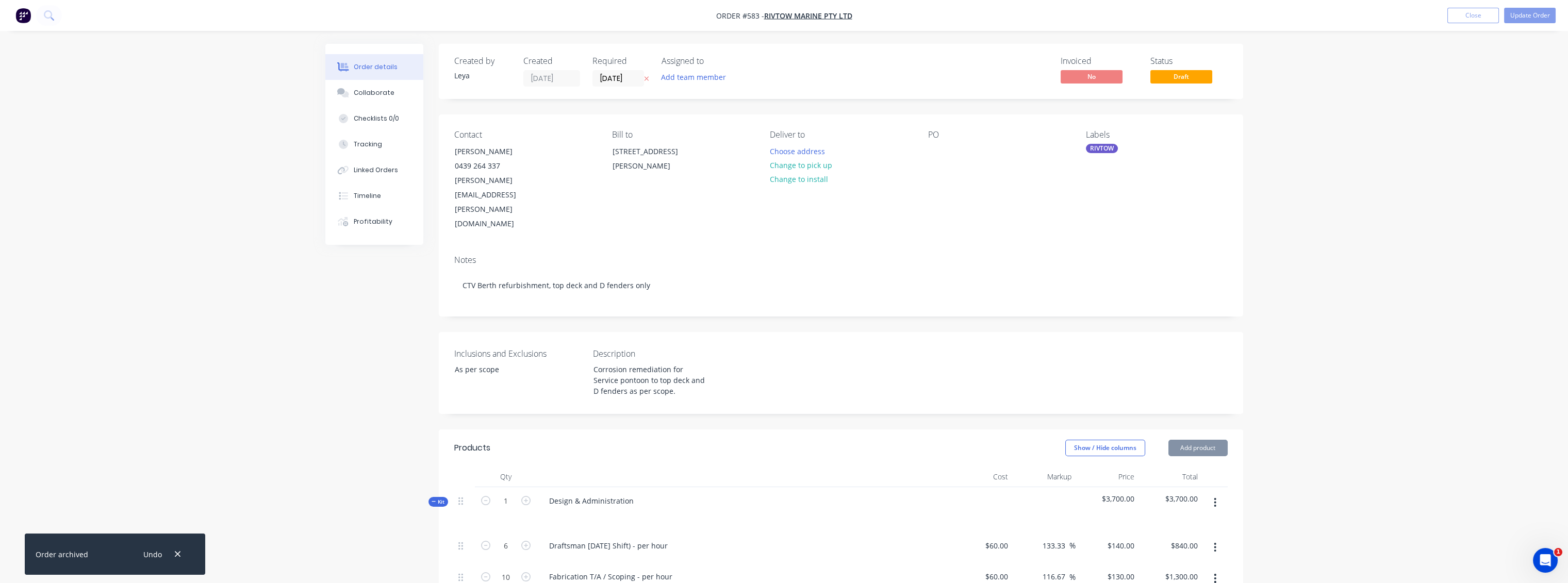
type input "$1,560.00"
type input "$60.00"
type input "116.67"
type input "$130.00"
type input "$1,560.00"
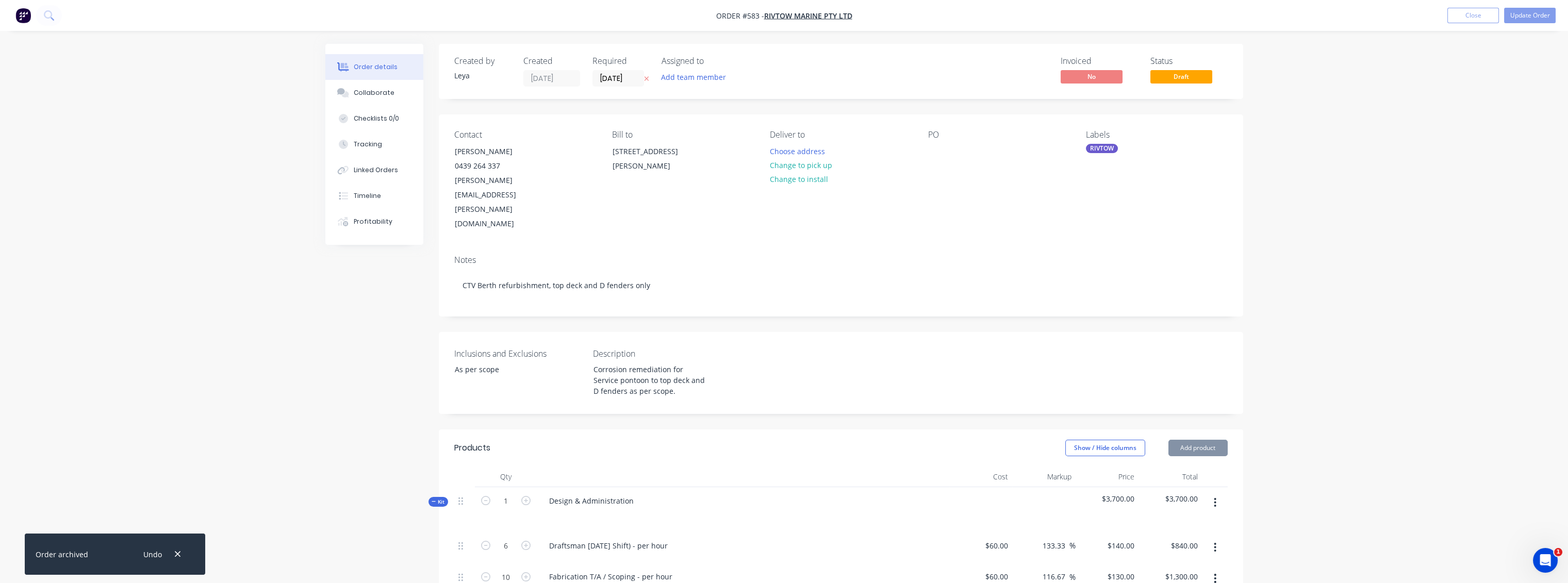
type input "$60.00"
type input "116.67"
type input "$130.00"
type input "$6,240.00"
type input "$60.00"
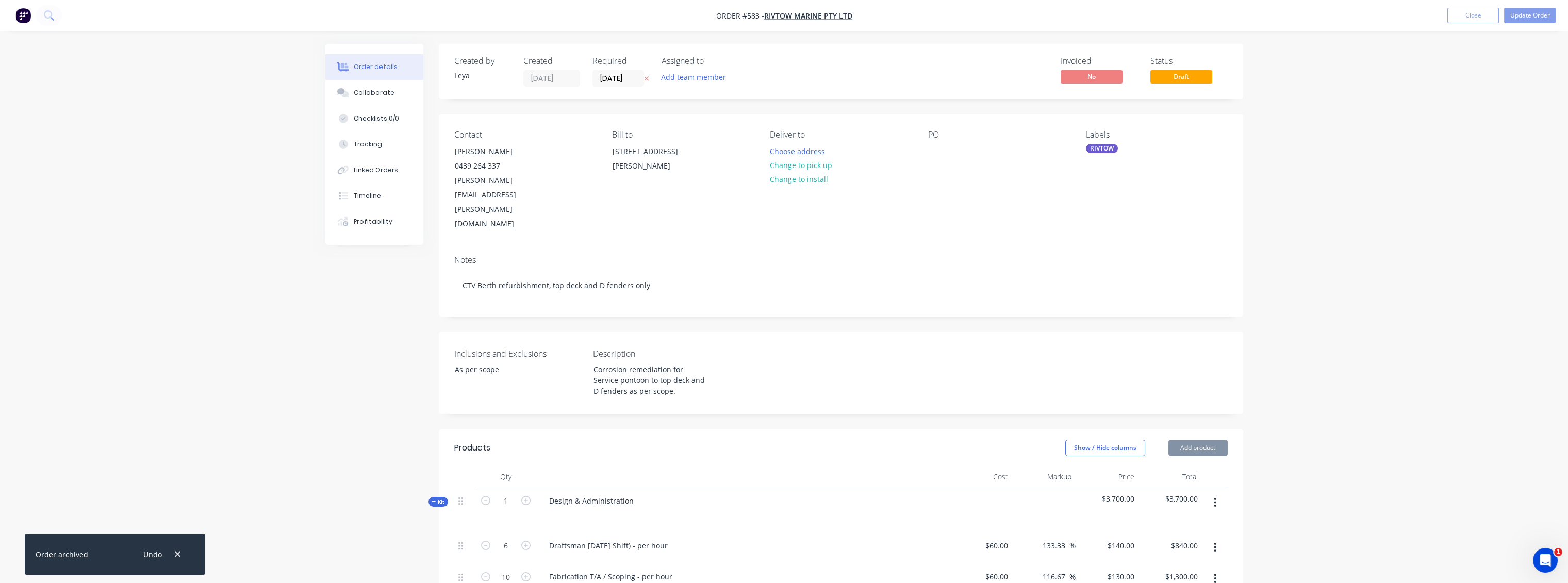
type input "116.67"
type input "$130.00"
type input "$6,240.00"
type input "$100.00"
type input "600"
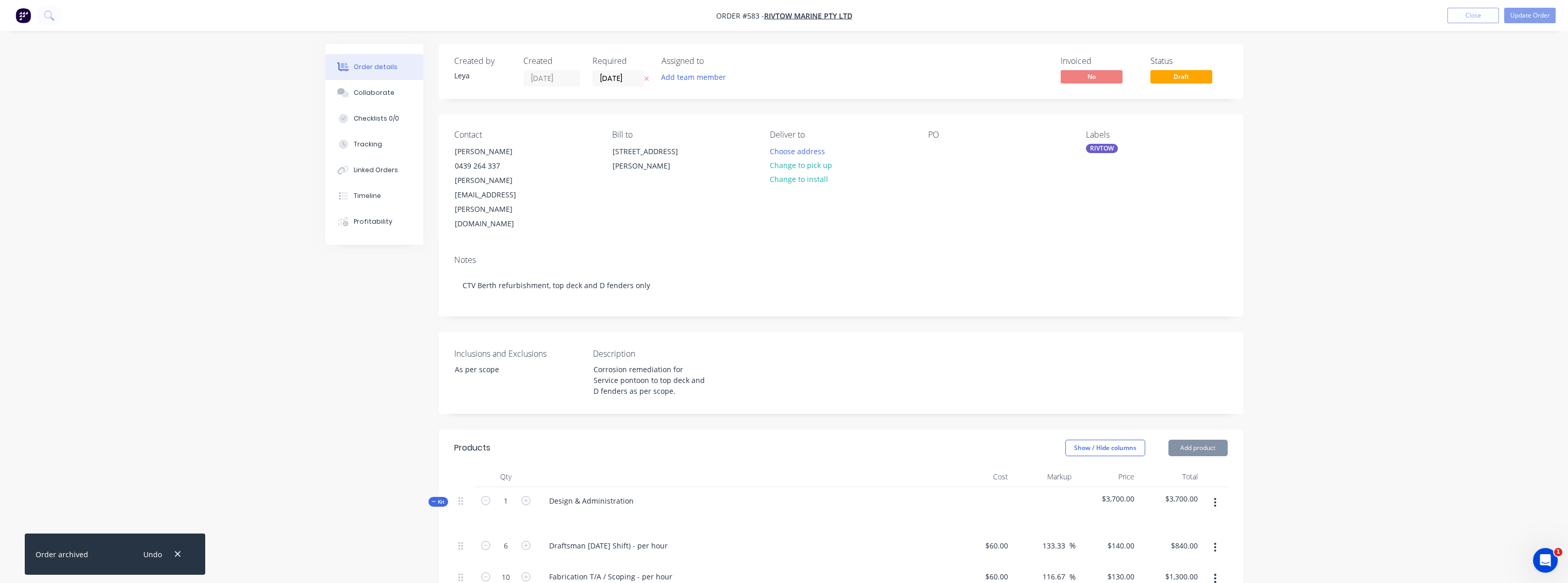
type input "$700.00"
type input "$100.00"
type input "600"
type input "$700.00"
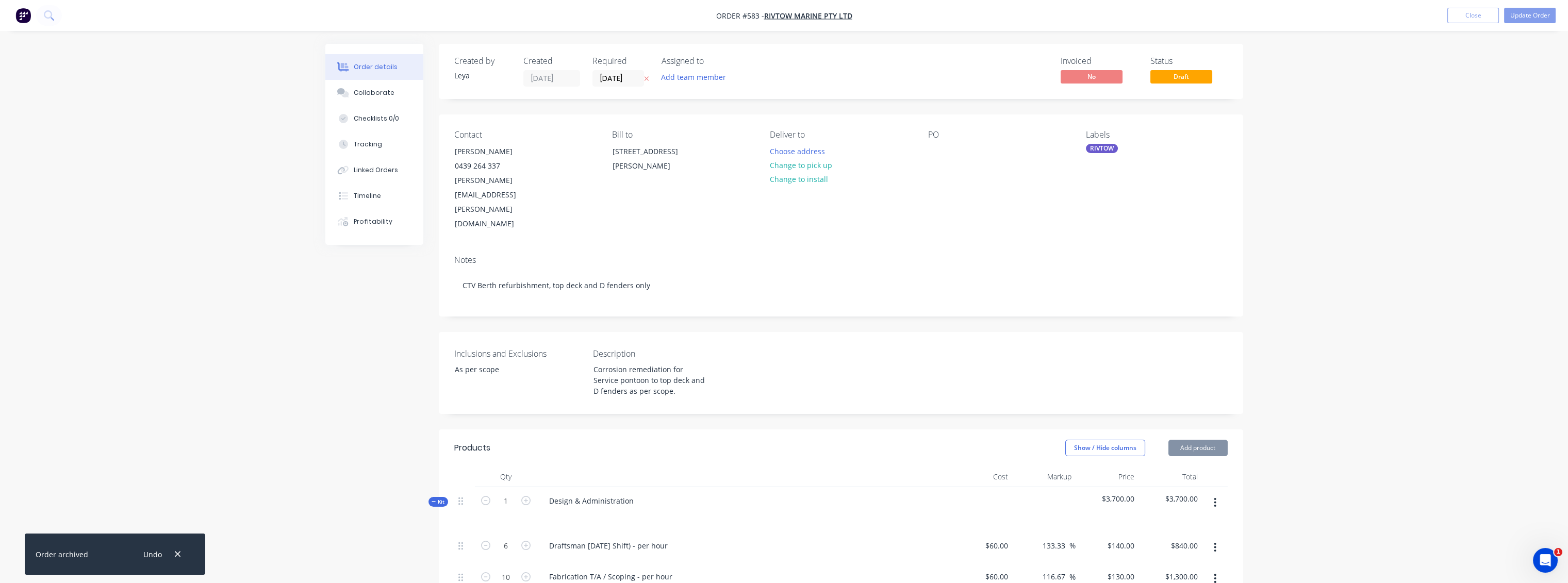
type input "$700.00"
type input "$606.74"
type input "48.33"
type input "$900.00"
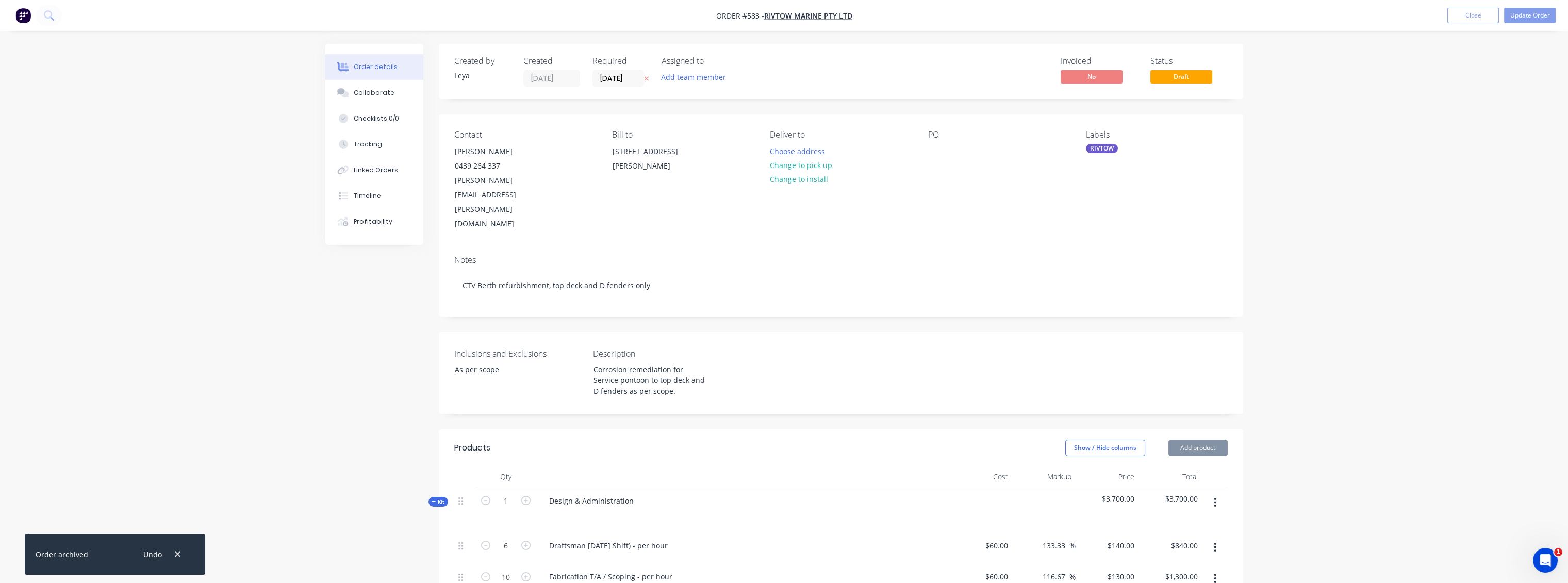
type input "$60.00"
type input "116.67"
type input "$130.00"
type input "$1,560.00"
type input "$60.00"
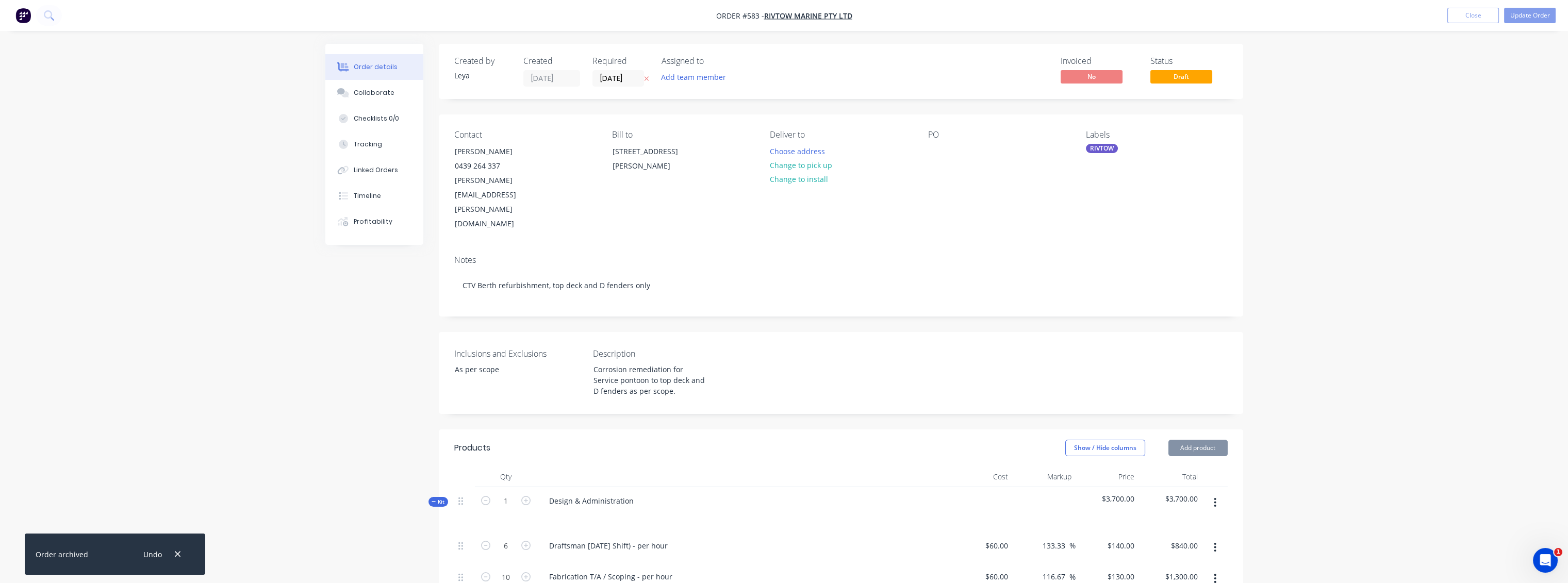
type input "116.67"
type input "$130.00"
type input "$1,560.00"
type input "$60.00"
type input "133.33"
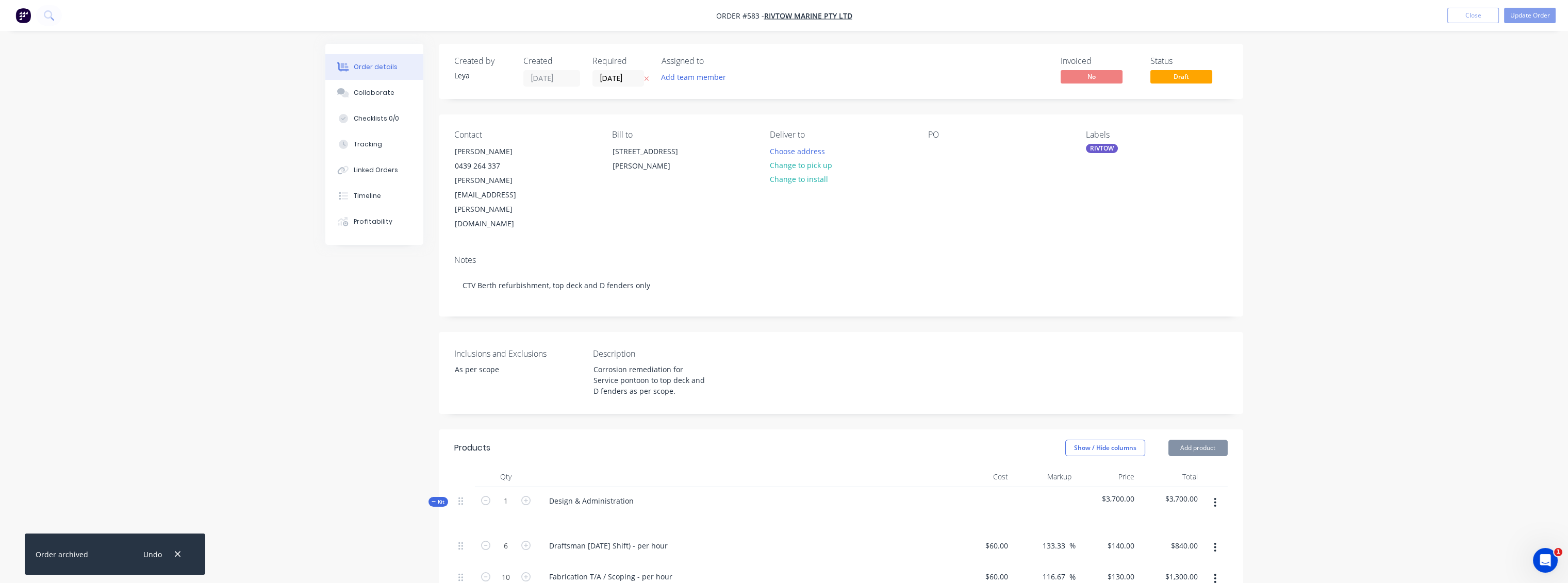
type input "$140.00"
type input "$15,120.00"
type input "$60.00"
type input "116.67"
type input "$130.00"
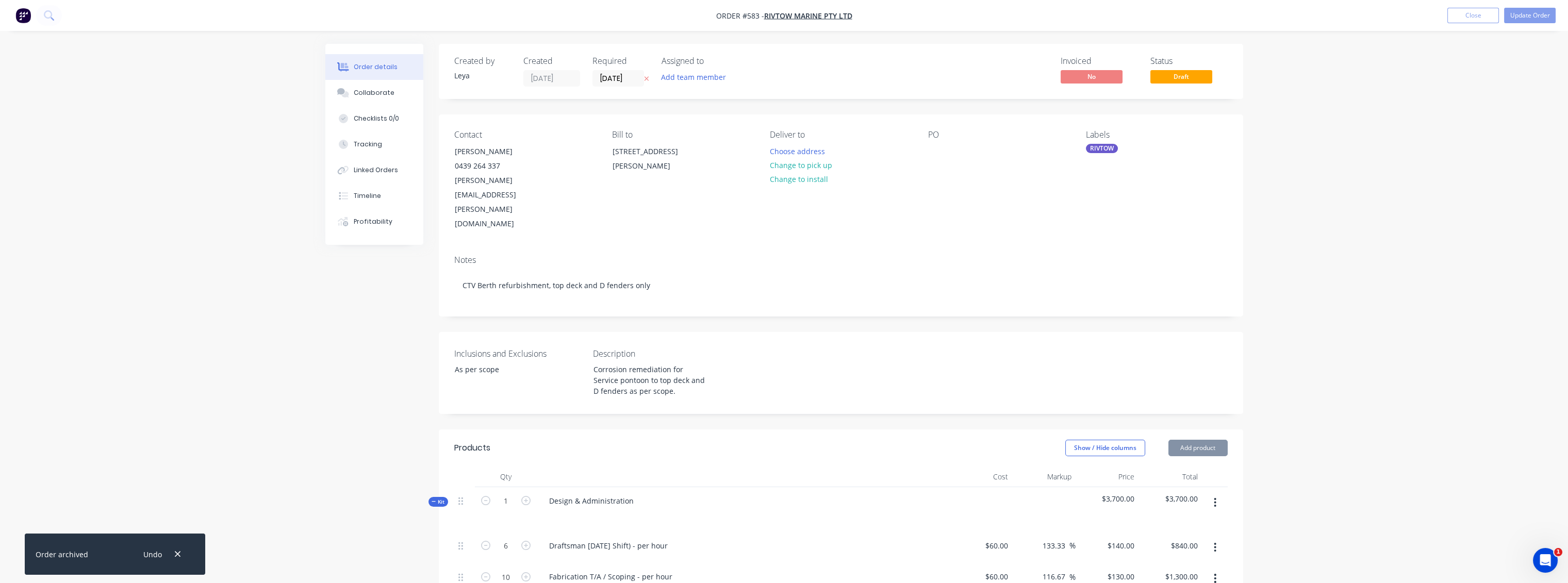
type input "$14,040.00"
type input "$60.00"
type input "116.67"
type input "$130.00"
type input "$14,040.00"
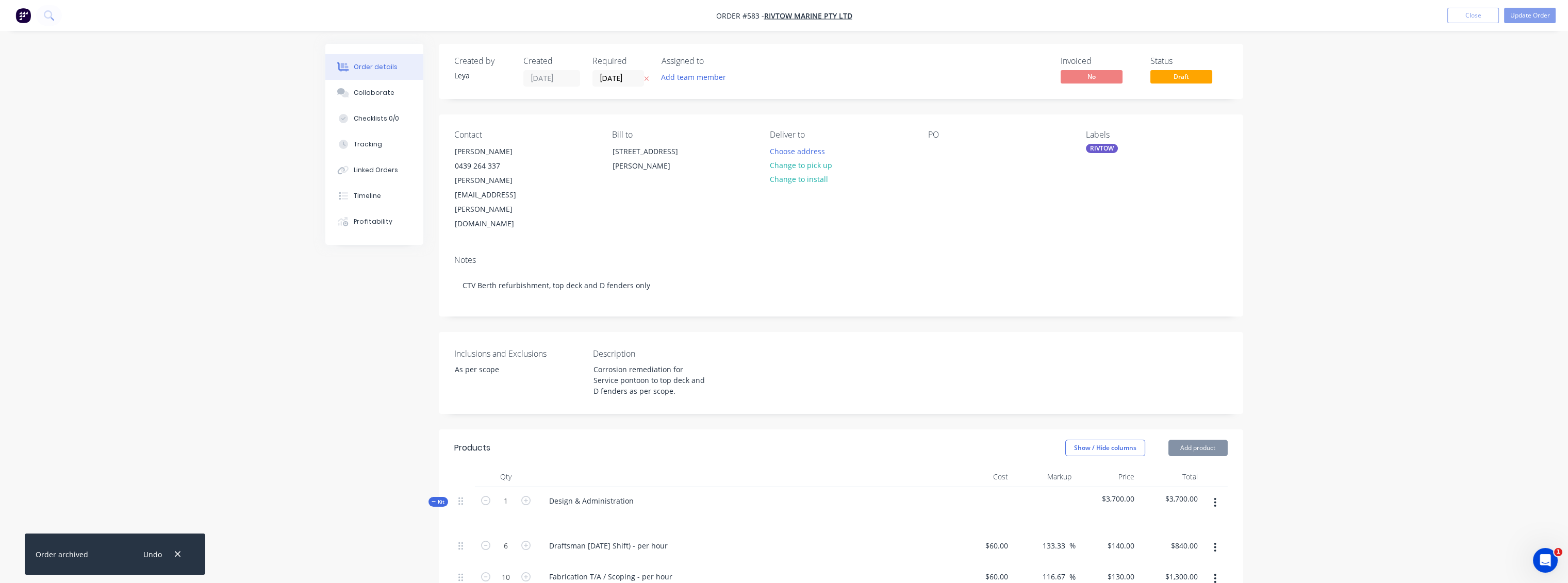
type input "$60.00"
type input "116.67"
type input "$130.00"
type input "$14,040.00"
type input "$30.00"
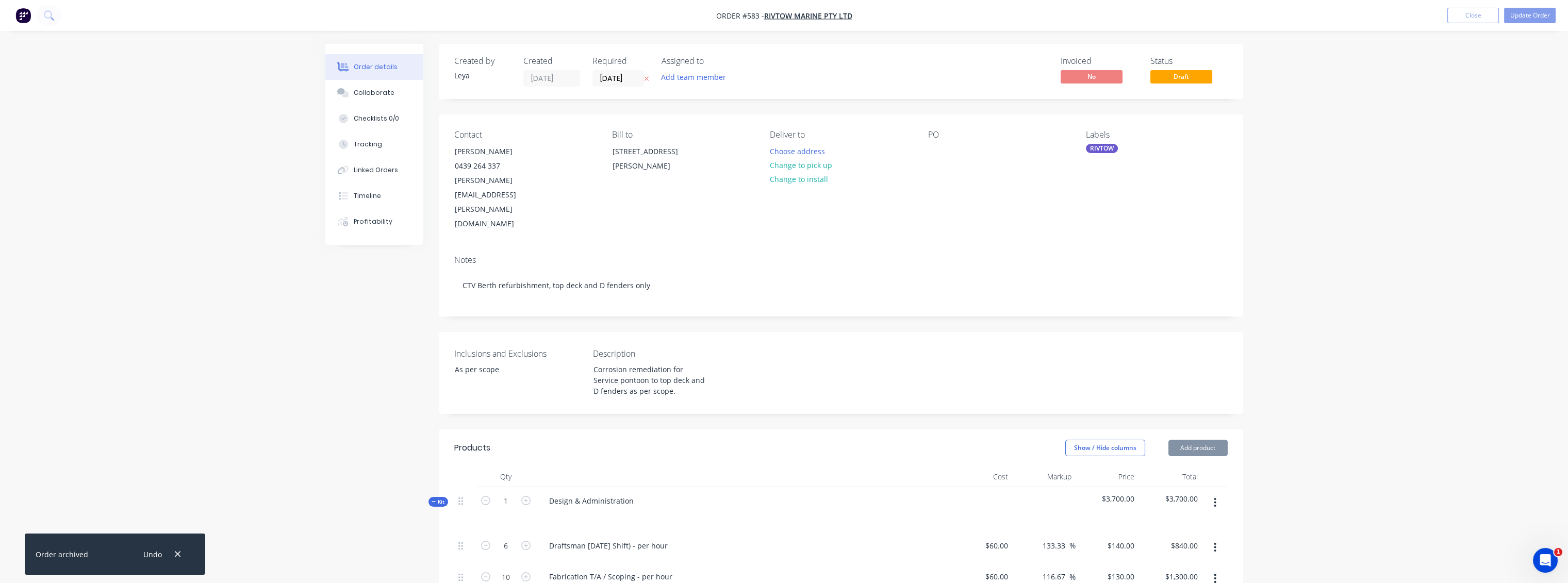
type input "83.33"
type input "$55.00"
type input "$825.00"
type input "$190.00"
type input "$1,330.00"
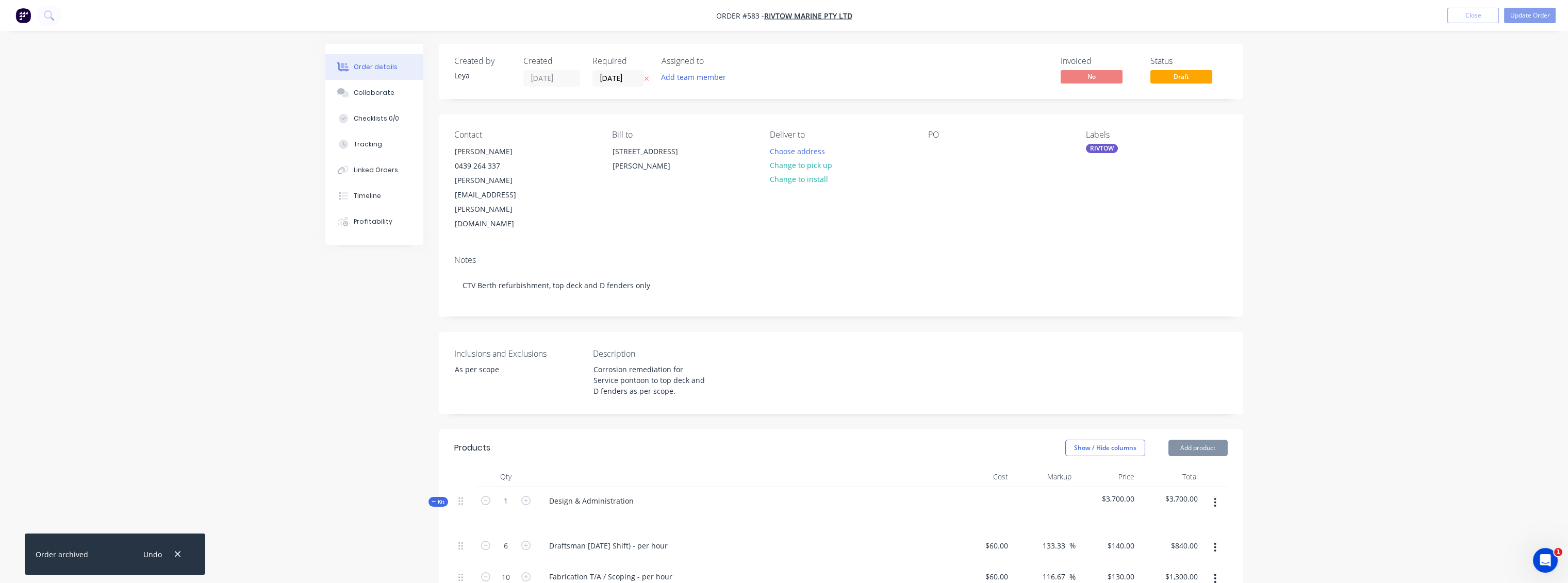
type input "$700.00"
type input "$2,800.00"
type input "$60.00"
type input "116.67"
type input "$130.00"
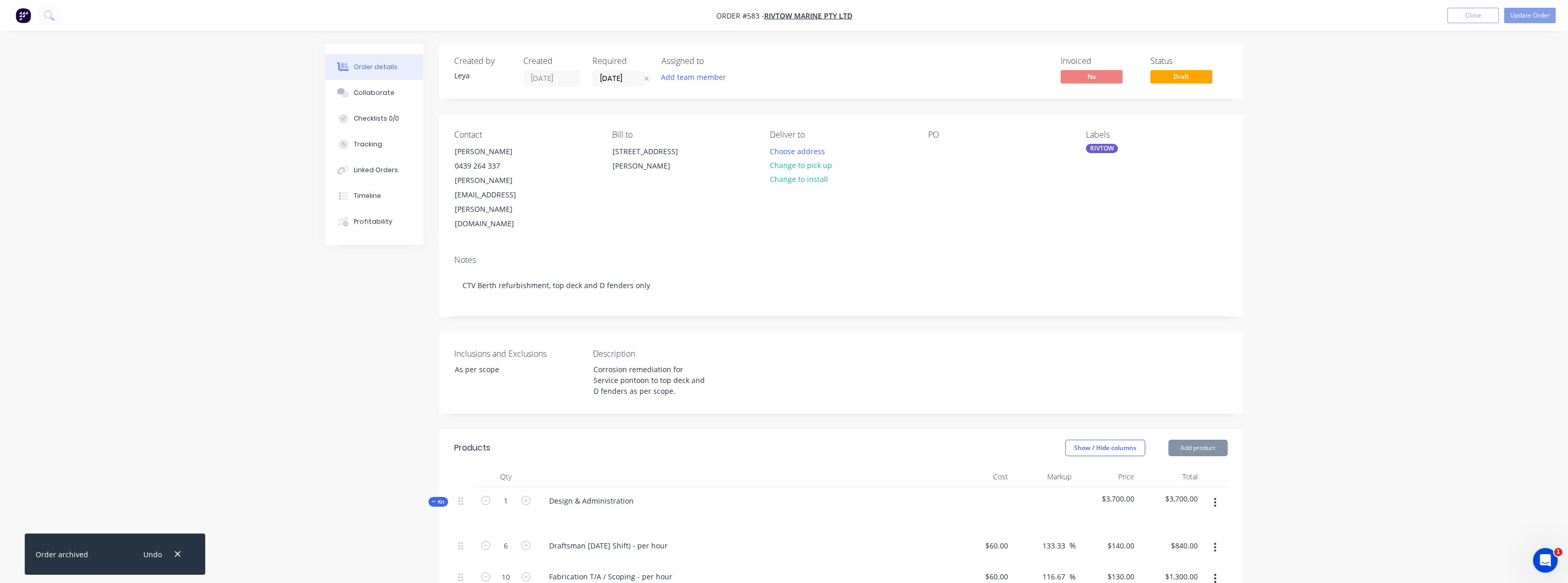
type input "$1,820.00"
type input "$60.00"
type input "116.67"
type input "$130.00"
type input "$1,820.00"
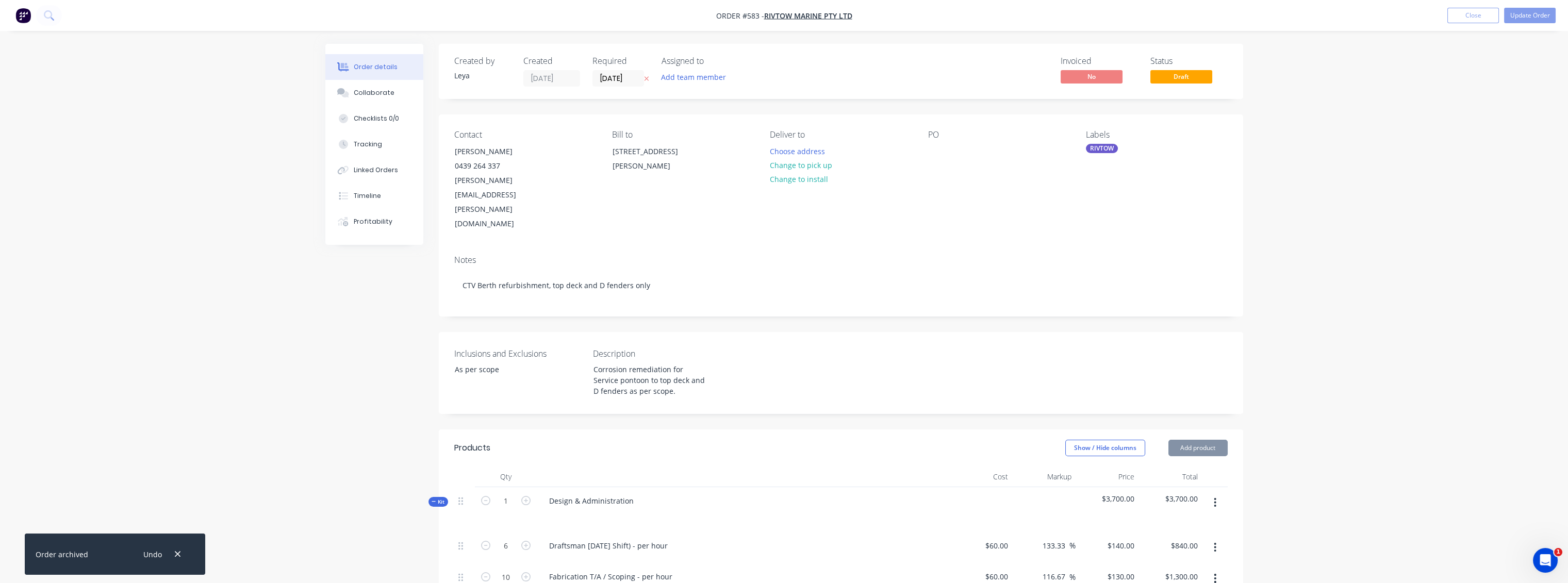
type input "$60.00"
type input "116.67"
type input "$130.00"
type input "$1,820.00"
type input "$60.00"
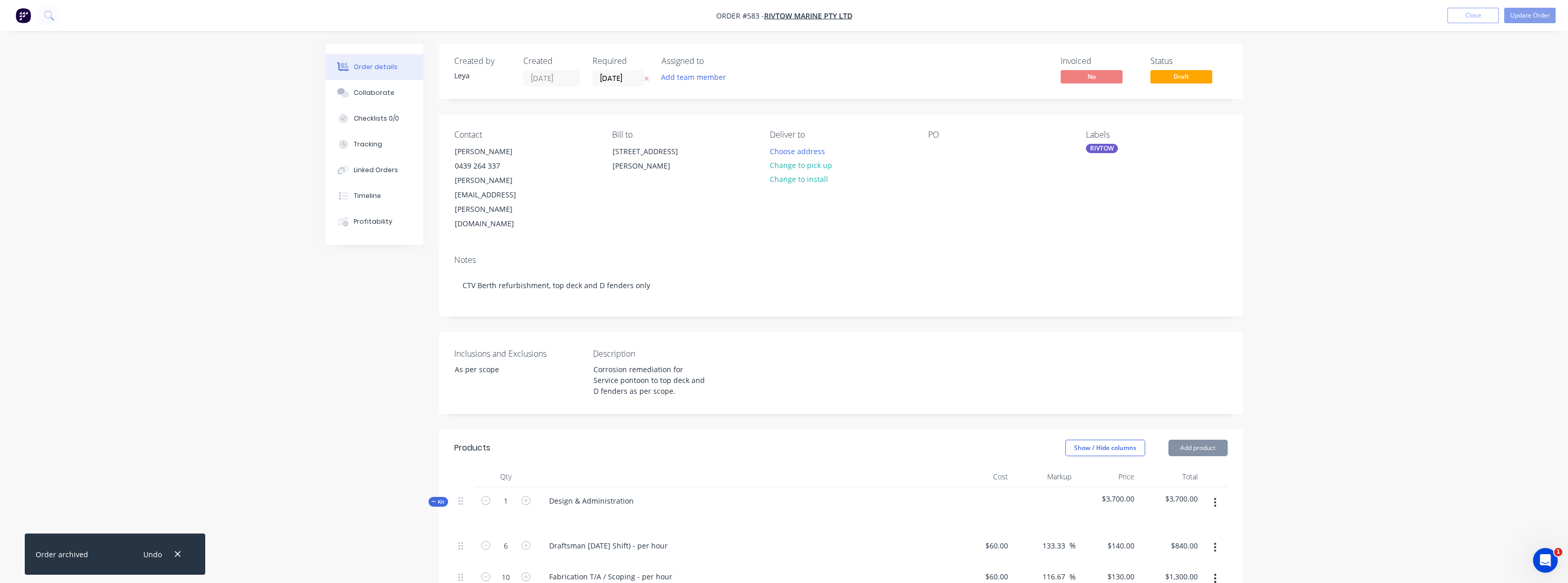
type input "116.67"
type input "$130.00"
type input "$3,380.00"
type input "$60.00"
type input "116.67"
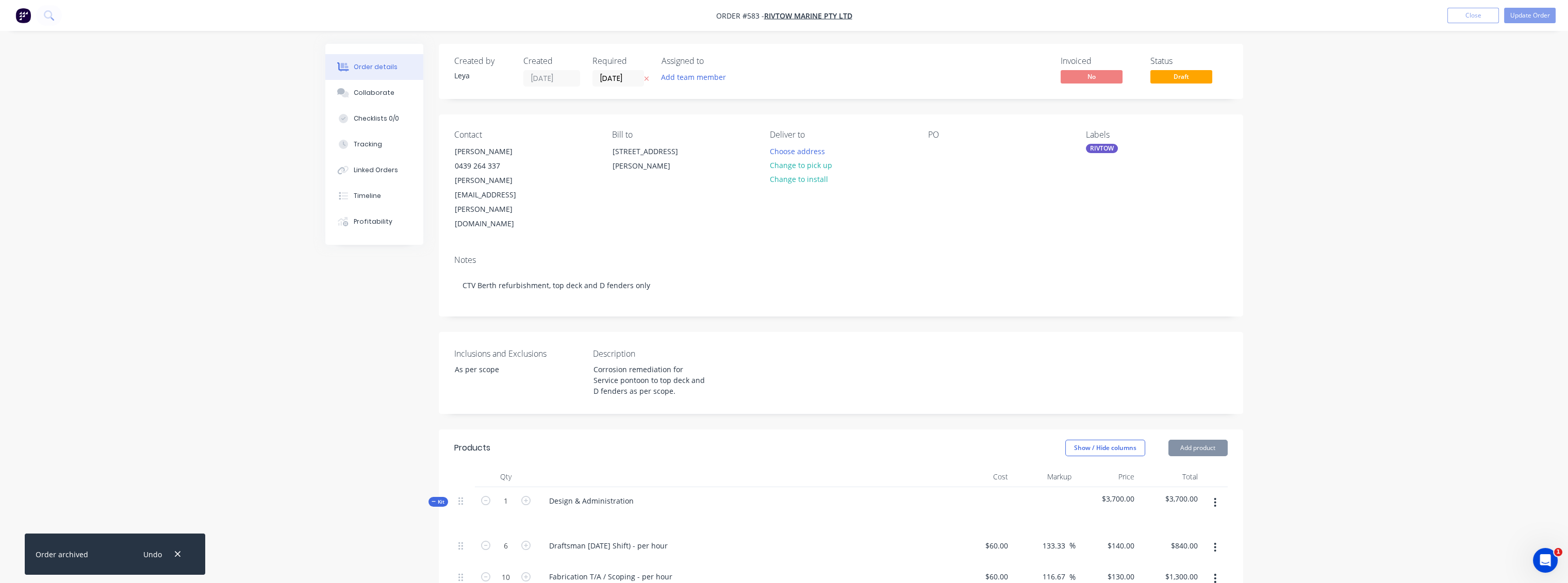
type input "$130.00"
type input "$3,380.00"
type input "$60.00"
type input "116.67"
type input "$130.00"
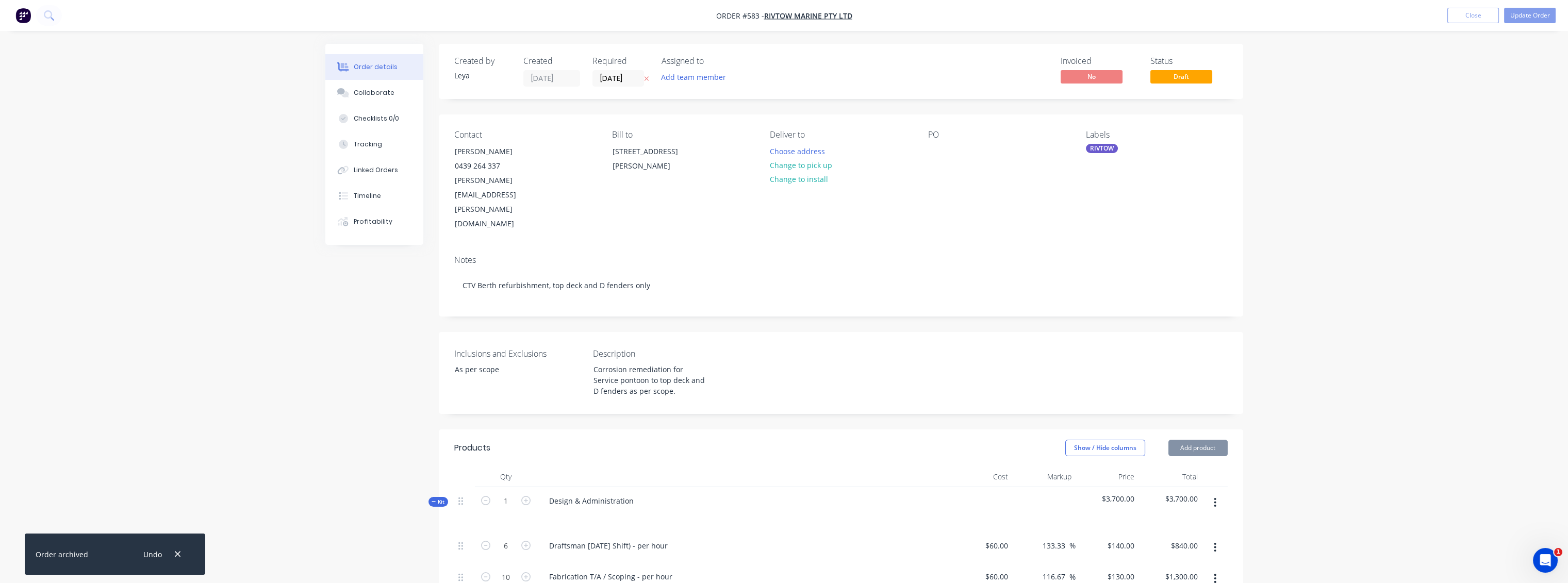
type input "$3,120.00"
type input "$230.00"
type input "52.17"
type input "$350.00"
type input "$1,400.00"
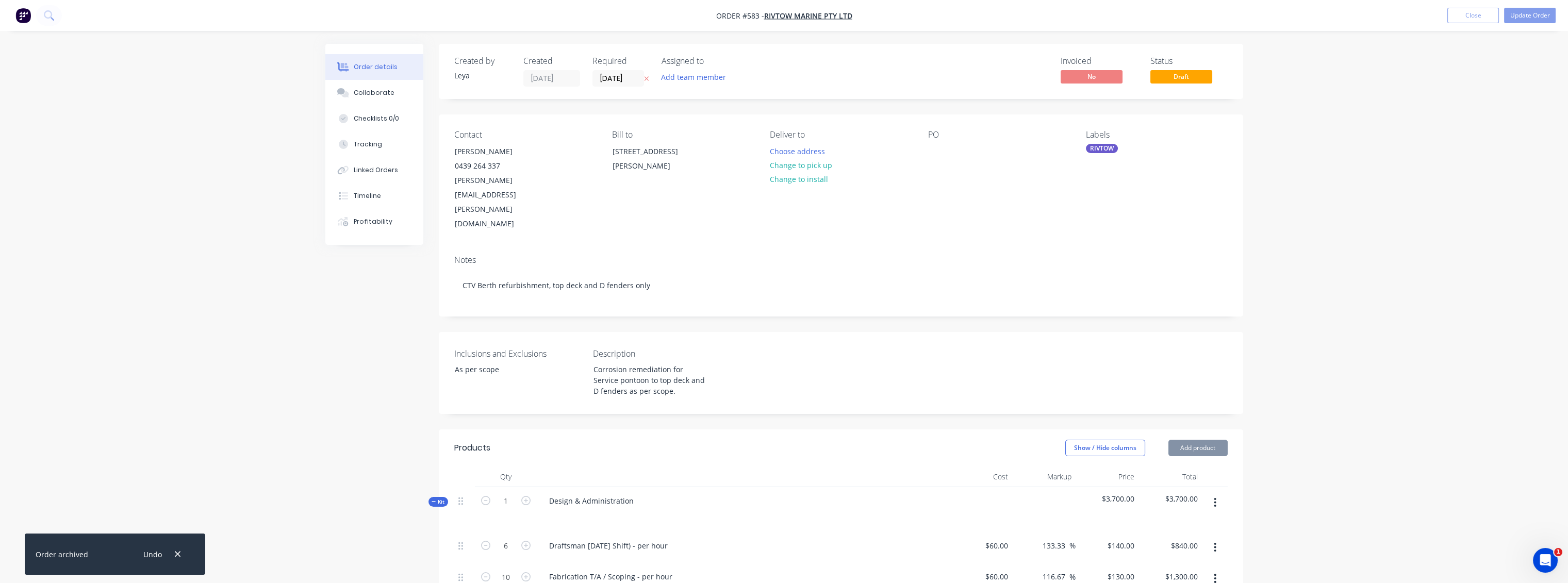
type input "$60.00"
type input "116.67"
type input "$130.00"
type input "$3,380.00"
type input "$60.00"
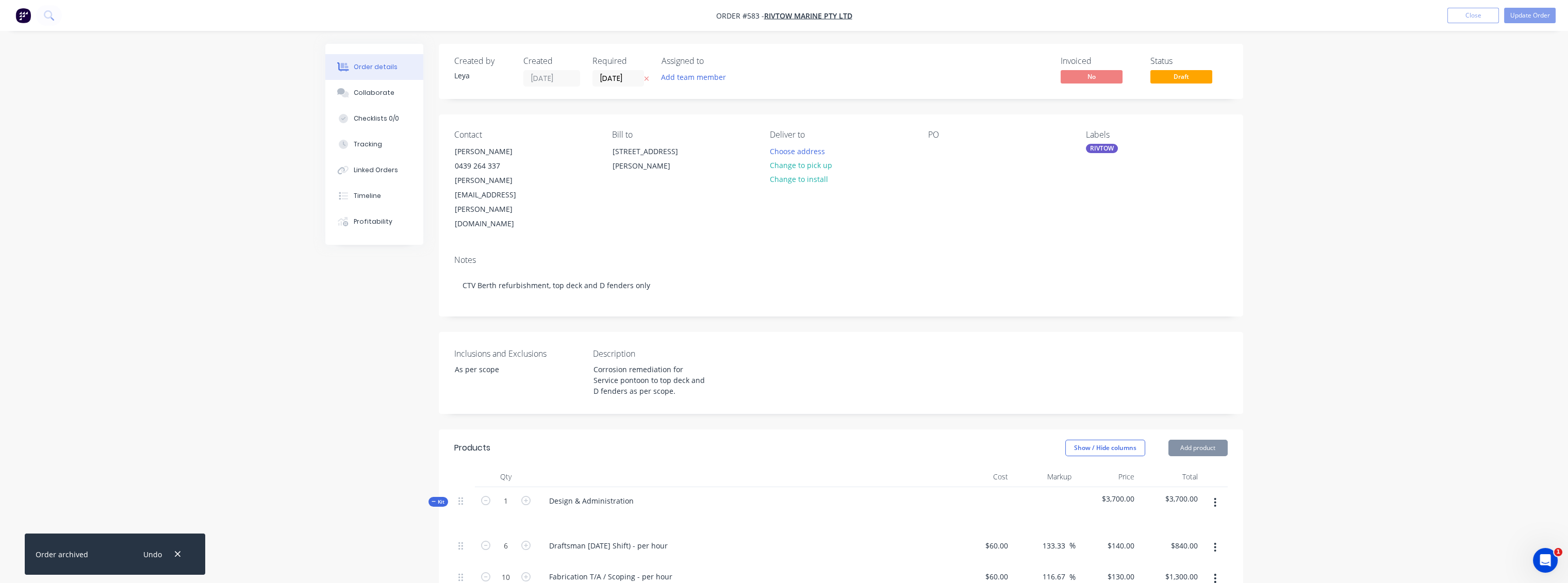
type input "116.67"
type input "$130.00"
type input "$1,820.00"
type input "$60.00"
type input "116.67"
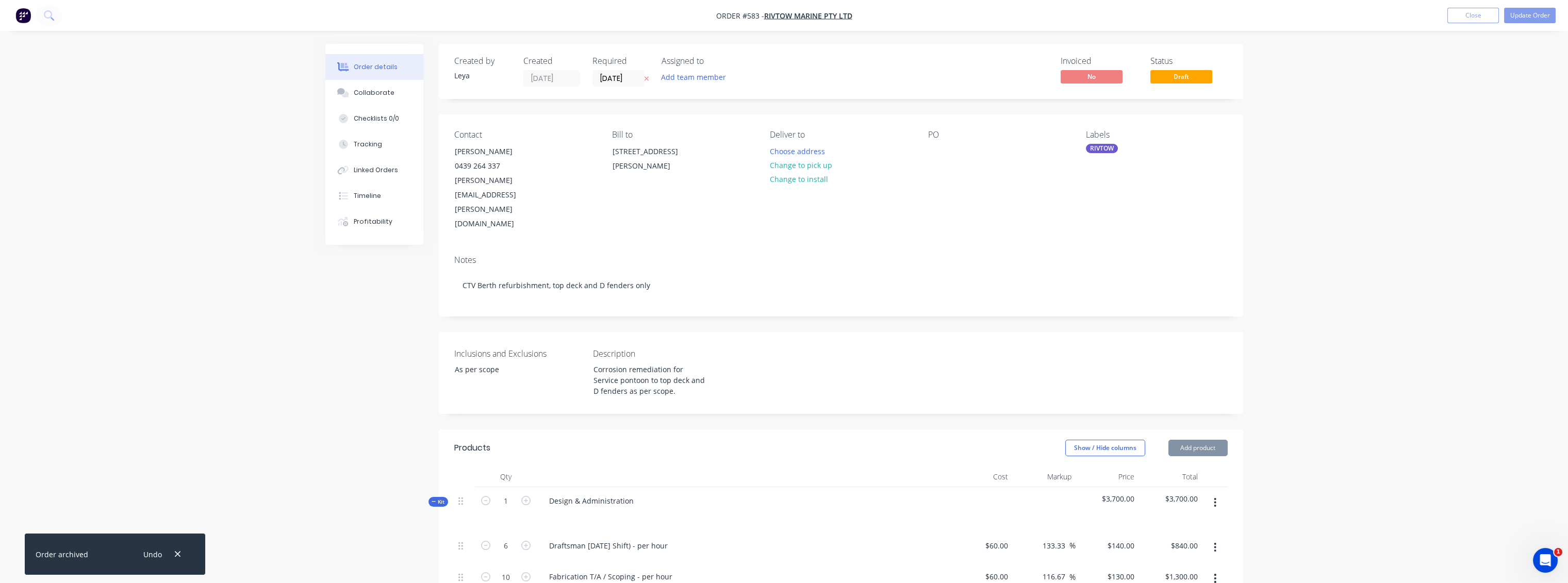
type input "$130.00"
type input "$32,760.00"
type input "$3.00"
type input "56"
type input "$4.68"
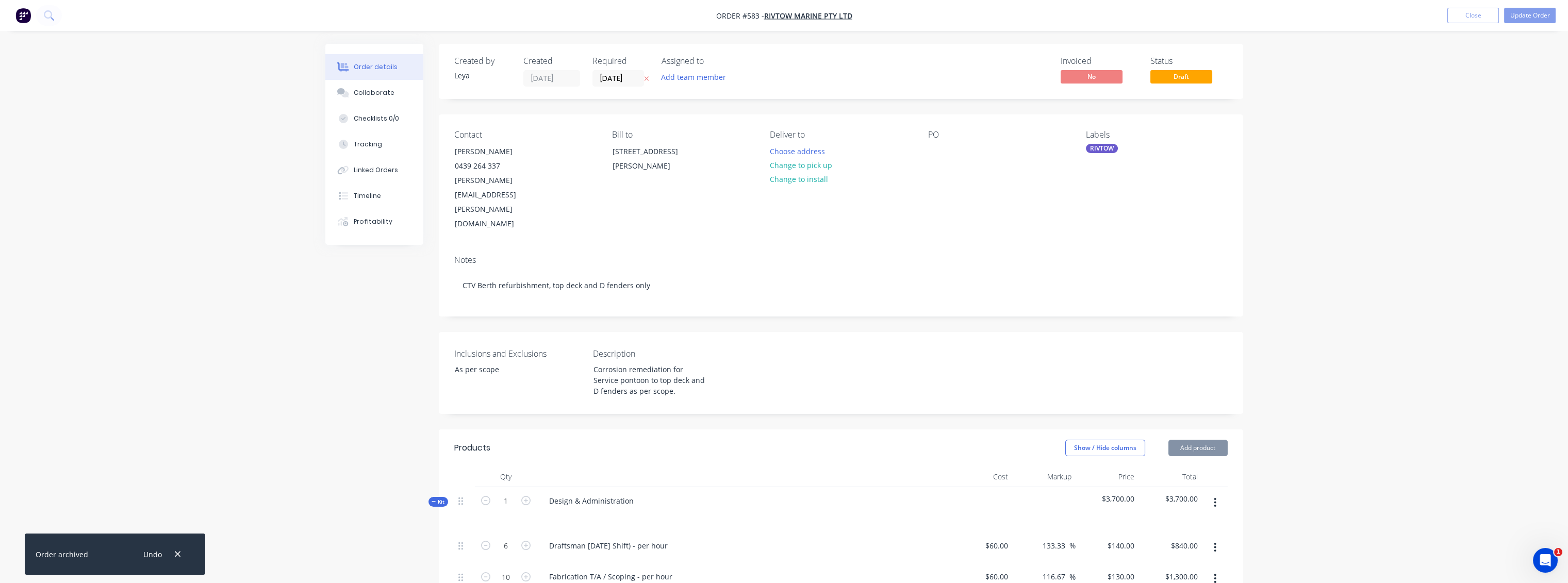
type input "$4,680.00"
type input "$127.50"
type input "140"
type input "$306.00"
type input "$7,956.00"
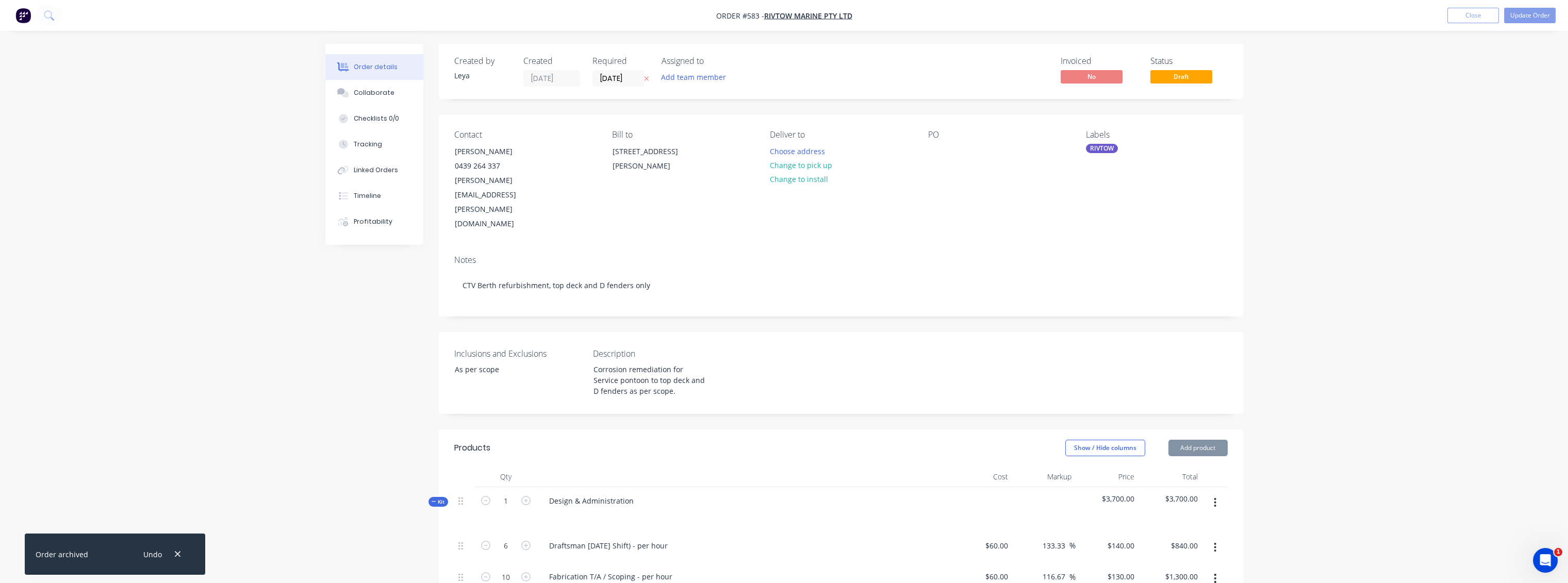
type input "$60.00"
type input "166.67"
type input "$160.00"
type input "$1,920.00"
type input "$3,000.00"
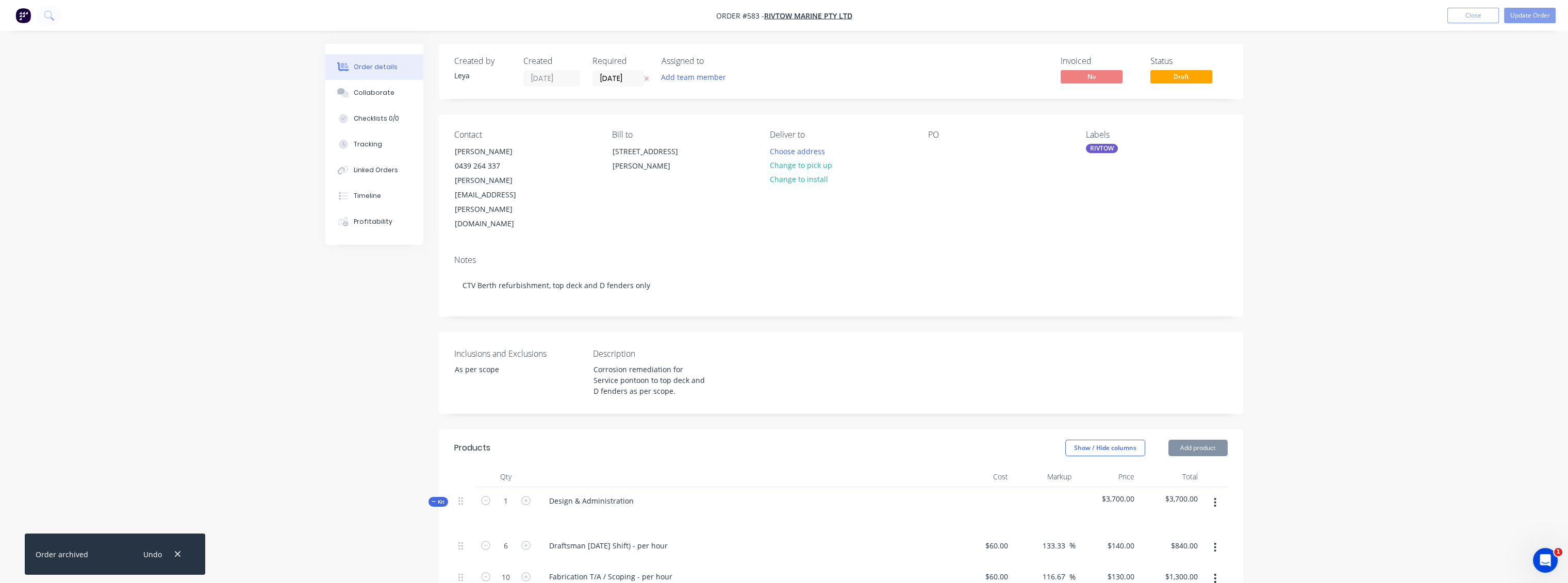
type input "33.33"
type input "$4,000.00"
type input "$700.00"
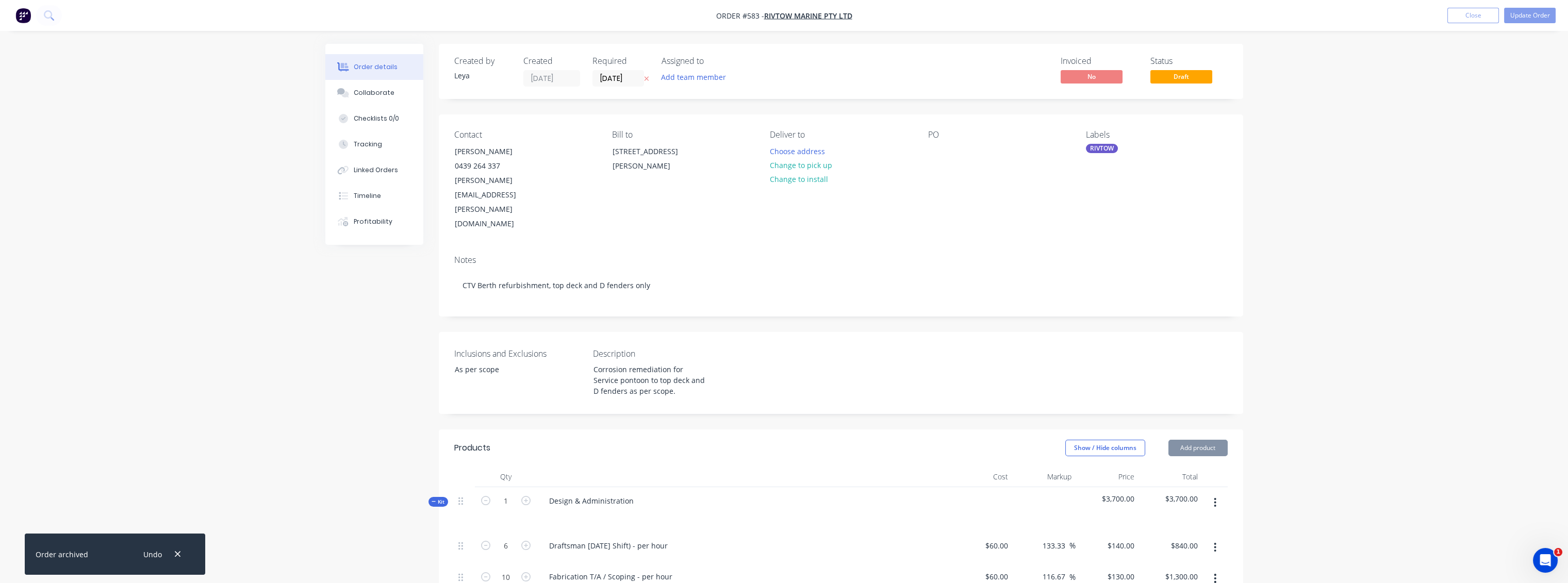
type input "$2,100.00"
type input "$60.00"
type input "133.33"
type input "$140.00"
type input "$13,440.00"
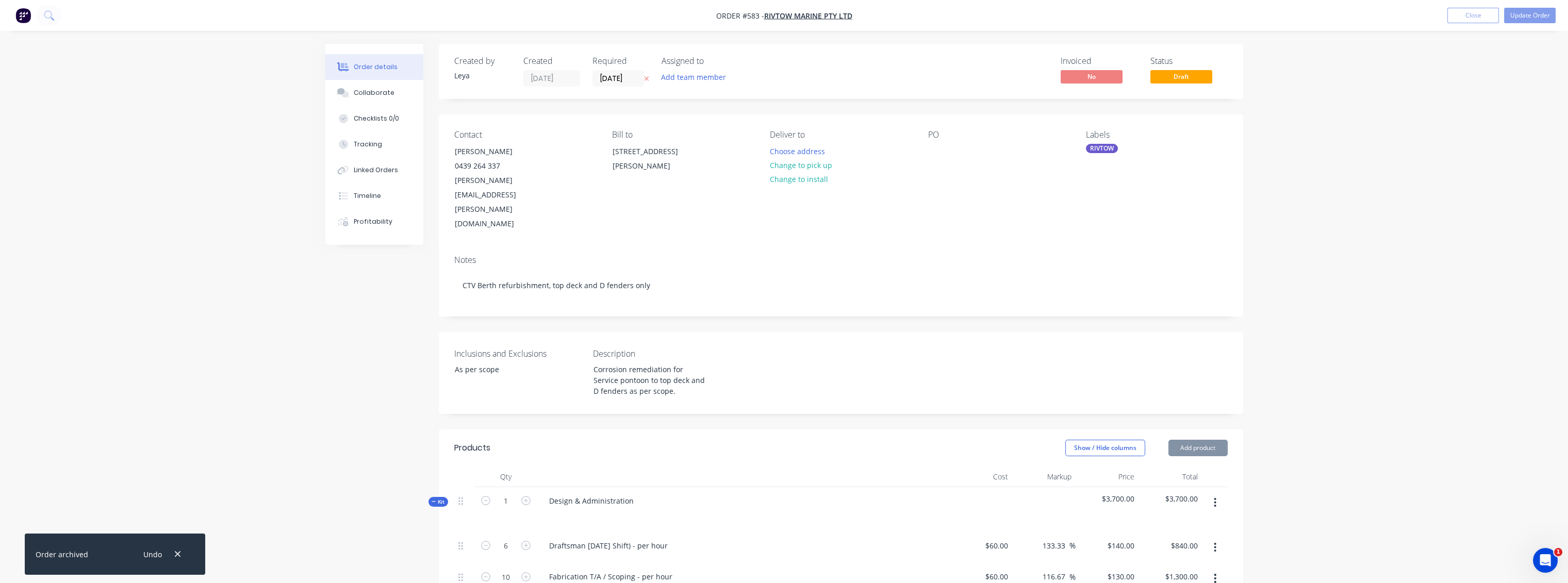
type input "$60.00"
type input "166.67"
type input "$160.00"
type input "$9,600.00"
type input "$50.00"
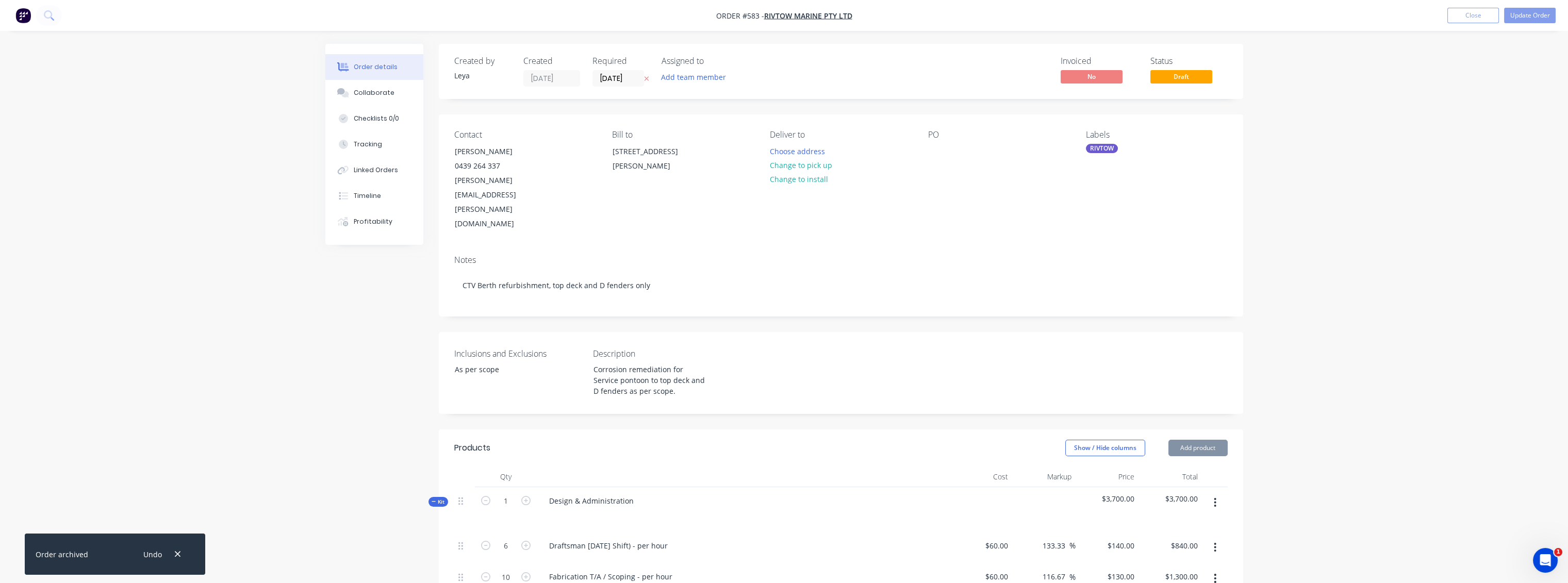
type input "130"
type input "$115.00"
type input "$6,900.00"
type input "$60.00"
type input "133.33"
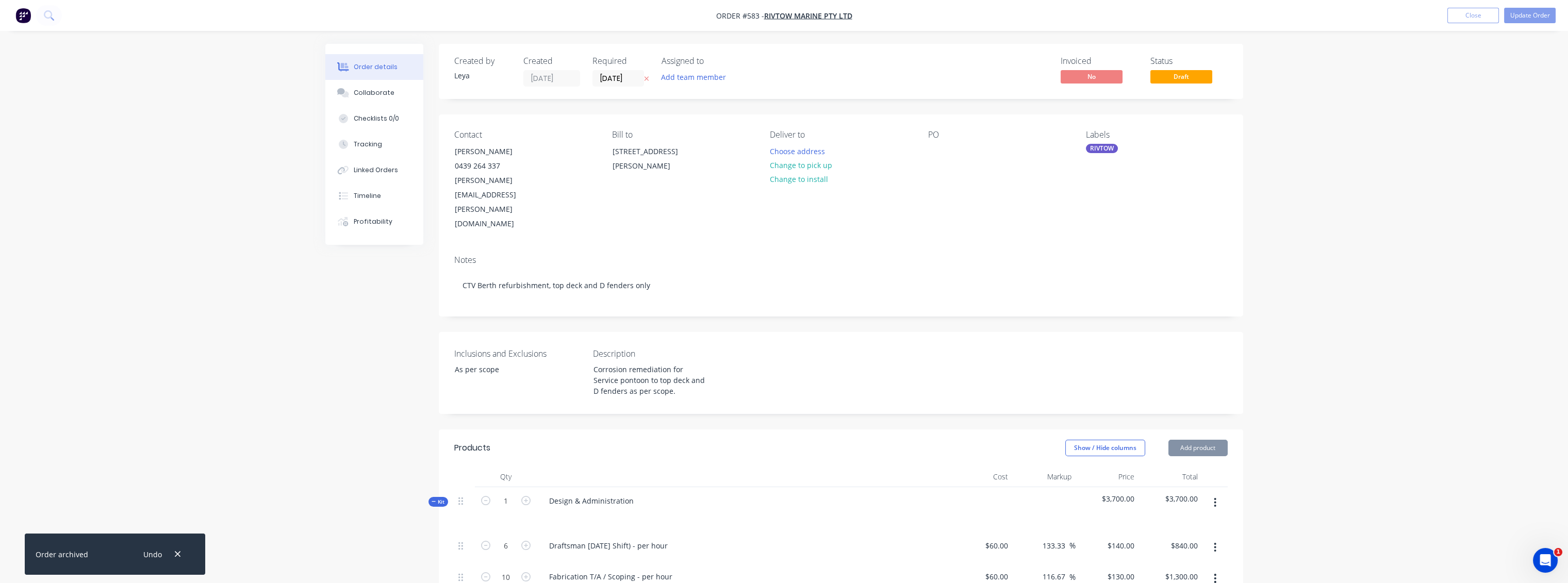
type input "$140.00"
type input "$8,400.00"
type input "$306.00"
type input "$1,530.00"
type input "$550.00"
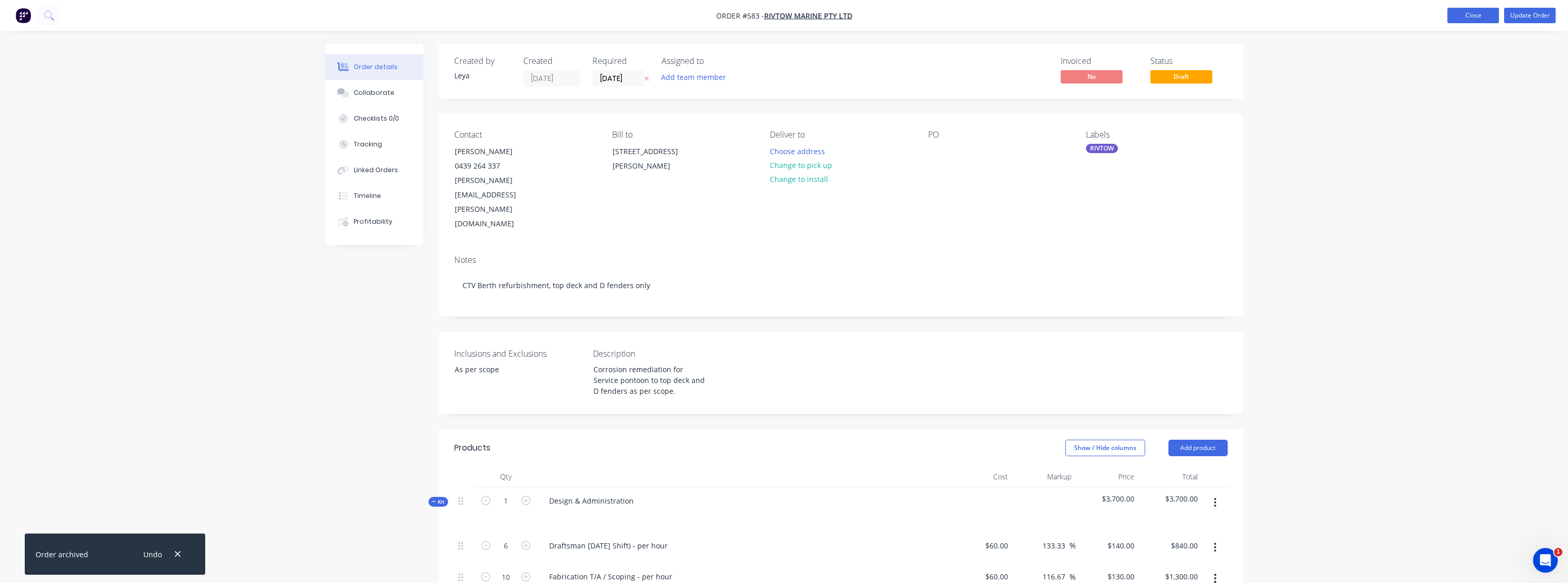
click at [1472, 13] on button "Close" at bounding box center [1473, 15] width 51 height 15
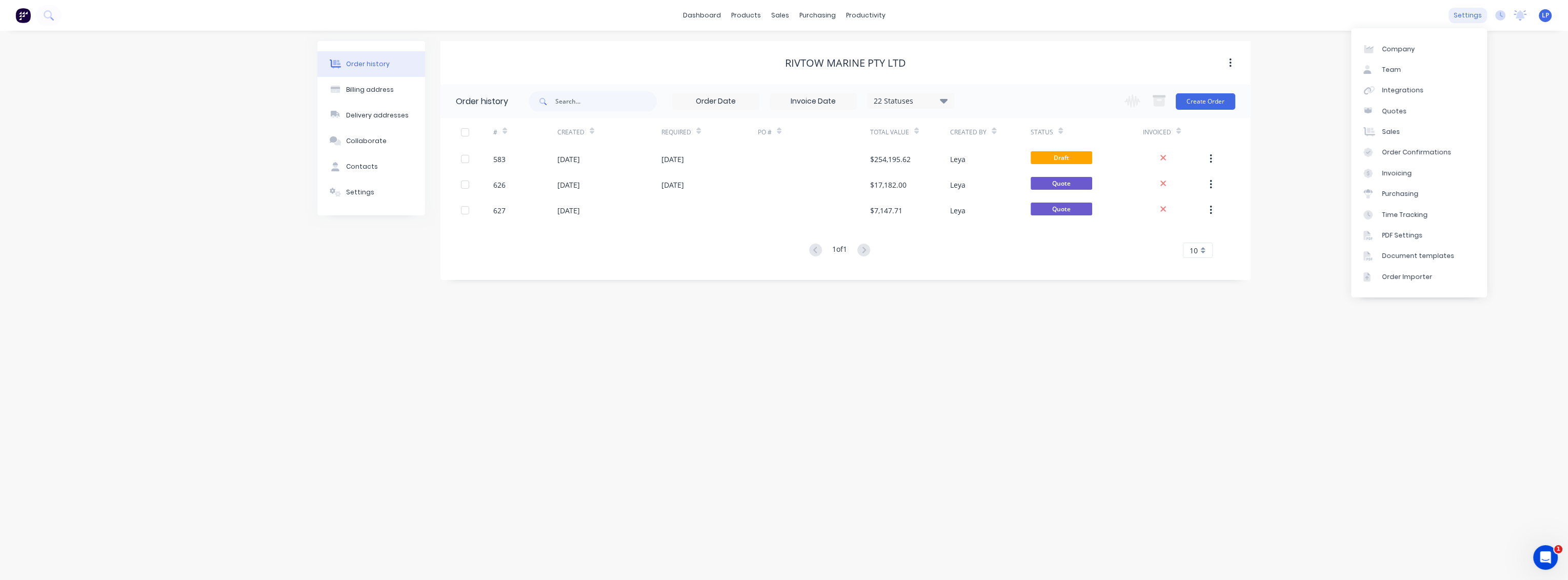
click at [1463, 19] on div "settings" at bounding box center [1468, 15] width 38 height 15
click at [1397, 152] on div "Order Confirmations" at bounding box center [1416, 153] width 69 height 10
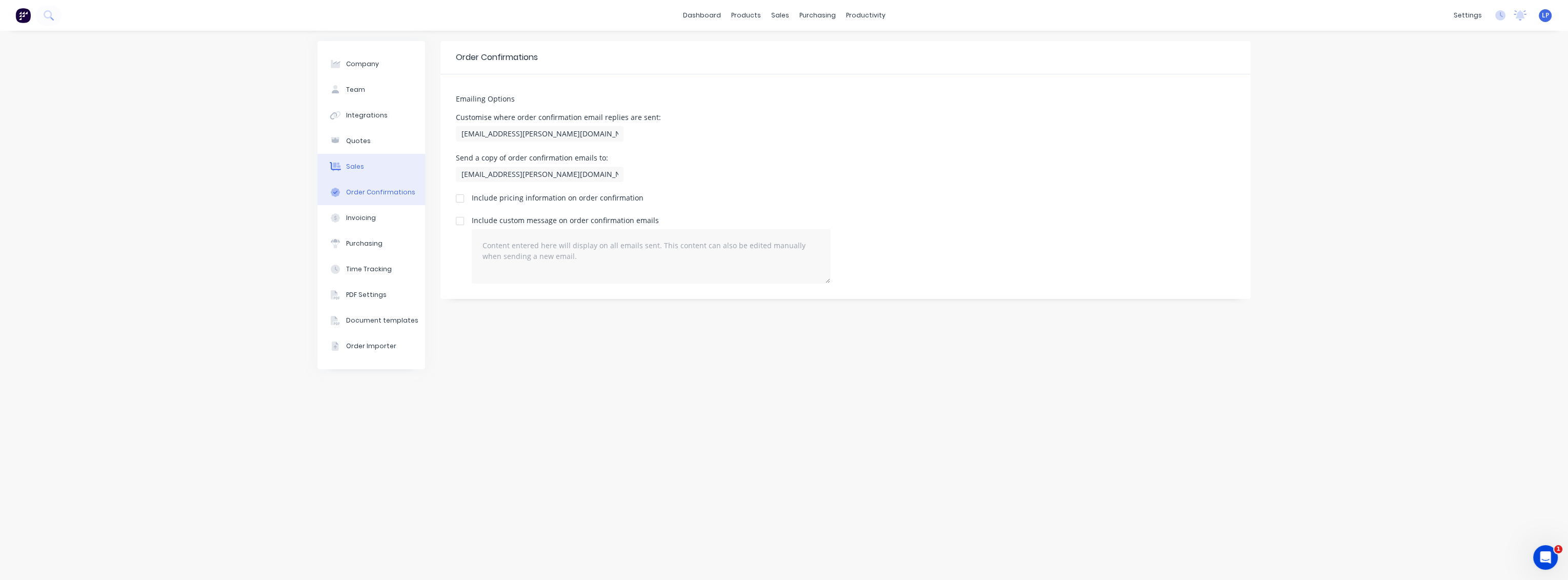
click at [366, 166] on button "Sales" at bounding box center [371, 167] width 108 height 26
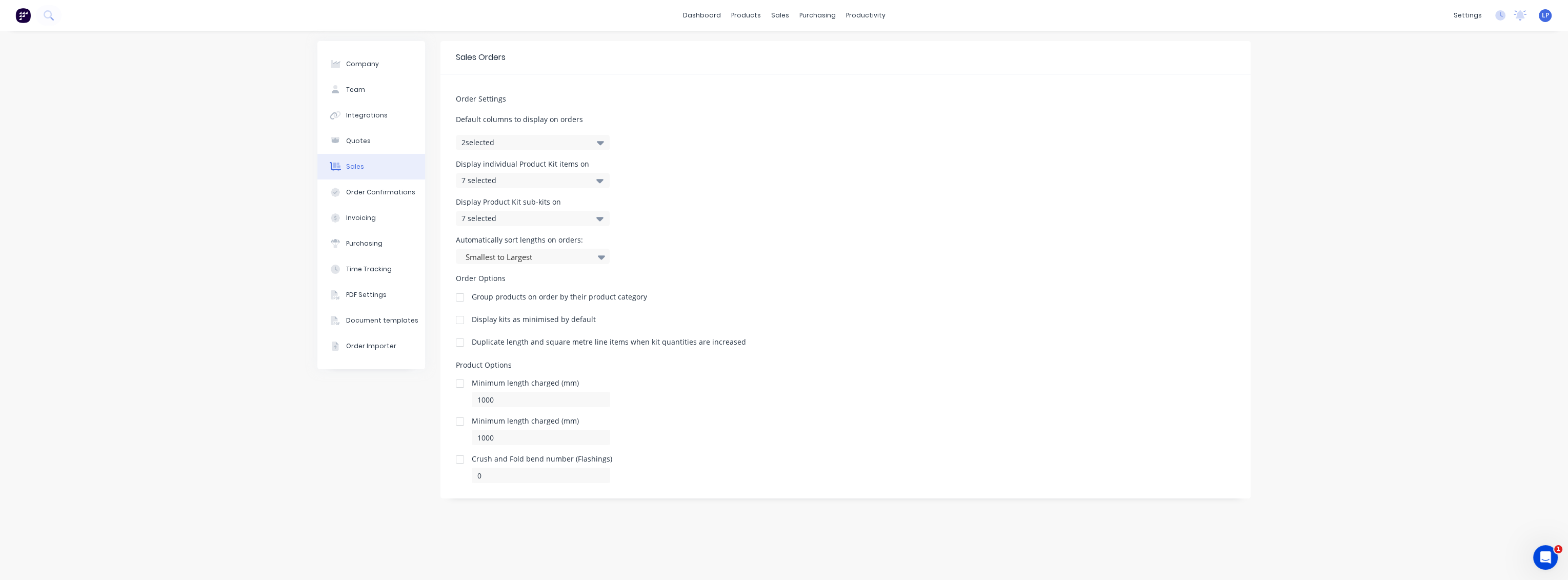
click at [463, 320] on div at bounding box center [460, 320] width 21 height 21
click at [853, 14] on div "productivity" at bounding box center [866, 15] width 50 height 15
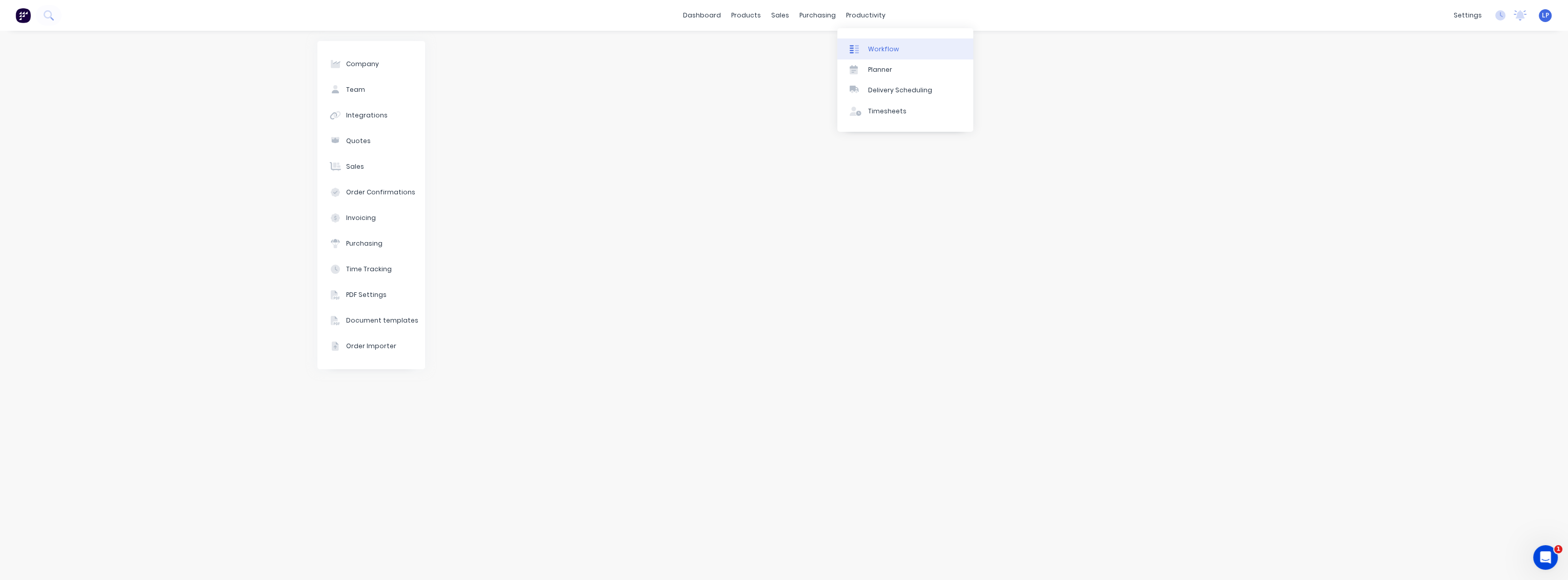
click at [874, 45] on div "Workflow" at bounding box center [883, 50] width 31 height 10
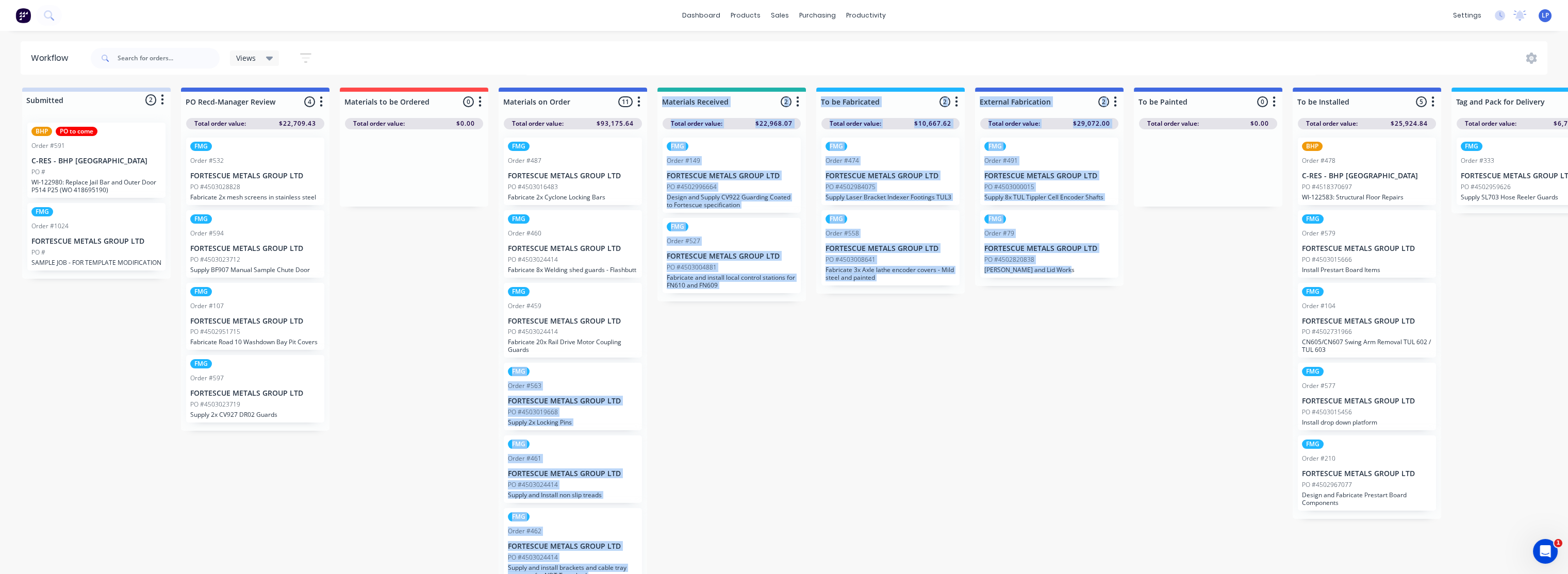
drag, startPoint x: 1075, startPoint y: 349, endPoint x: 571, endPoint y: 359, distance: 504.1
click at [571, 359] on div "Submitted 2 Status colour #CDDAF4 hex #CDDAF4 Save Cancel Summaries Total order…" at bounding box center [1301, 333] width 2617 height 492
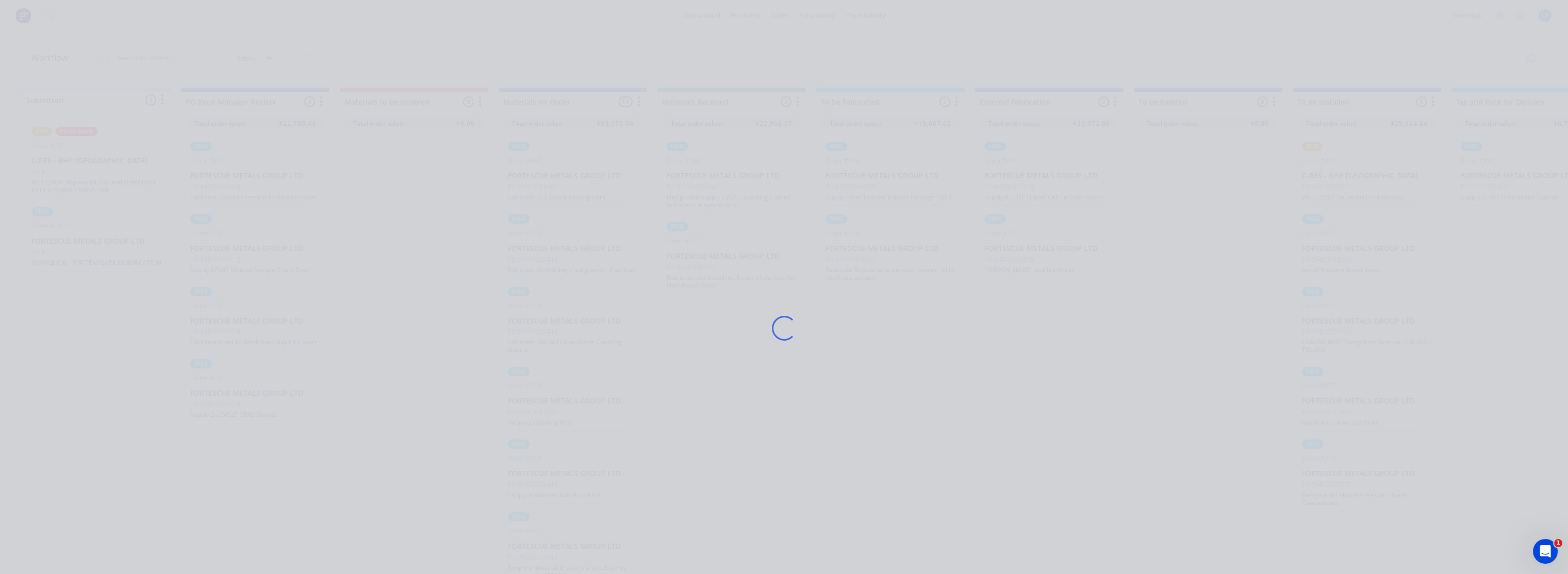
click at [912, 332] on div "Loading..." at bounding box center [784, 328] width 825 height 574
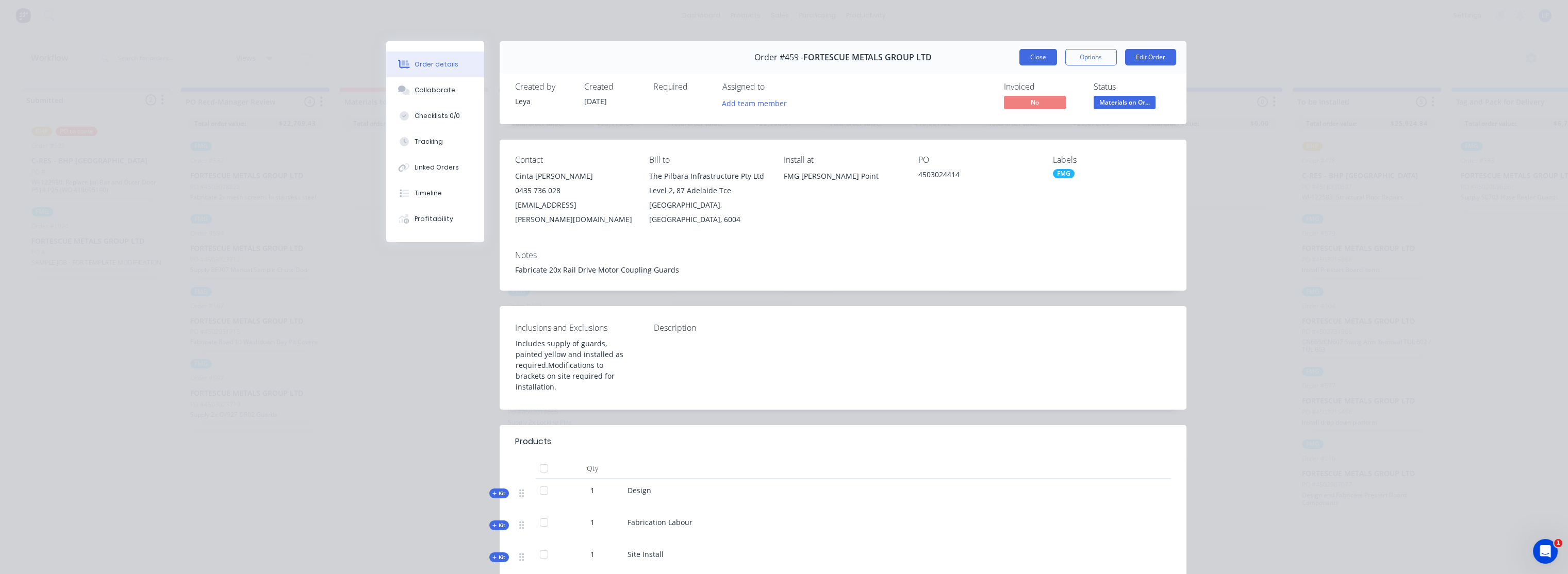
click at [1020, 59] on button "Close" at bounding box center [1038, 57] width 38 height 17
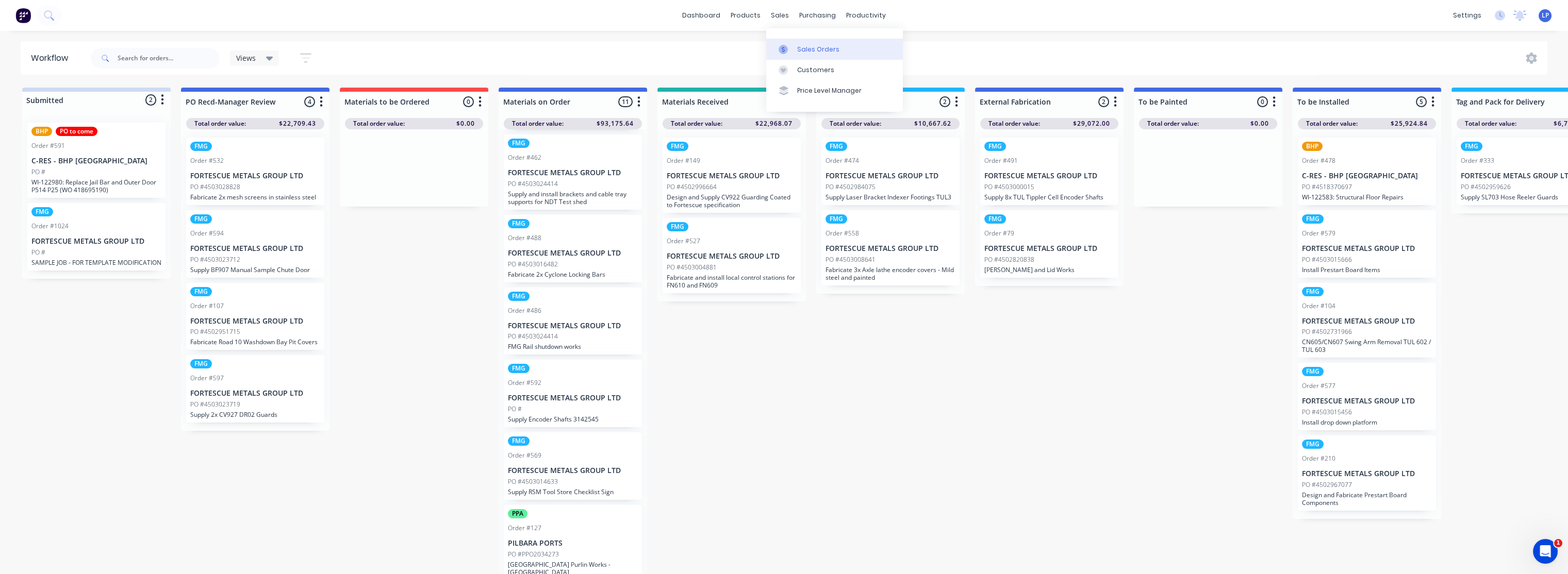
click at [802, 45] on div "Sales Orders" at bounding box center [818, 50] width 43 height 10
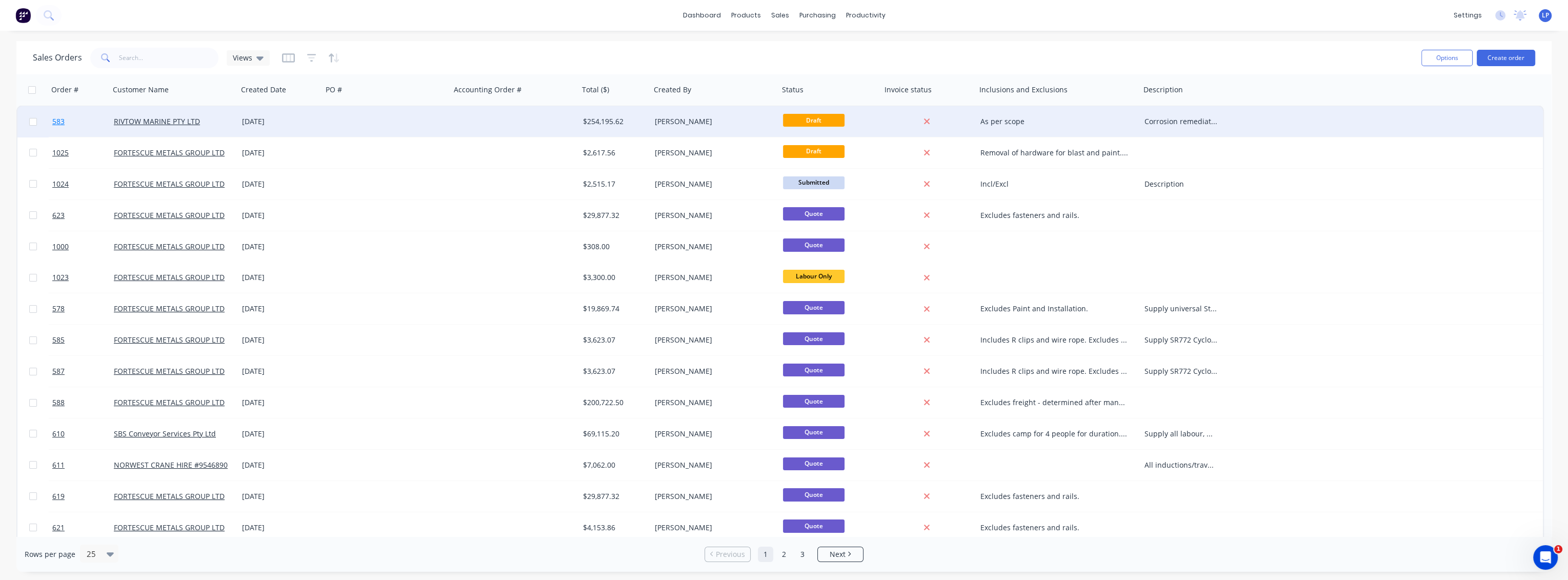
click at [62, 124] on span "583" at bounding box center [58, 121] width 12 height 10
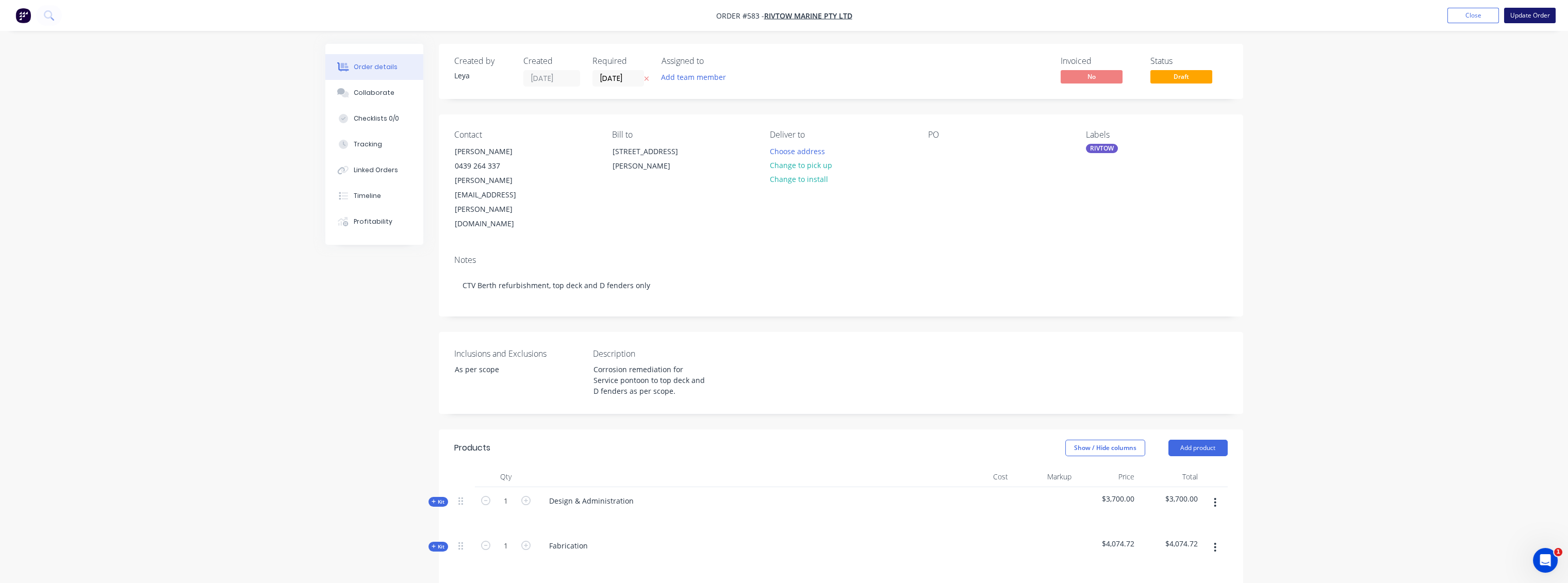
click at [1512, 17] on button "Update Order" at bounding box center [1530, 15] width 51 height 15
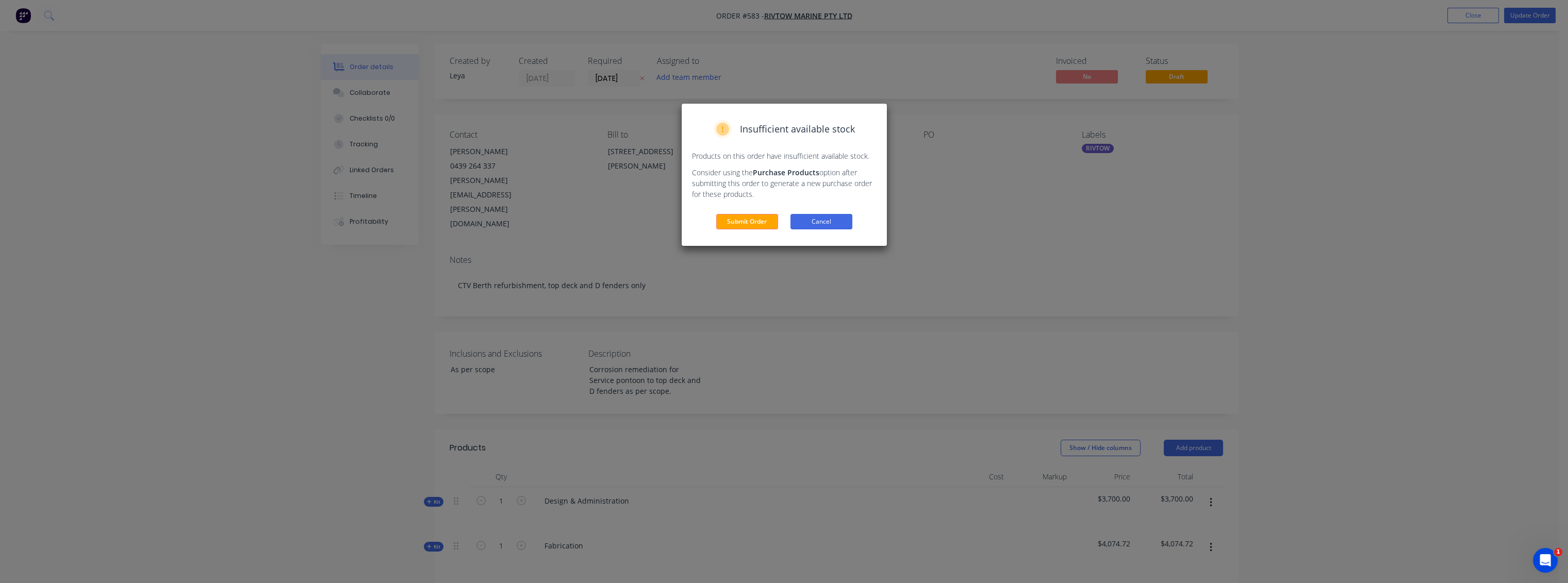
click at [835, 224] on button "Cancel" at bounding box center [821, 221] width 62 height 15
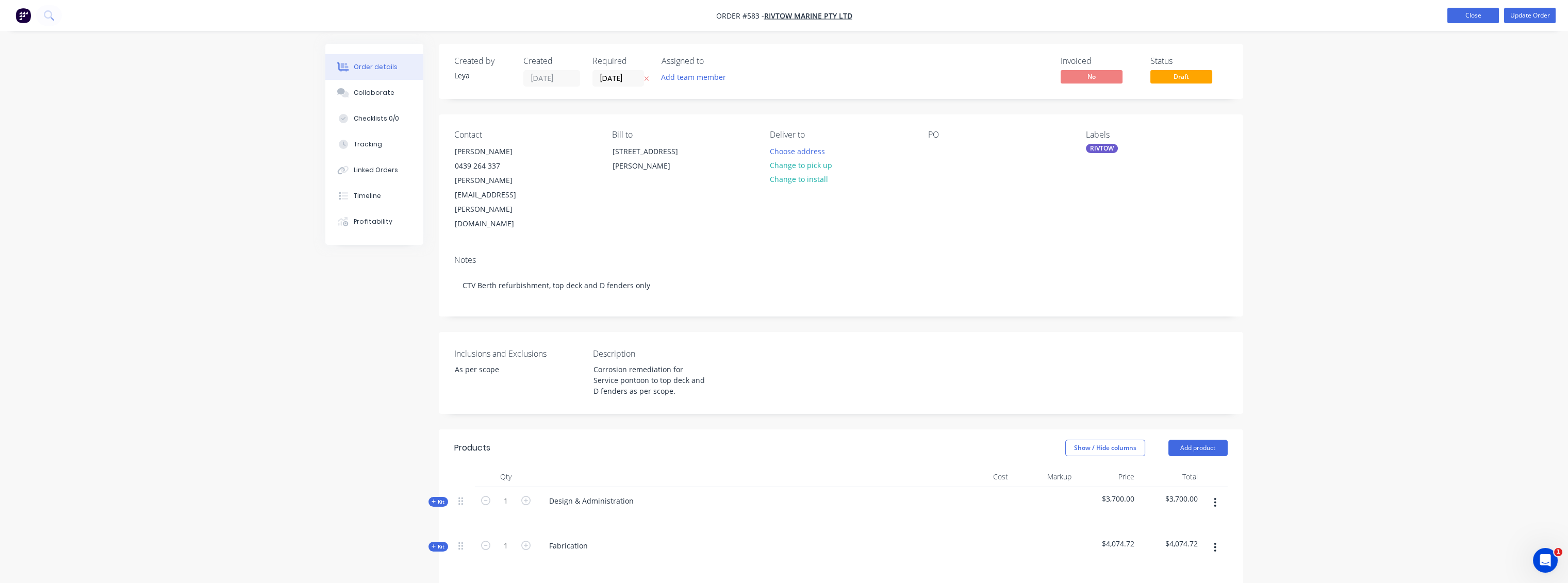
click at [1474, 16] on button "Close" at bounding box center [1473, 15] width 51 height 15
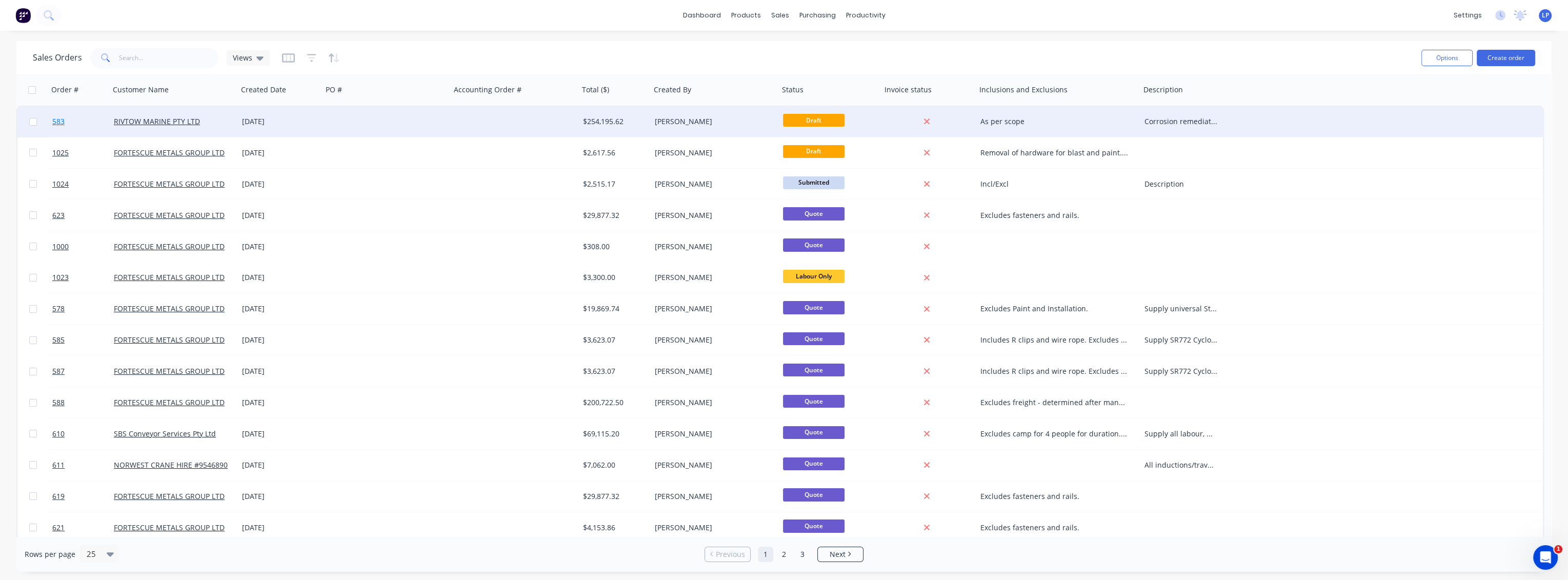
click at [59, 122] on span "583" at bounding box center [58, 121] width 12 height 10
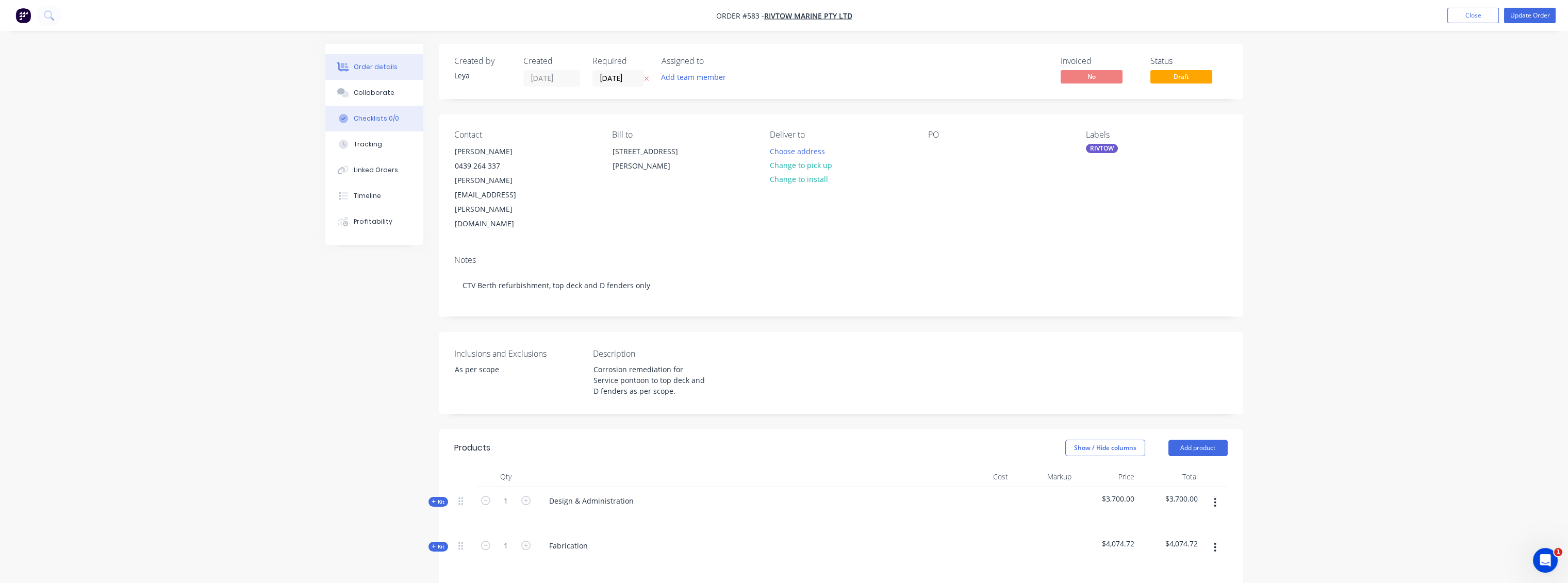
click at [345, 115] on icon at bounding box center [344, 119] width 10 height 10
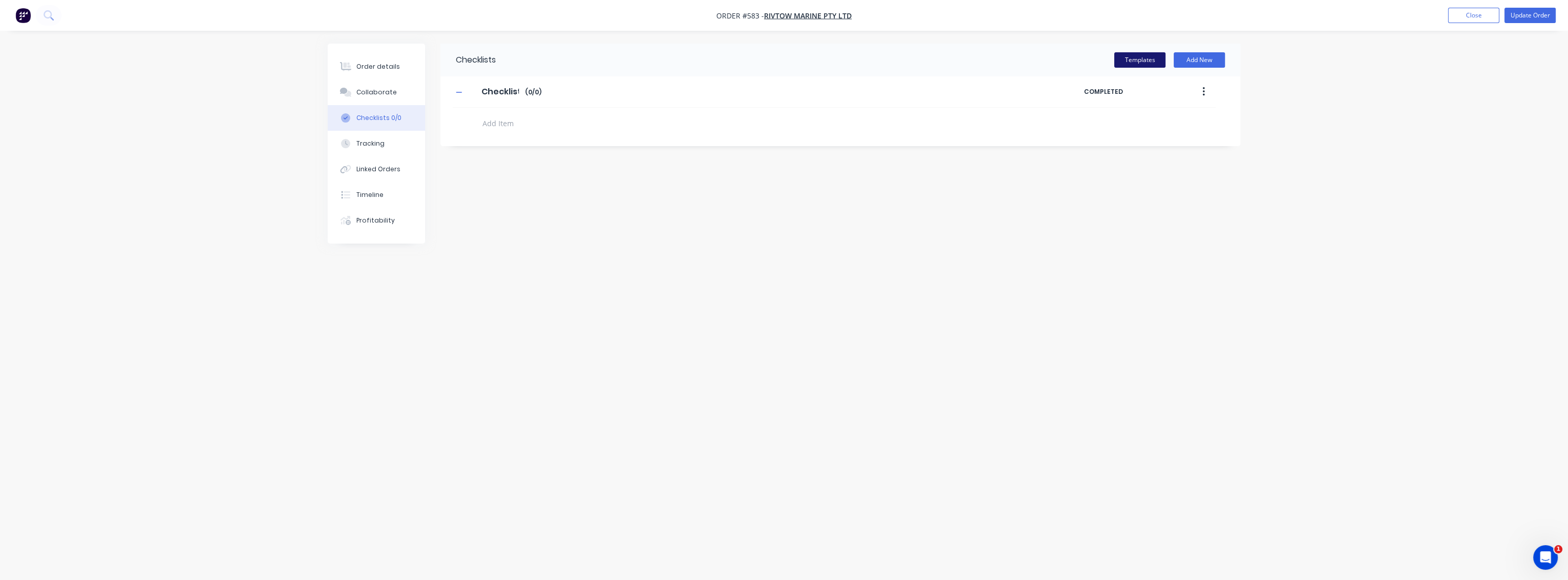
click at [1144, 62] on button "Templates" at bounding box center [1140, 59] width 51 height 15
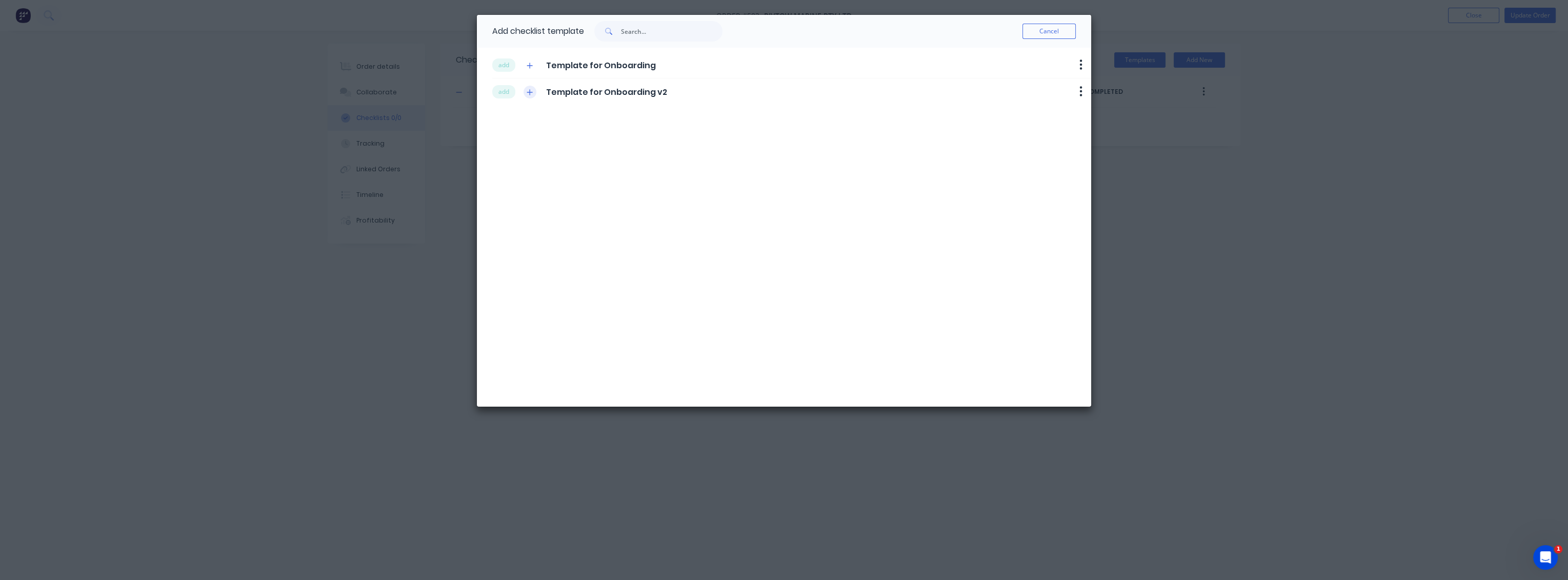
click at [530, 92] on icon "button" at bounding box center [530, 92] width 6 height 6
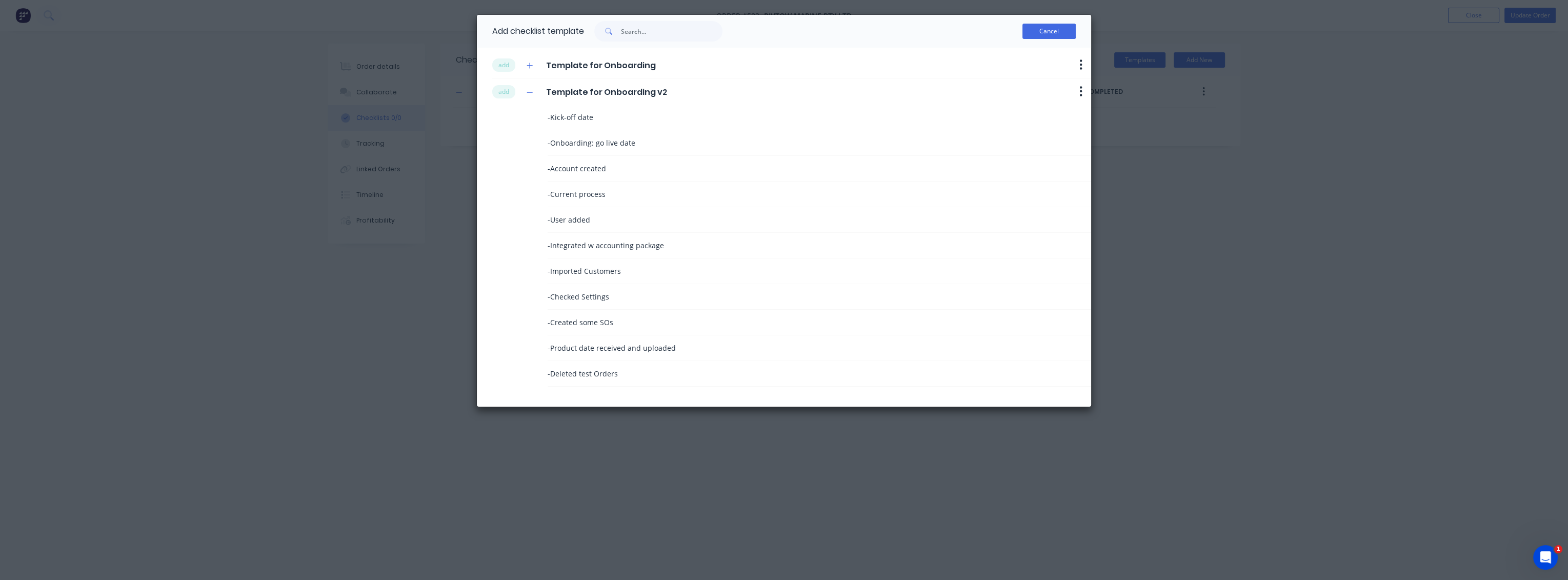
click at [1057, 36] on button "Cancel" at bounding box center [1049, 31] width 54 height 15
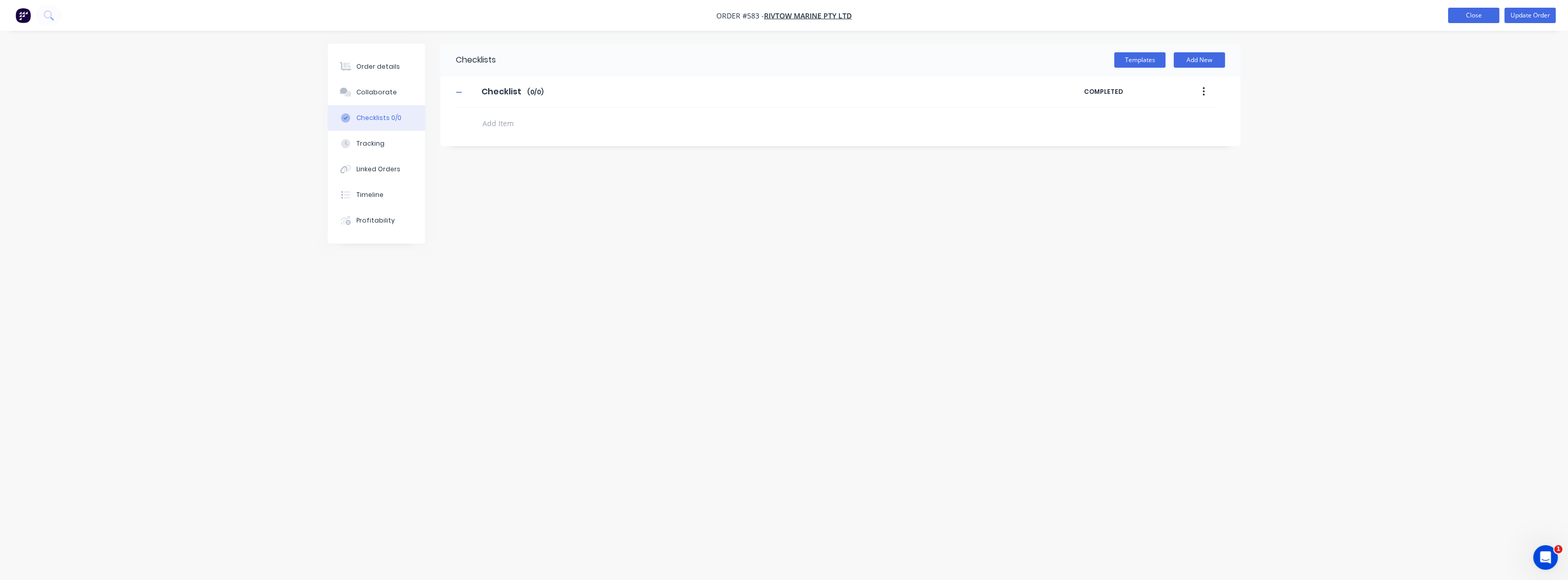
click at [1466, 13] on button "Close" at bounding box center [1474, 15] width 51 height 15
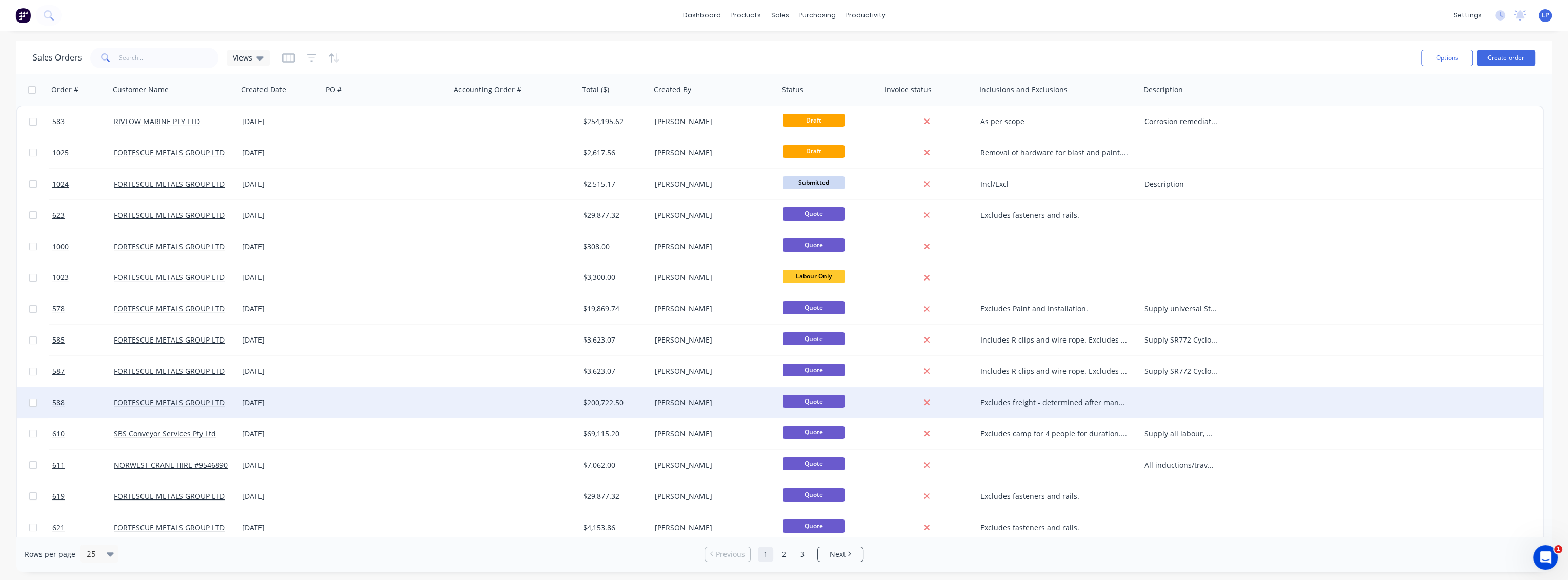
click at [193, 396] on div "FORTESCUE METALS GROUP LTD" at bounding box center [173, 403] width 128 height 31
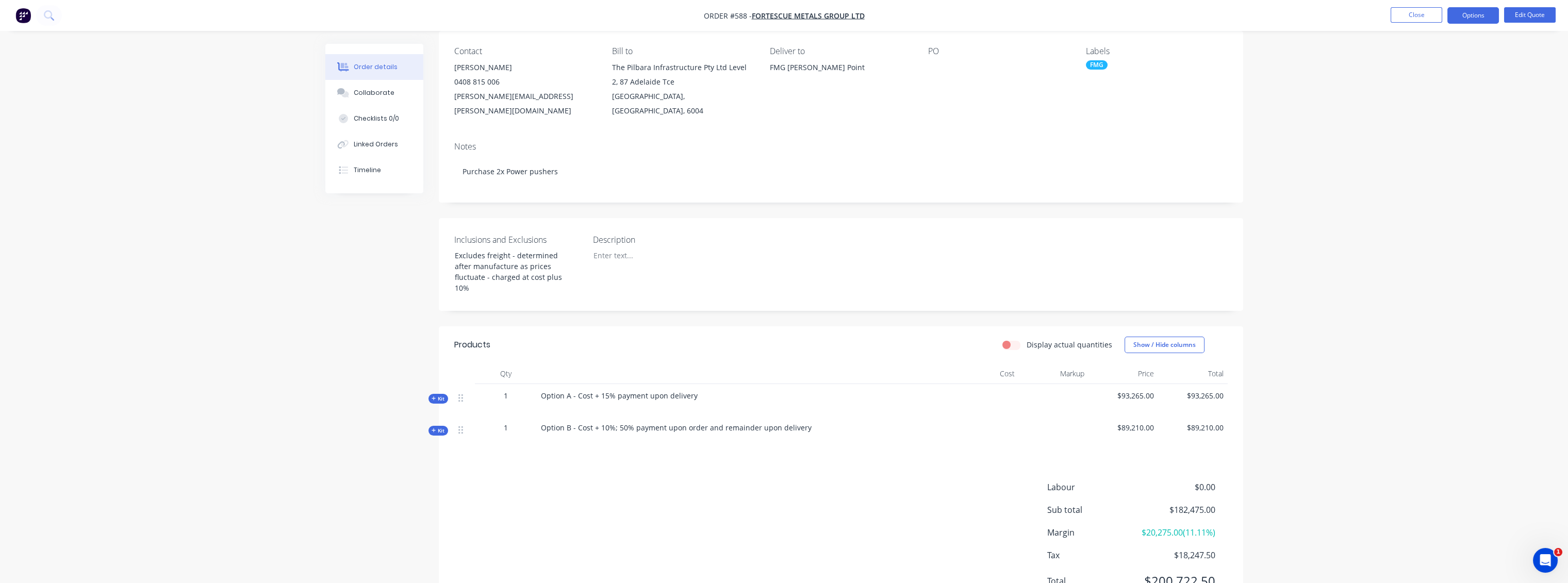
scroll to position [115, 0]
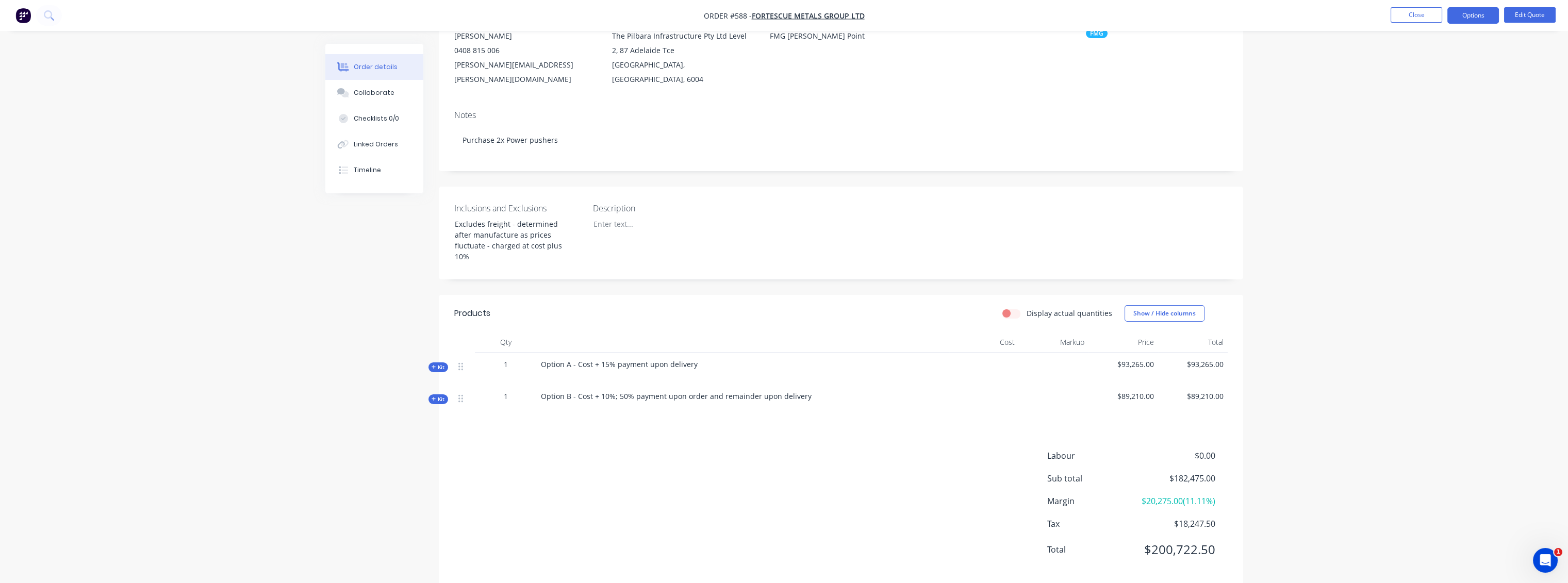
click at [443, 395] on span "Kit" at bounding box center [438, 399] width 14 height 8
click at [442, 364] on span "Kit" at bounding box center [438, 368] width 14 height 8
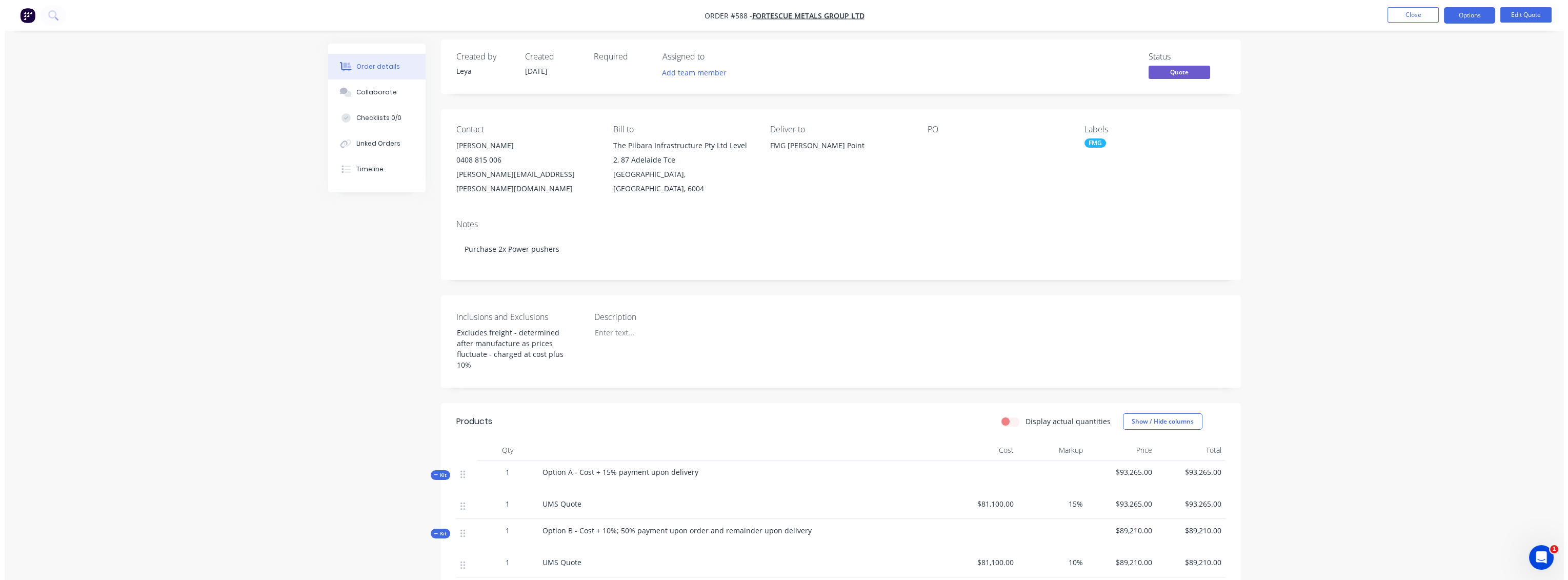
scroll to position [0, 0]
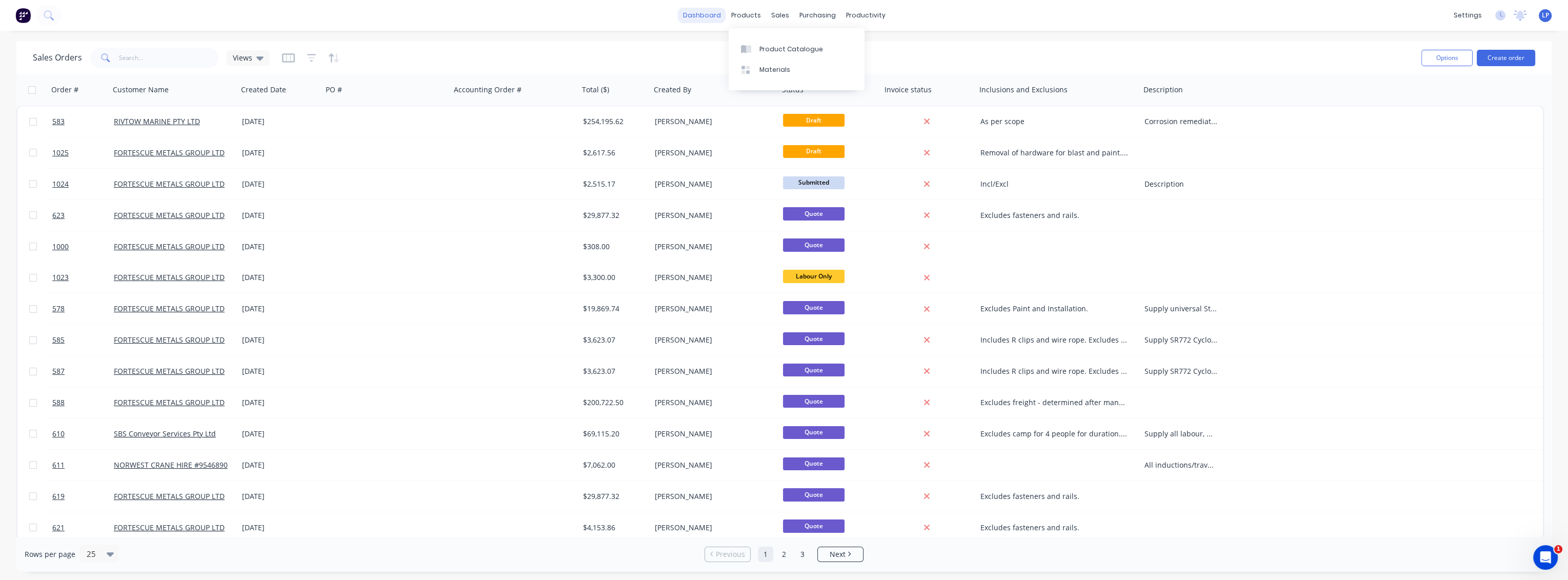
click at [713, 18] on link "dashboard" at bounding box center [702, 15] width 48 height 15
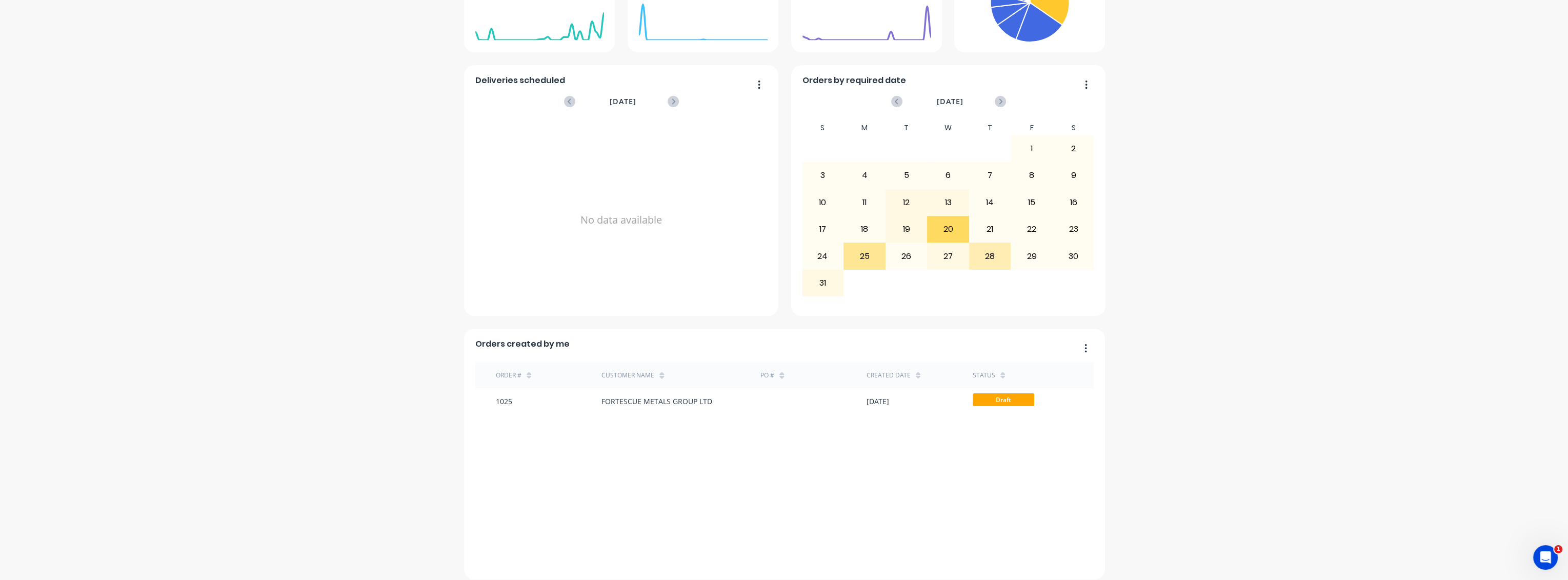
scroll to position [272, 0]
